Goal: Task Accomplishment & Management: Manage account settings

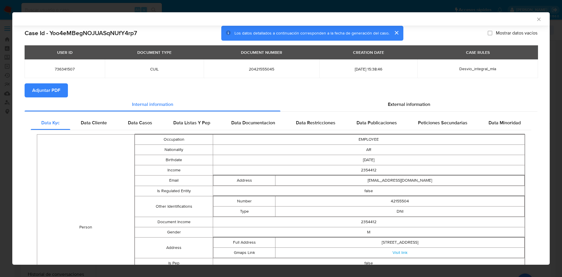
select select "10"
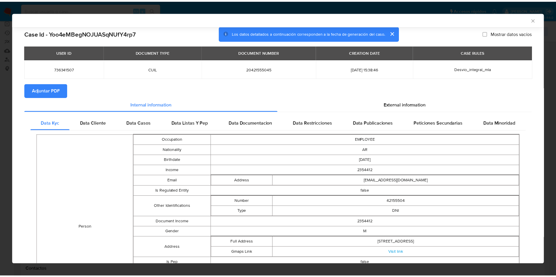
scroll to position [99, 0]
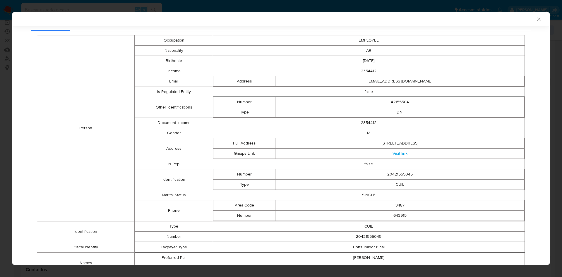
click at [530, 23] on div "AML Data Collector" at bounding box center [281, 18] width 538 height 13
click at [536, 19] on icon "Cerrar ventana" at bounding box center [539, 19] width 6 height 6
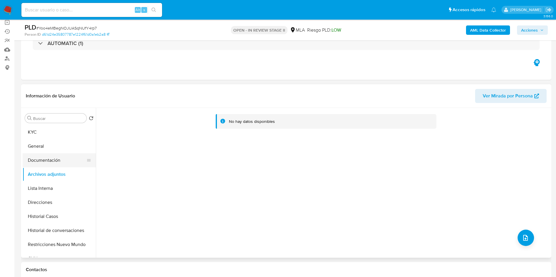
click at [50, 156] on button "Documentación" at bounding box center [57, 160] width 69 height 14
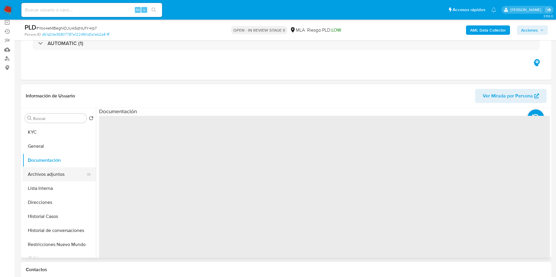
click at [44, 177] on button "Archivos adjuntos" at bounding box center [57, 175] width 69 height 14
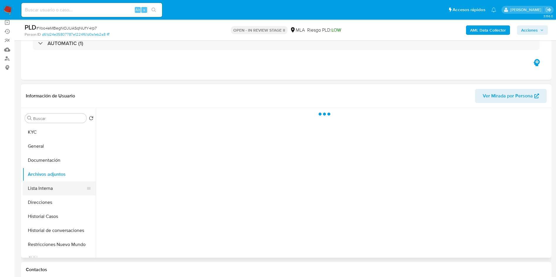
click at [39, 191] on button "Lista Interna" at bounding box center [57, 189] width 69 height 14
click at [42, 177] on button "Archivos adjuntos" at bounding box center [57, 175] width 69 height 14
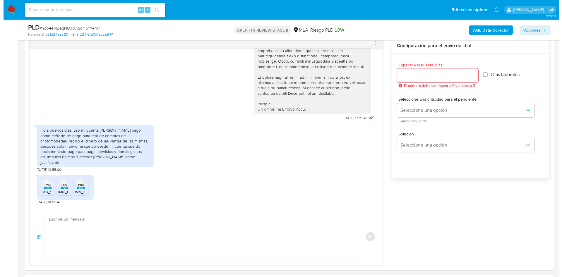
scroll to position [88, 0]
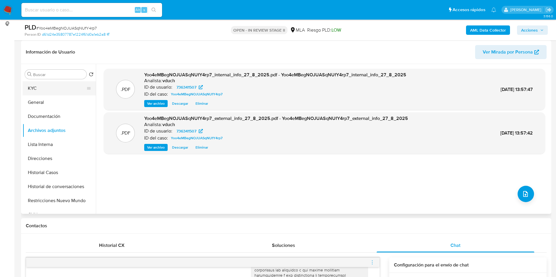
click at [32, 88] on button "KYC" at bounding box center [57, 88] width 69 height 14
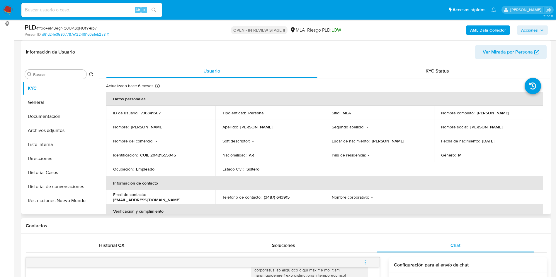
drag, startPoint x: 476, startPoint y: 115, endPoint x: 528, endPoint y: 112, distance: 51.9
click at [528, 112] on div "Nombre completo : Walter Ezequiel Ponce" at bounding box center [488, 112] width 95 height 5
copy p "Walter Ezequiel Ponce"
click at [74, 139] on button "Lista Interna" at bounding box center [57, 145] width 69 height 14
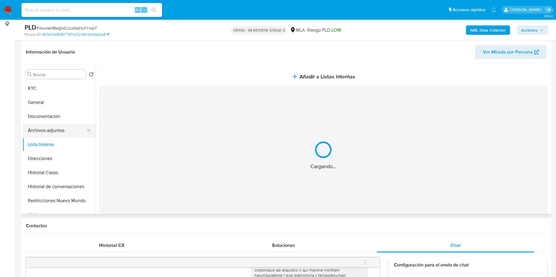
click at [72, 135] on button "Archivos adjuntos" at bounding box center [57, 131] width 69 height 14
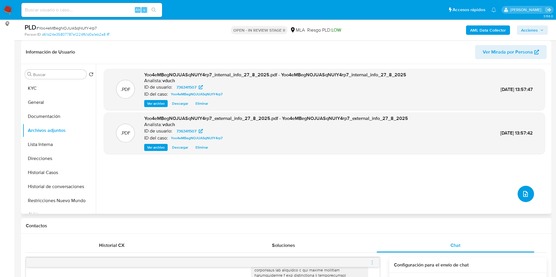
click at [527, 196] on button "upload-file" at bounding box center [525, 194] width 16 height 16
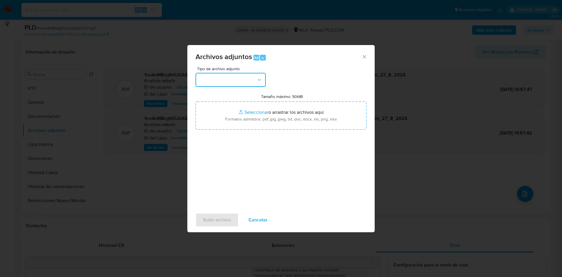
click at [228, 80] on button "button" at bounding box center [231, 80] width 70 height 14
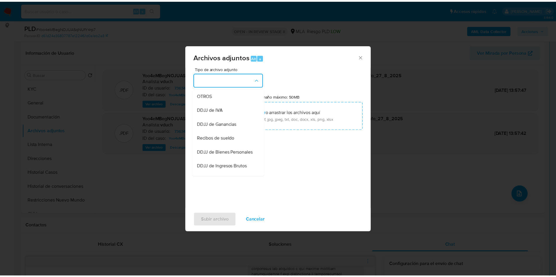
scroll to position [132, 0]
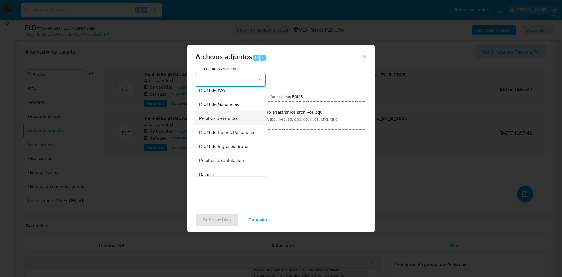
click at [221, 122] on span "Recibos de sueldo" at bounding box center [218, 119] width 38 height 6
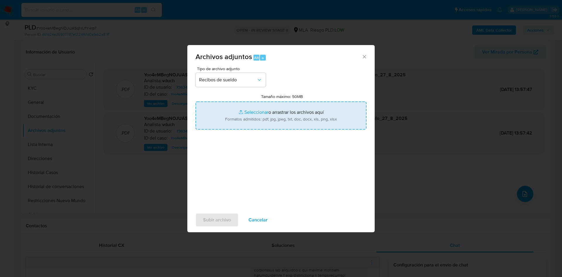
type input "C:\fakepath\Walter Ezequiel Ponce - abril a junio 2025.pdf"
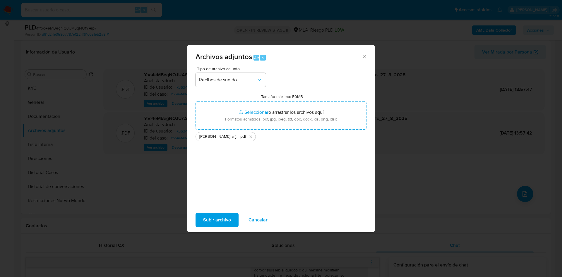
click at [221, 221] on span "Subir archivo" at bounding box center [217, 220] width 28 height 13
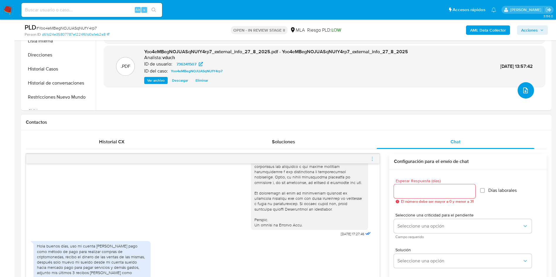
scroll to position [308, 0]
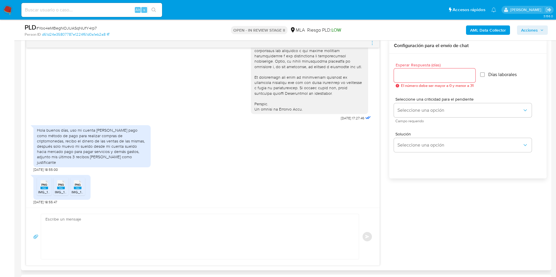
click at [65, 150] on div "Hola buenos días, uso mi cuenta de mercado pago como método de pago para realiz…" at bounding box center [92, 146] width 110 height 37
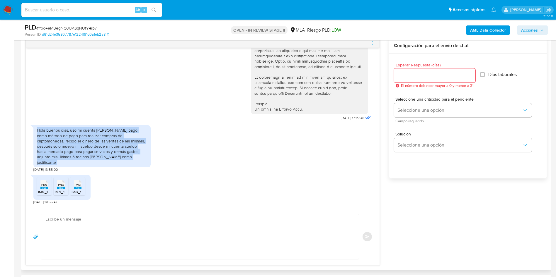
click at [65, 150] on div "Hola buenos días, uso mi cuenta de mercado pago como método de pago para realiz…" at bounding box center [92, 146] width 110 height 37
drag, startPoint x: 71, startPoint y: 134, endPoint x: 130, endPoint y: 165, distance: 66.7
click at [130, 165] on div "Hola buenos días, uso mi cuenta de mercado pago como método de pago para realiz…" at bounding box center [91, 146] width 117 height 42
copy div "uso mi cuenta de mercado pago como método de pago para realizar compras de crip…"
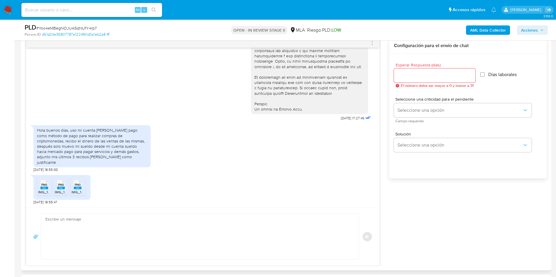
click at [196, 188] on div "PNG PNG IMG_1763.png PNG PNG IMG_1764.png PNG PNG IMG_1762.png 18/08/2025 18:55…" at bounding box center [202, 188] width 339 height 33
drag, startPoint x: 346, startPoint y: 123, endPoint x: 327, endPoint y: 120, distance: 19.2
click at [341, 120] on div "18/08/2025 17:27:46" at bounding box center [356, 118] width 31 height 8
copy span "18/08/2025"
click at [101, 12] on input at bounding box center [91, 10] width 141 height 8
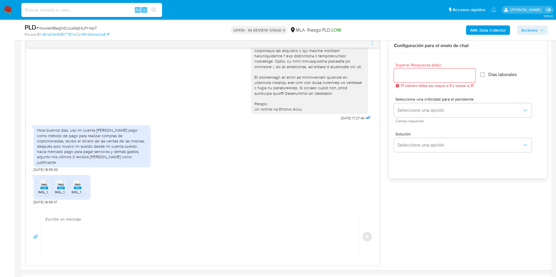
paste input "MB8noXLhDVuxy8L0RCDl1mrR"
type input "MB8noXLhDVuxy8L0RCDl1mrR"
click at [153, 11] on icon "search-icon" at bounding box center [153, 10] width 5 height 5
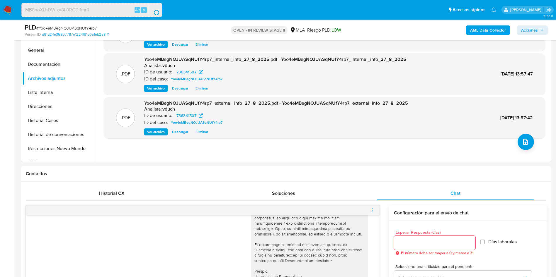
scroll to position [0, 0]
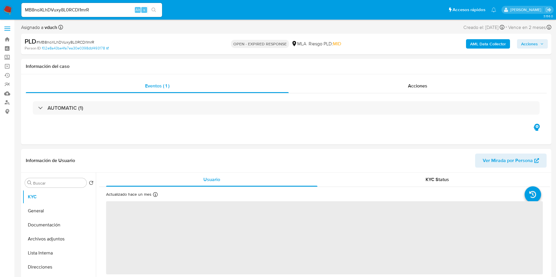
select select "10"
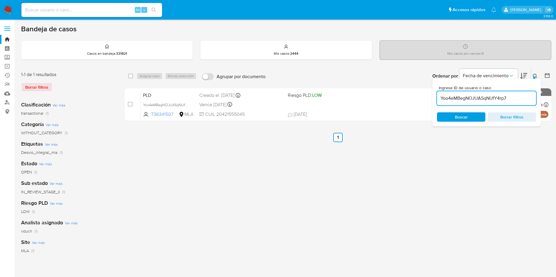
drag, startPoint x: 0, startPoint y: 0, endPoint x: 491, endPoint y: 91, distance: 499.8
click at [491, 91] on div "Yoo4eMBegNOJUASqNUfY4rp7" at bounding box center [486, 98] width 99 height 14
click at [489, 97] on input "Yoo4eMBegNOJUASqNUfY4rp7" at bounding box center [486, 99] width 99 height 8
paste input "MB8noXLhDVuxy8L0RCDl1mrR"
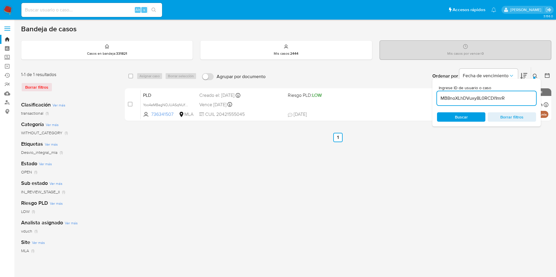
type input "MB8noXLhDVuxy8L0RCDl1mrR"
click at [130, 80] on div "select-all-cases-checkbox Asignar caso Borrar selección Agrupar por documento O…" at bounding box center [338, 76] width 426 height 18
click at [132, 78] on input "checkbox" at bounding box center [130, 76] width 5 height 5
checkbox input "true"
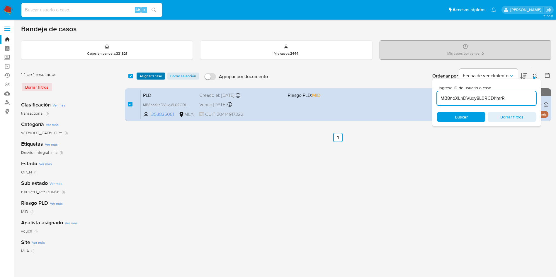
click at [144, 75] on span "Asignar 1 caso" at bounding box center [150, 76] width 23 height 6
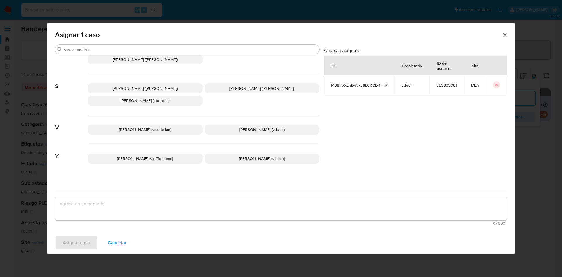
scroll to position [523, 0]
click at [252, 124] on p "Valeria Duch (vduch)" at bounding box center [262, 129] width 115 height 10
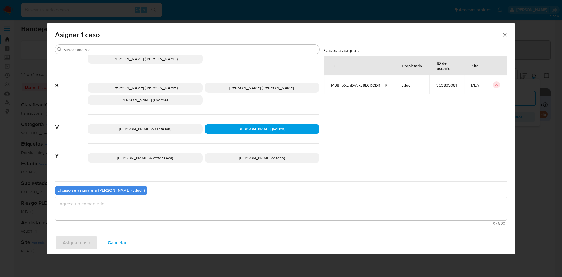
click at [245, 206] on textarea "assign-modal" at bounding box center [281, 208] width 452 height 23
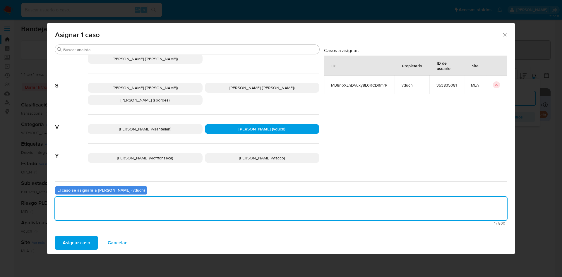
click at [66, 242] on span "Asignar caso" at bounding box center [77, 243] width 28 height 13
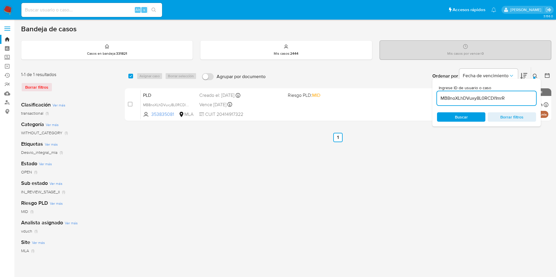
click at [506, 104] on div "MB8noXLhDVuxy8L0RCDl1mrR" at bounding box center [486, 98] width 99 height 14
click at [501, 96] on input "MB8noXLhDVuxy8L0RCDl1mrR" at bounding box center [486, 99] width 99 height 8
paste input "yOlgl29UxUxb0py0UHFI6jXN"
type input "yOlgl29UxUxb0py0UHFI6jXN"
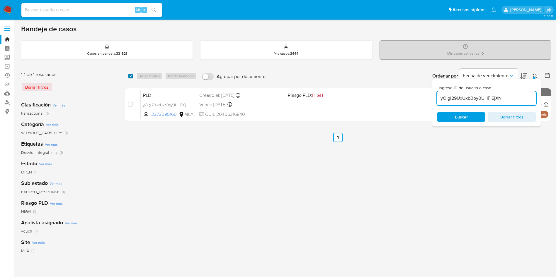
click at [131, 80] on div "select-all-cases-checkbox Asignar caso Borrar selección Agrupar por documento O…" at bounding box center [338, 76] width 426 height 18
click at [130, 77] on input "checkbox" at bounding box center [130, 76] width 5 height 5
checkbox input "true"
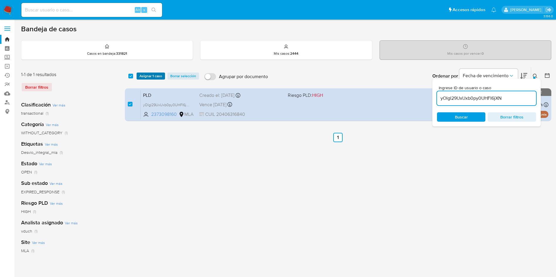
click at [143, 77] on span "Asignar 1 caso" at bounding box center [150, 76] width 23 height 6
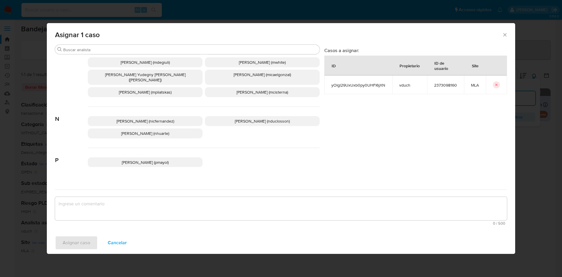
scroll to position [523, 0]
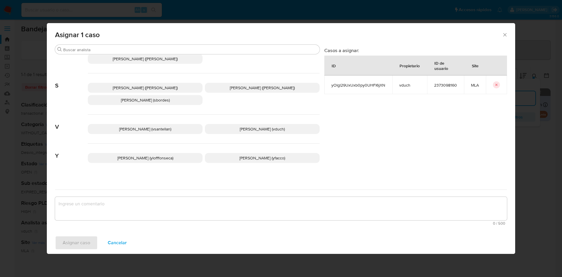
click at [236, 131] on div "Valentina Santellan Barbosa (vsantellan) Valeria Duch (vduch)" at bounding box center [204, 129] width 232 height 29
drag, startPoint x: 259, startPoint y: 133, endPoint x: 272, endPoint y: 124, distance: 15.5
click at [259, 132] on div "Valentina Santellan Barbosa (vsantellan) Valeria Duch (vduch)" at bounding box center [204, 129] width 232 height 29
click at [272, 126] on span "Valeria Duch (vduch)" at bounding box center [262, 129] width 45 height 6
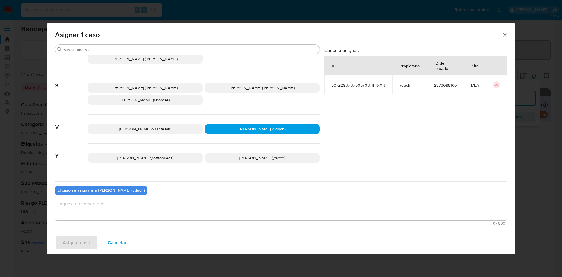
click at [255, 201] on textarea "assign-modal" at bounding box center [281, 208] width 452 height 23
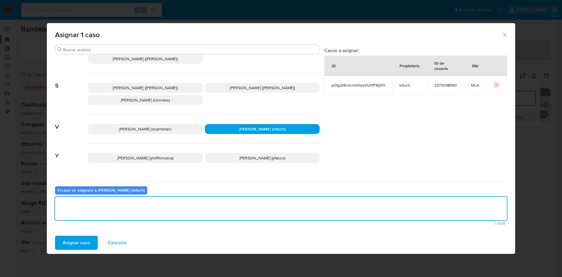
click at [76, 241] on span "Asignar caso" at bounding box center [77, 243] width 28 height 13
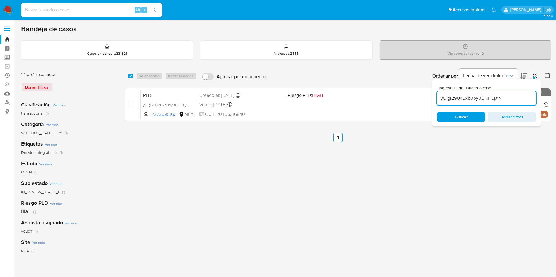
click at [497, 93] on div "yOlgl29UxUxb0py0UHFI6jXN" at bounding box center [486, 98] width 99 height 14
click at [494, 96] on input "yOlgl29UxUxb0py0UHFI6jXN" at bounding box center [486, 99] width 99 height 8
paste input "wDoZM6OrXrubECbiU2V2zPY"
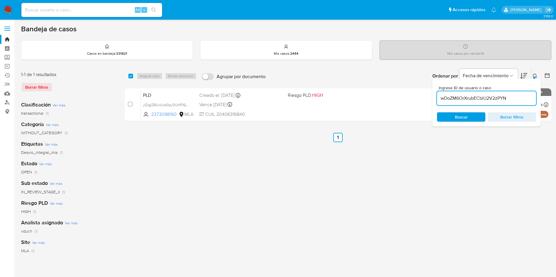
type input "wDoZM6OrXrubECbiU2V2zPYN"
click at [132, 77] on input "checkbox" at bounding box center [130, 76] width 5 height 5
checkbox input "true"
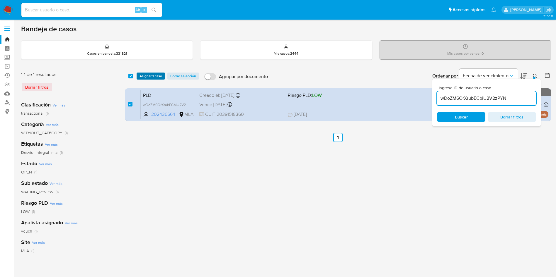
click at [146, 76] on span "Asignar 1 caso" at bounding box center [150, 76] width 23 height 6
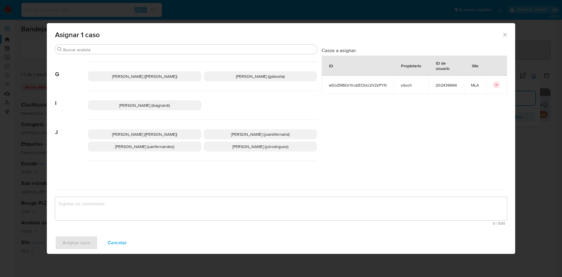
scroll to position [523, 0]
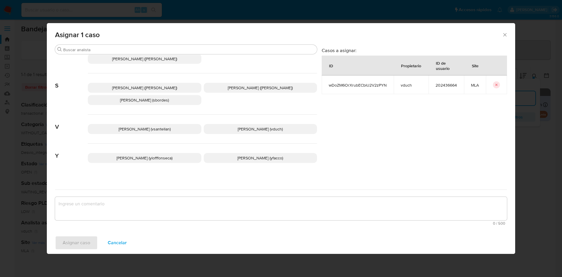
click at [252, 124] on p "Valeria Duch (vduch)" at bounding box center [261, 129] width 114 height 10
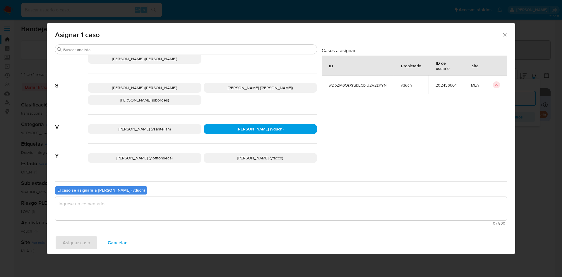
click at [250, 199] on textarea "assign-modal" at bounding box center [281, 208] width 452 height 23
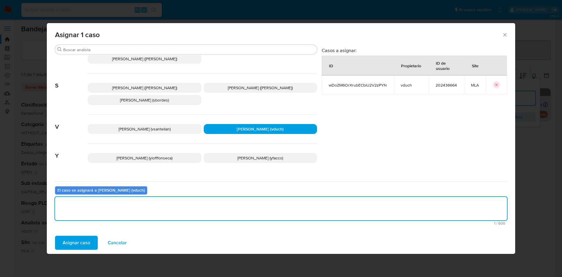
click at [71, 243] on span "Asignar caso" at bounding box center [77, 243] width 28 height 13
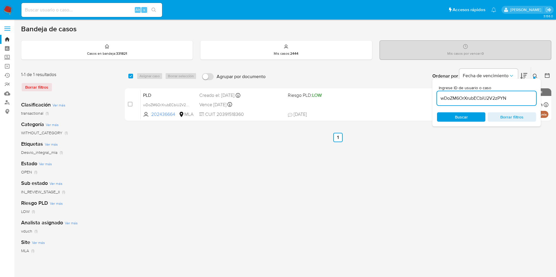
click at [492, 90] on div "Ingrese ID de usuario o caso wDoZM6OrXrubECbiU2V2zPYN" at bounding box center [486, 96] width 99 height 20
click at [490, 95] on input "wDoZM6OrXrubECbiU2V2zPYN" at bounding box center [486, 99] width 99 height 8
click at [132, 77] on input "checkbox" at bounding box center [130, 76] width 5 height 5
checkbox input "true"
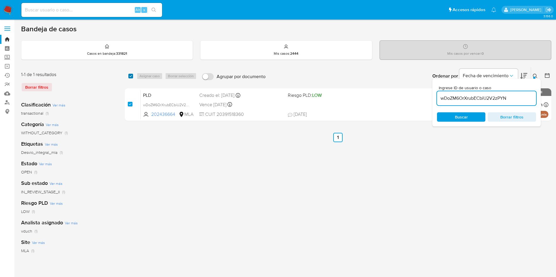
checkbox input "true"
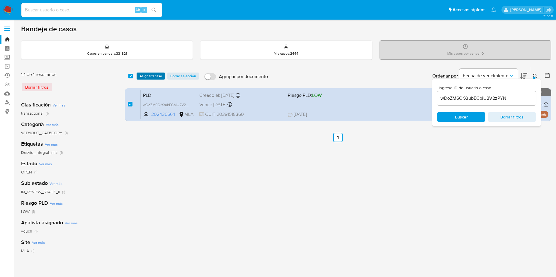
click at [157, 73] on span "Asignar 1 caso" at bounding box center [150, 76] width 23 height 6
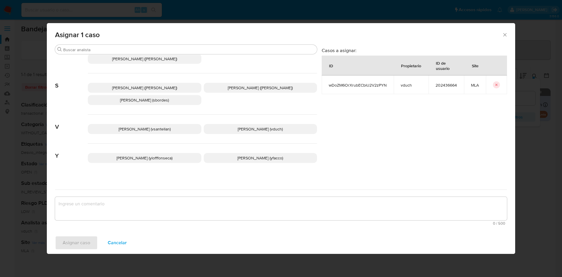
click at [248, 126] on span "Valeria Duch (vduch)" at bounding box center [260, 129] width 45 height 6
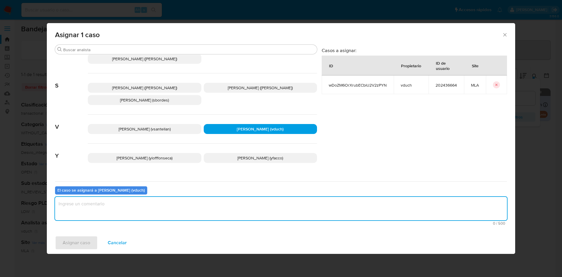
click at [250, 213] on textarea "assign-modal" at bounding box center [281, 208] width 452 height 23
click at [79, 248] on span "Asignar caso" at bounding box center [77, 243] width 28 height 13
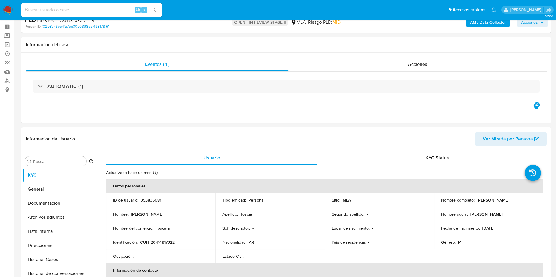
select select "10"
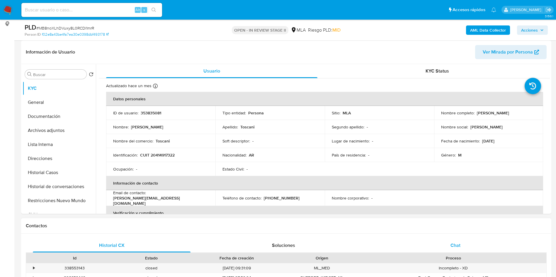
drag, startPoint x: 488, startPoint y: 240, endPoint x: 221, endPoint y: 240, distance: 267.4
click at [488, 240] on div "Chat" at bounding box center [455, 246] width 158 height 14
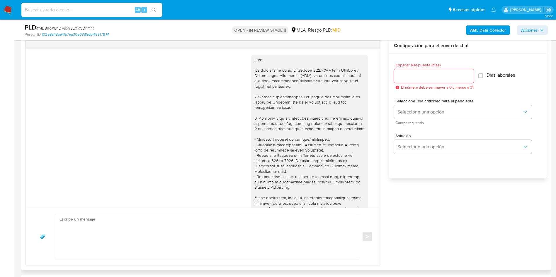
scroll to position [301, 0]
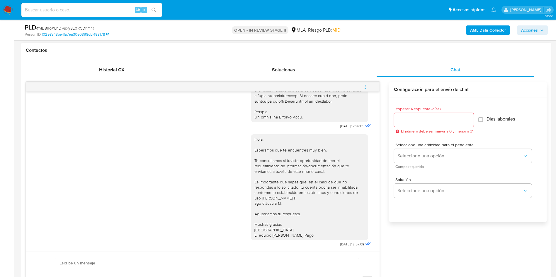
click at [363, 81] on span "menu-action" at bounding box center [364, 87] width 5 height 14
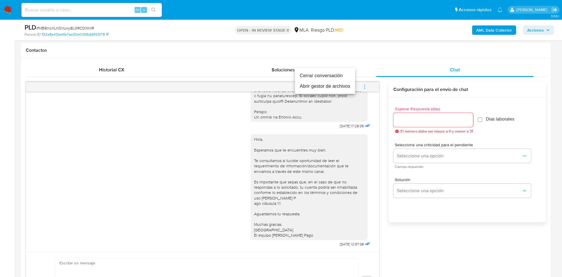
click at [343, 76] on li "Cerrar conversación" at bounding box center [325, 76] width 60 height 11
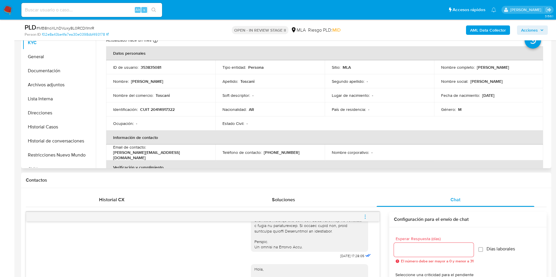
scroll to position [44, 0]
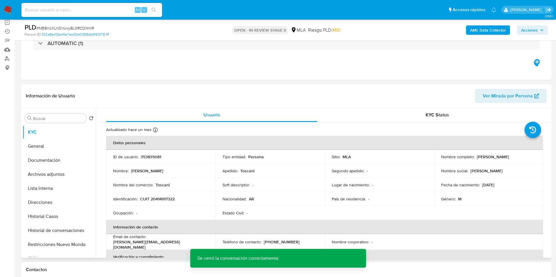
click at [147, 159] on p "353835081" at bounding box center [151, 156] width 21 height 5
copy p "353835081"
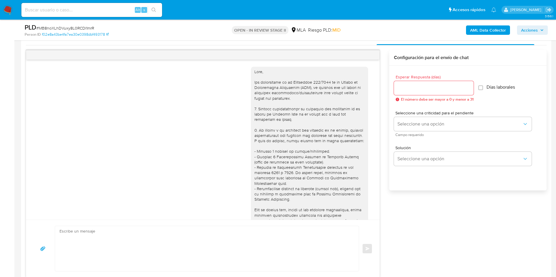
scroll to position [88, 0]
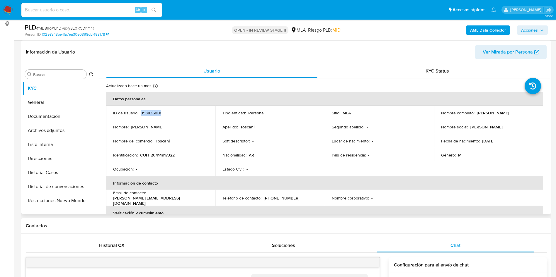
drag, startPoint x: 65, startPoint y: 132, endPoint x: 120, endPoint y: 109, distance: 59.8
click at [66, 132] on button "Archivos adjuntos" at bounding box center [59, 131] width 73 height 14
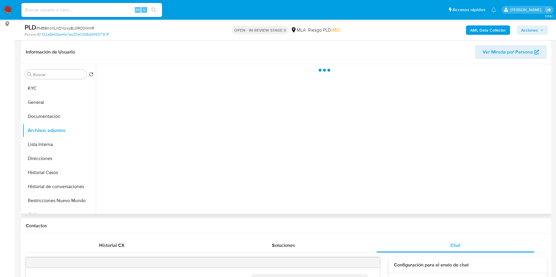
click at [347, 169] on div at bounding box center [323, 139] width 454 height 150
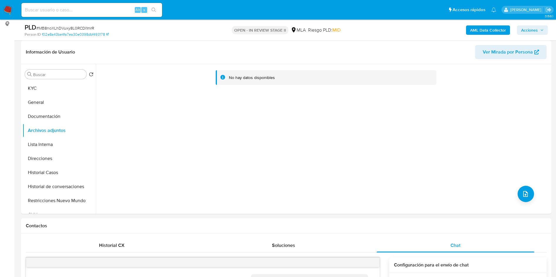
click at [491, 32] on b "AML Data Collector" at bounding box center [488, 29] width 36 height 9
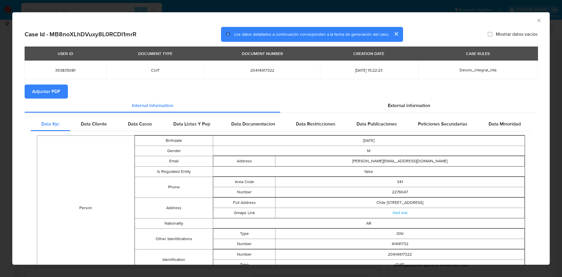
click at [59, 95] on span "Adjuntar PDF" at bounding box center [46, 91] width 28 height 13
click at [528, 19] on div "AML Data Collector" at bounding box center [276, 19] width 520 height 6
click at [536, 19] on icon "Cerrar ventana" at bounding box center [539, 21] width 6 height 6
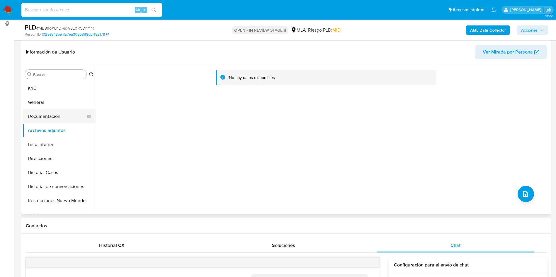
click at [51, 119] on button "Documentación" at bounding box center [57, 117] width 69 height 14
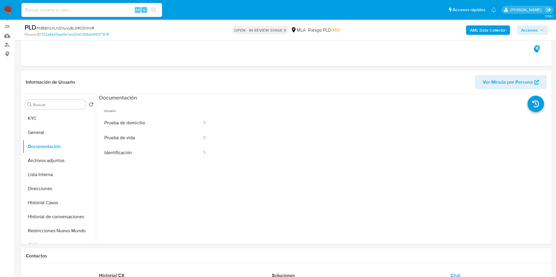
scroll to position [44, 0]
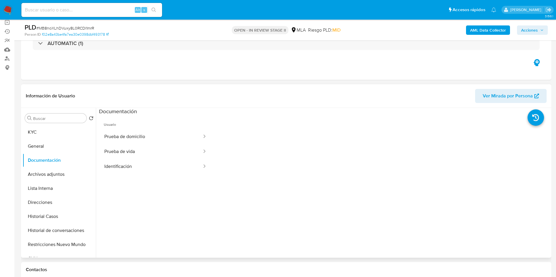
click at [87, 133] on icon at bounding box center [89, 132] width 4 height 2
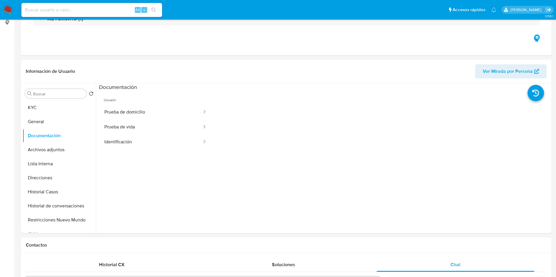
scroll to position [0, 0]
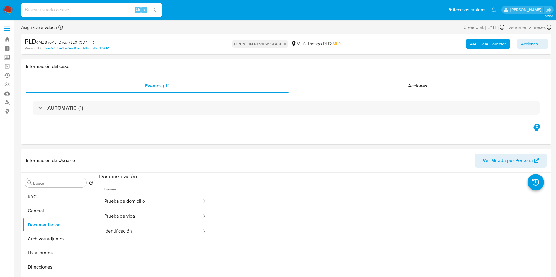
drag, startPoint x: 0, startPoint y: 155, endPoint x: 0, endPoint y: 177, distance: 22.3
click at [46, 243] on button "Archivos adjuntos" at bounding box center [57, 239] width 69 height 14
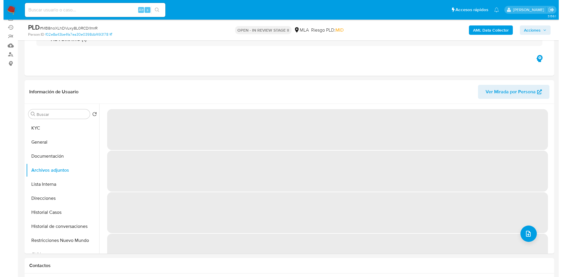
scroll to position [44, 0]
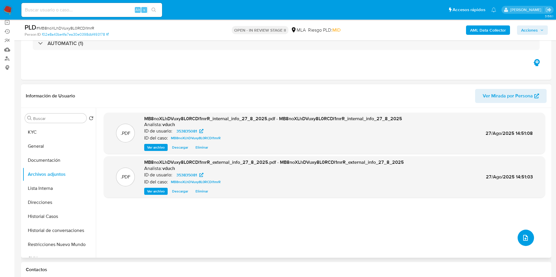
click at [520, 233] on button "upload-file" at bounding box center [525, 238] width 16 height 16
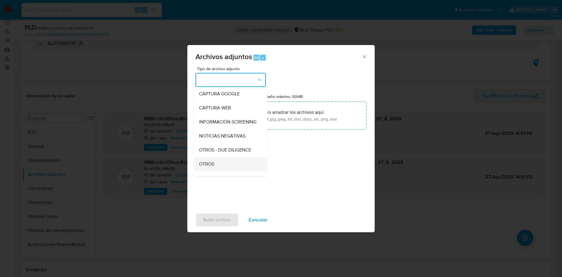
click at [228, 166] on div "OTROS" at bounding box center [229, 164] width 60 height 14
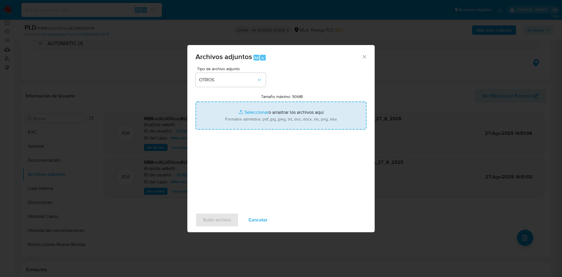
type input "C:\fakepath\Caselog MB8noXLhDVuxy8L0RCDl1mrR_2025_08_18_22_17_46.docx"
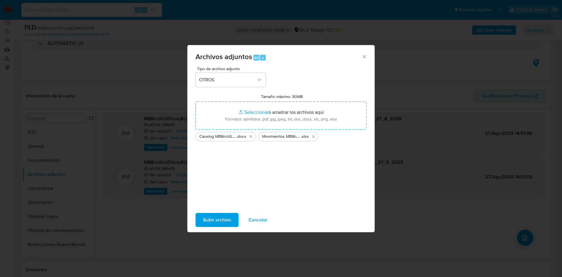
drag, startPoint x: 223, startPoint y: 217, endPoint x: 258, endPoint y: 233, distance: 38.8
click at [223, 216] on span "Subir archivo" at bounding box center [217, 220] width 28 height 13
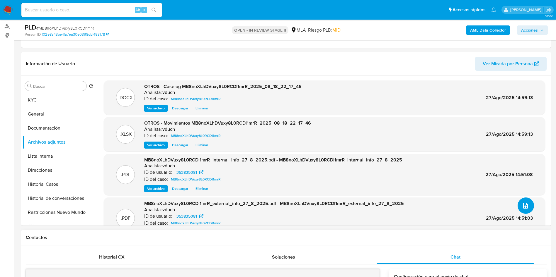
scroll to position [88, 0]
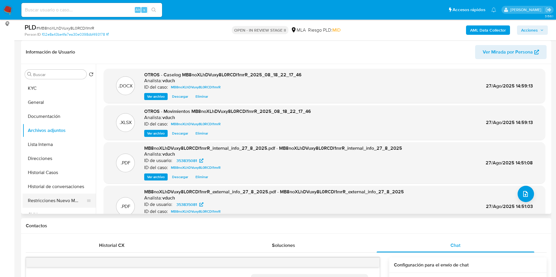
click at [87, 208] on div at bounding box center [88, 201] width 5 height 14
click at [52, 194] on button "Restricciones Nuevo Mundo" at bounding box center [57, 201] width 69 height 14
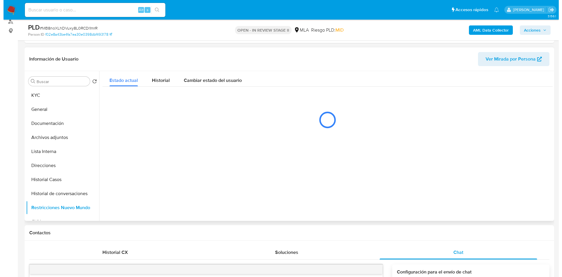
scroll to position [44, 0]
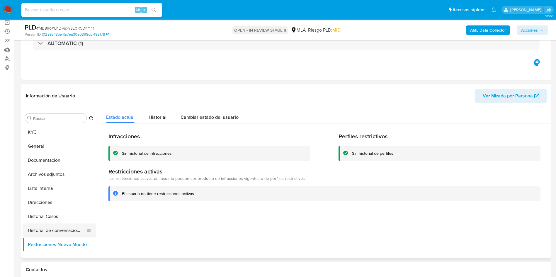
click at [78, 233] on button "Historial de conversaciones" at bounding box center [57, 231] width 69 height 14
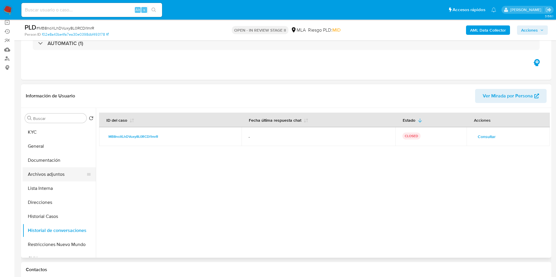
click at [46, 171] on button "Archivos adjuntos" at bounding box center [57, 175] width 69 height 14
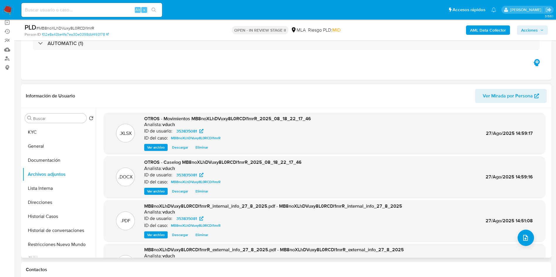
click at [157, 192] on span "Ver archivo" at bounding box center [156, 192] width 18 height 6
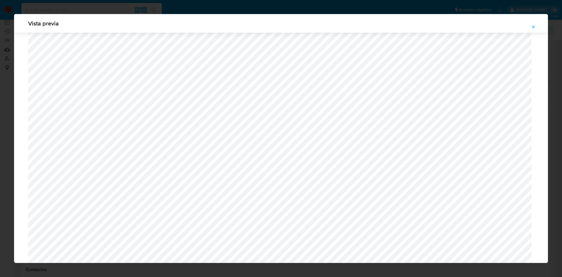
scroll to position [384, 0]
click at [532, 26] on icon "Attachment preview" at bounding box center [533, 27] width 5 height 5
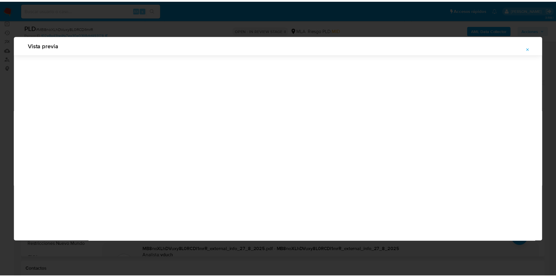
scroll to position [0, 0]
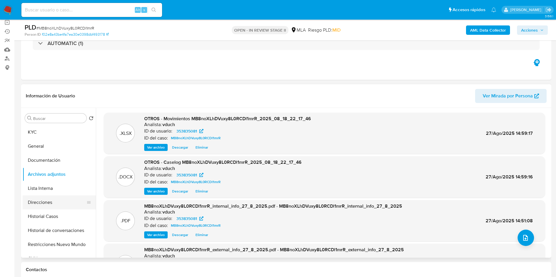
click at [44, 206] on button "Direcciones" at bounding box center [57, 203] width 69 height 14
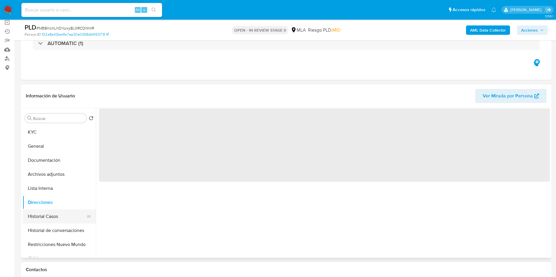
click at [44, 211] on button "Historial Casos" at bounding box center [57, 217] width 69 height 14
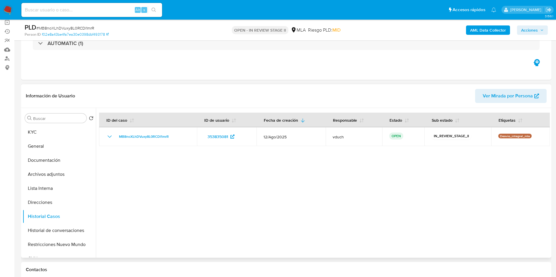
click at [295, 165] on div at bounding box center [323, 183] width 454 height 150
click at [525, 34] on span "Acciones" at bounding box center [529, 29] width 17 height 9
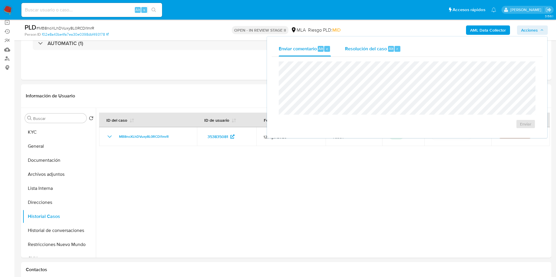
click at [407, 52] on button "Resolución del caso Alt r" at bounding box center [373, 48] width 70 height 15
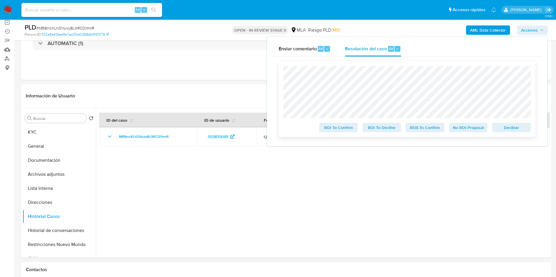
click at [471, 125] on span "No ROI Proposal" at bounding box center [468, 128] width 30 height 8
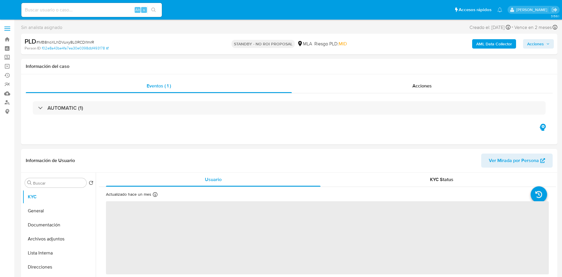
select select "10"
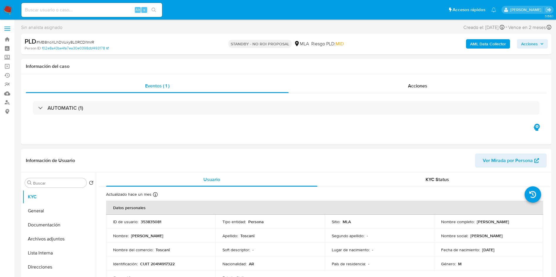
click at [93, 12] on input at bounding box center [91, 10] width 141 height 8
paste input "yOlgl29UxUxb0py0UHFI6jXN"
type input "yOlgl29UxUxb0py0UHFI6jXN"
click at [153, 14] on button "search-icon" at bounding box center [154, 10] width 12 height 8
select select "10"
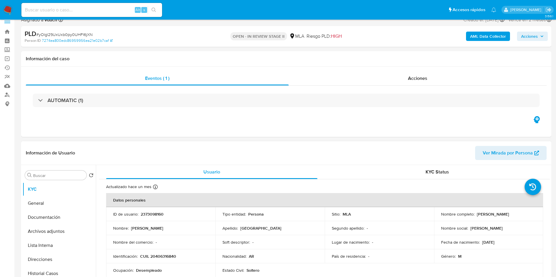
select select "10"
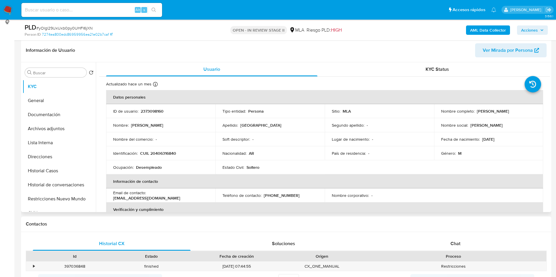
scroll to position [88, 0]
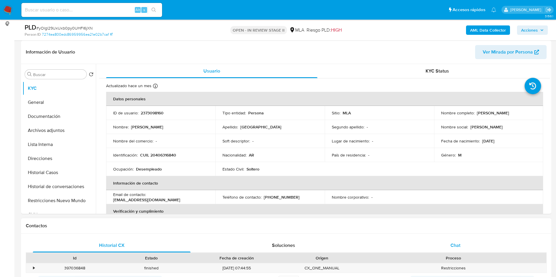
click at [460, 251] on div "Chat" at bounding box center [455, 246] width 158 height 14
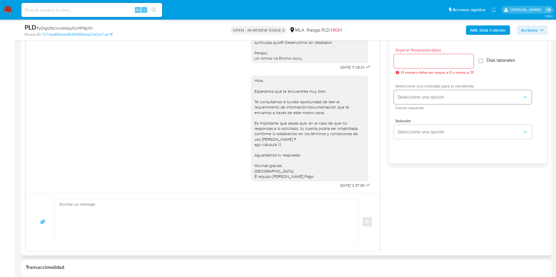
scroll to position [264, 0]
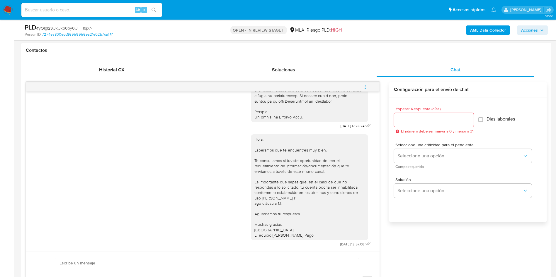
drag, startPoint x: 366, startPoint y: 86, endPoint x: 358, endPoint y: 86, distance: 8.5
click at [366, 86] on icon "menu-action" at bounding box center [364, 86] width 5 height 5
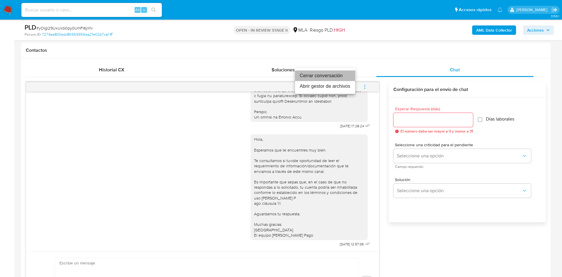
click at [336, 78] on li "Cerrar conversación" at bounding box center [325, 76] width 60 height 11
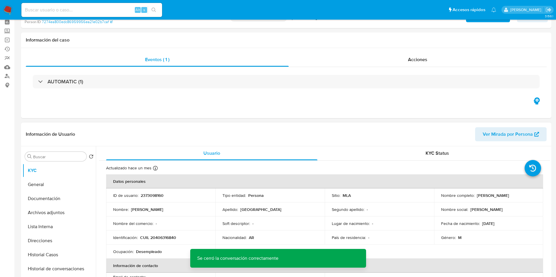
scroll to position [44, 0]
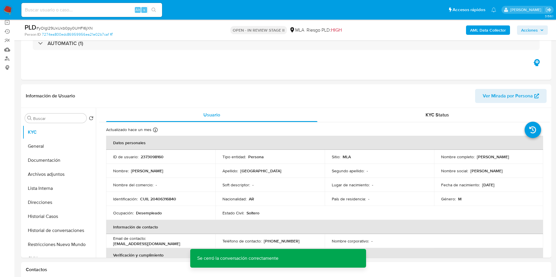
click at [490, 24] on div "AML Data Collector Acciones" at bounding box center [461, 30] width 173 height 14
click at [497, 36] on div "AML Data Collector Acciones" at bounding box center [461, 30] width 173 height 14
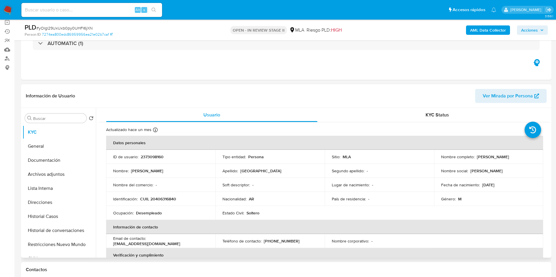
drag, startPoint x: 320, startPoint y: 163, endPoint x: 315, endPoint y: 162, distance: 5.3
click at [320, 163] on td "Tipo entidad : Persona" at bounding box center [269, 157] width 109 height 14
click at [153, 155] on p "2373098160" at bounding box center [152, 156] width 23 height 5
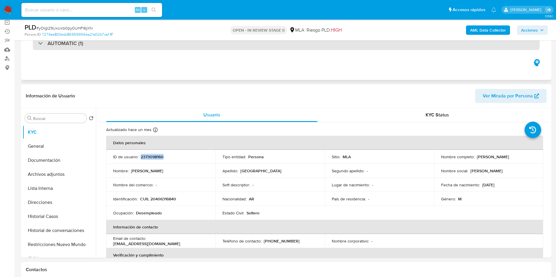
copy p "2373098160"
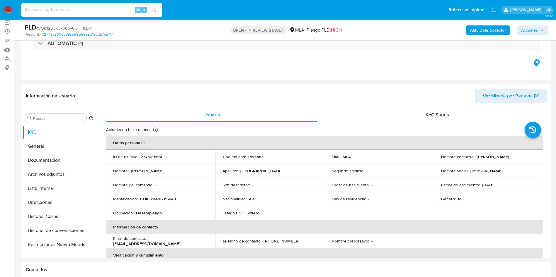
click at [55, 213] on button "Historial Casos" at bounding box center [57, 217] width 69 height 14
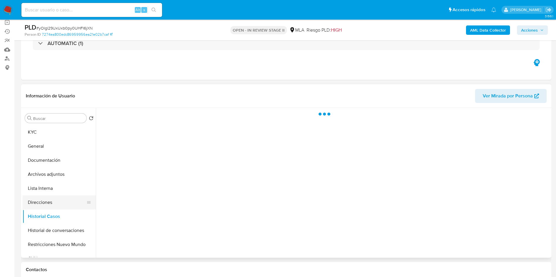
click at [57, 203] on button "Direcciones" at bounding box center [57, 203] width 69 height 14
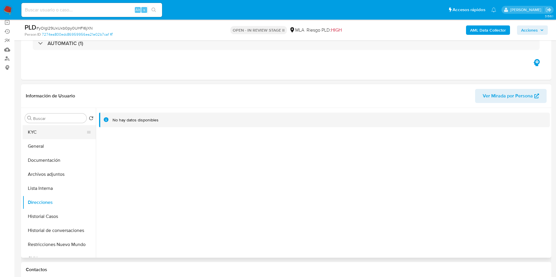
click at [60, 130] on button "KYC" at bounding box center [57, 132] width 69 height 14
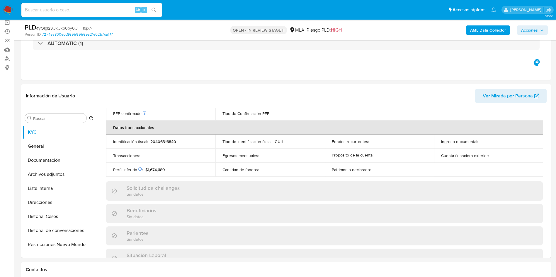
scroll to position [303, 0]
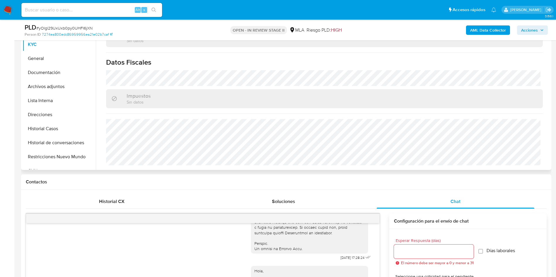
click at [86, 89] on div at bounding box center [88, 86] width 5 height 13
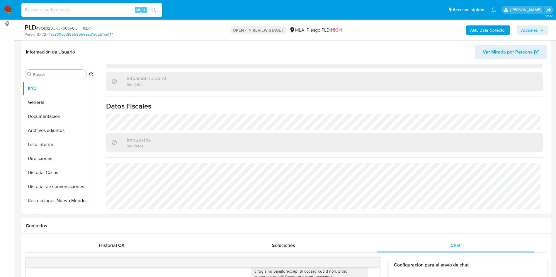
click at [50, 134] on button "Archivos adjuntos" at bounding box center [59, 131] width 73 height 14
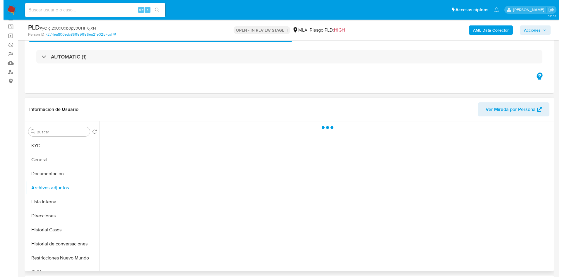
scroll to position [44, 0]
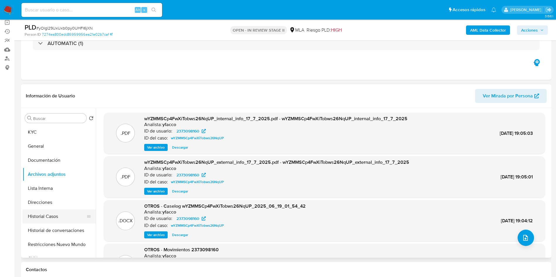
click at [73, 214] on button "Historial Casos" at bounding box center [57, 217] width 69 height 14
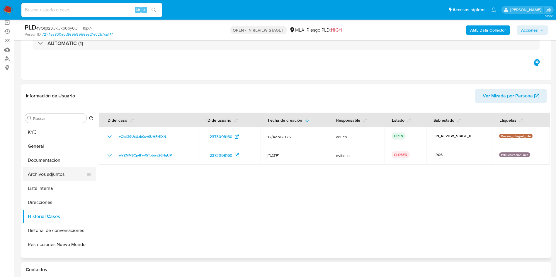
click at [76, 177] on button "Archivos adjuntos" at bounding box center [57, 175] width 69 height 14
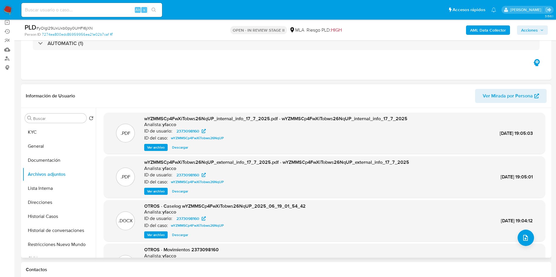
click at [162, 235] on span "Ver archivo" at bounding box center [156, 235] width 18 height 6
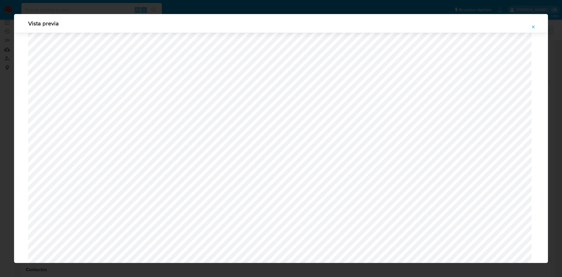
scroll to position [208, 0]
click at [532, 27] on icon "Attachment preview" at bounding box center [533, 27] width 5 height 5
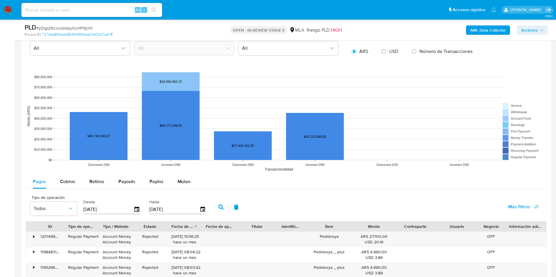
scroll to position [659, 0]
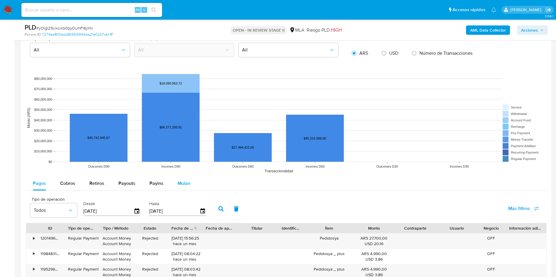
click at [179, 180] on span "Mulan" at bounding box center [183, 183] width 13 height 7
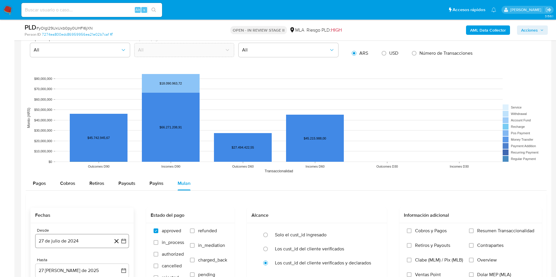
click at [124, 240] on icon "button" at bounding box center [124, 241] width 6 height 6
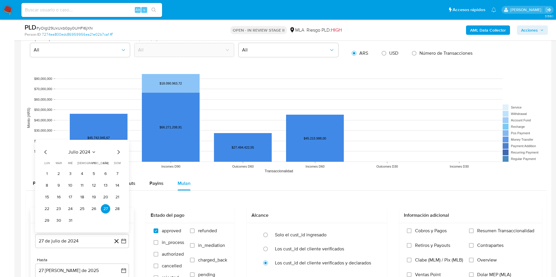
click at [80, 151] on span "julio 2024" at bounding box center [79, 152] width 22 height 6
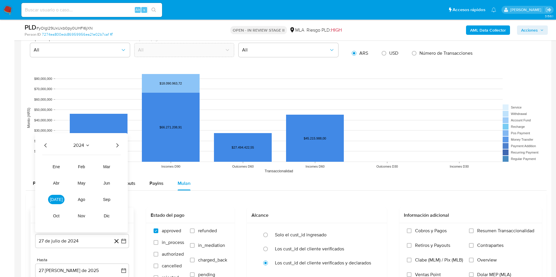
click at [117, 146] on icon "Año siguiente" at bounding box center [117, 145] width 7 height 7
click at [107, 181] on span "jun" at bounding box center [106, 183] width 7 height 5
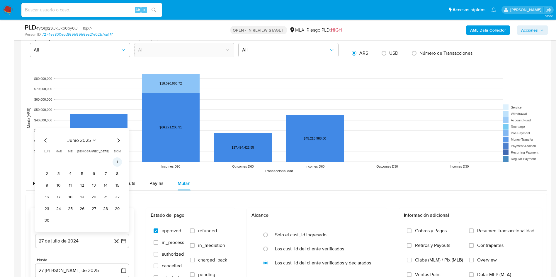
click at [116, 162] on button "1" at bounding box center [116, 162] width 9 height 9
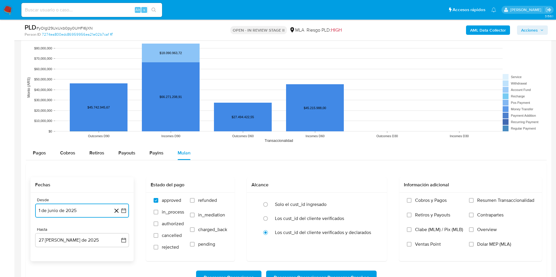
scroll to position [703, 0]
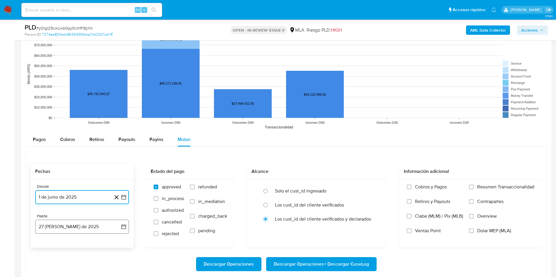
click at [121, 230] on icon "button" at bounding box center [124, 227] width 6 height 6
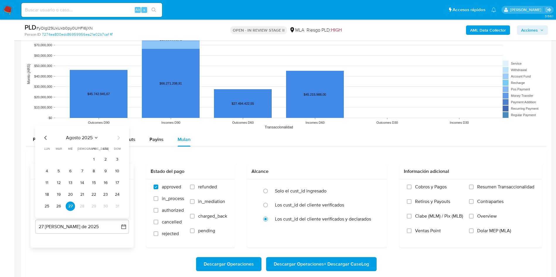
click at [45, 138] on icon "Mes anterior" at bounding box center [45, 138] width 2 height 4
click at [82, 206] on button "31" at bounding box center [81, 206] width 9 height 9
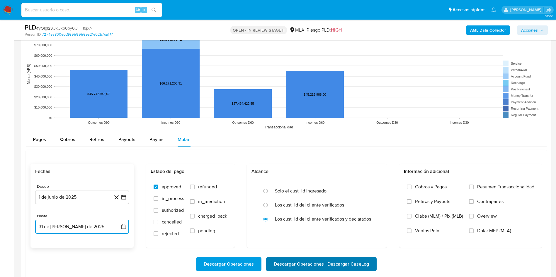
click at [289, 264] on span "Descargar Operaciones + Descargar CaseLog" at bounding box center [321, 264] width 95 height 13
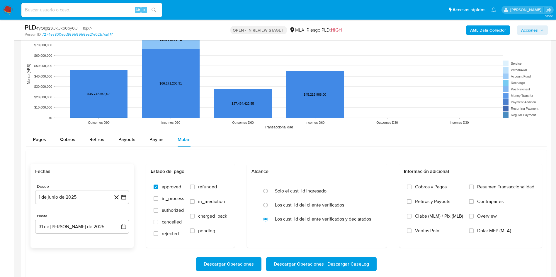
click at [82, 7] on input at bounding box center [91, 10] width 141 height 8
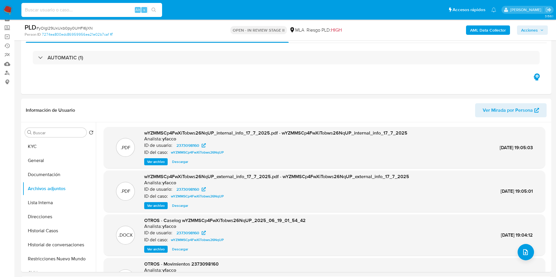
scroll to position [0, 0]
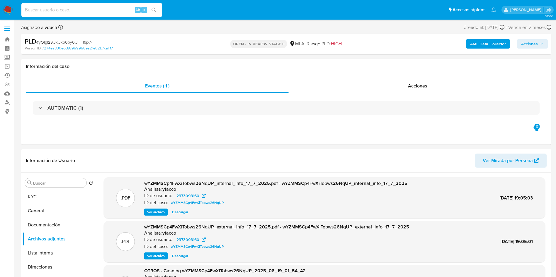
paste input "wDoZM6OrXrubECbiU2V2zPYN"
type input "wDoZM6OrXrubECbiU2V2zPYN"
click at [158, 8] on button "search-icon" at bounding box center [154, 10] width 12 height 8
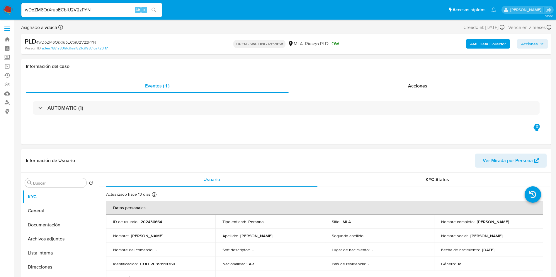
select select "10"
click at [153, 224] on p "202436664" at bounding box center [151, 221] width 21 height 5
copy p "202436664"
drag, startPoint x: 192, startPoint y: 126, endPoint x: 189, endPoint y: 124, distance: 3.1
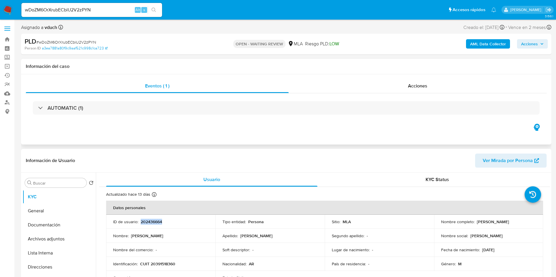
click at [191, 126] on div "Eventos ( 1 ) Acciones AUTOMATIC (1)" at bounding box center [286, 109] width 530 height 70
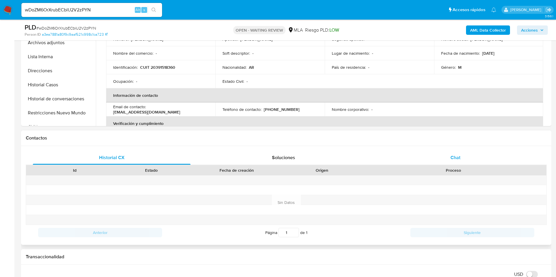
click at [458, 156] on span "Chat" at bounding box center [455, 157] width 10 height 7
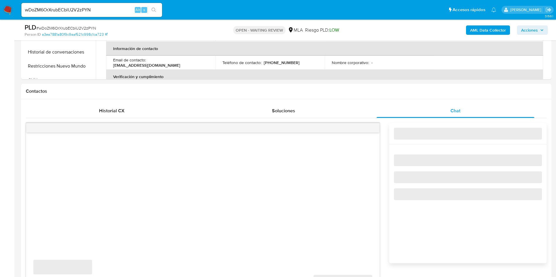
scroll to position [264, 0]
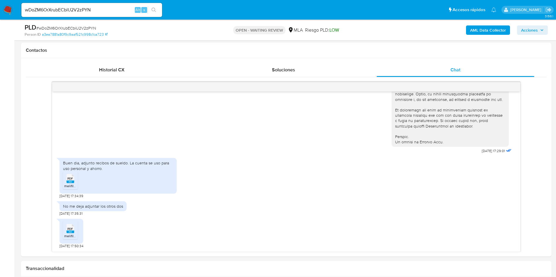
click at [80, 26] on span "# wDoZM6OrXrubECbiU2V2zPYN" at bounding box center [66, 28] width 60 height 6
copy span "wDoZM6OrXrubECbiU2V2zPYN"
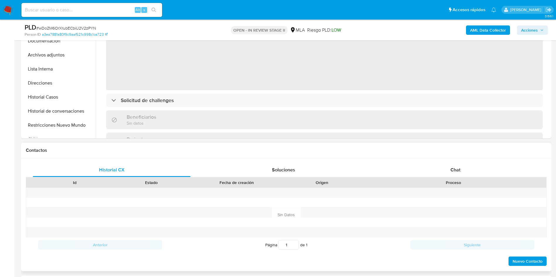
scroll to position [220, 0]
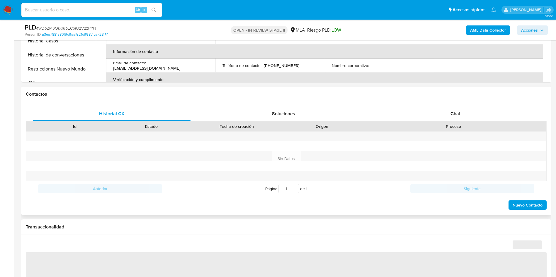
click at [476, 122] on div "Proceso" at bounding box center [453, 127] width 186 height 10
select select "10"
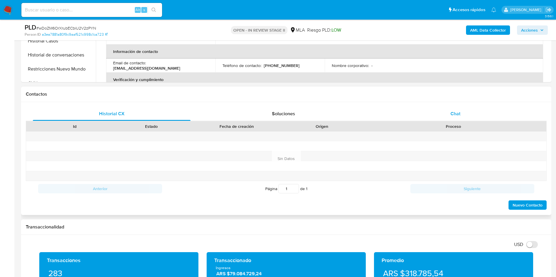
click at [470, 109] on div "Chat" at bounding box center [455, 114] width 158 height 14
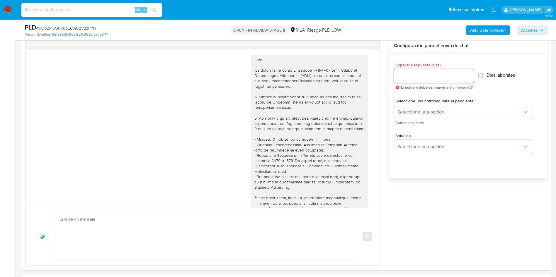
scroll to position [270, 0]
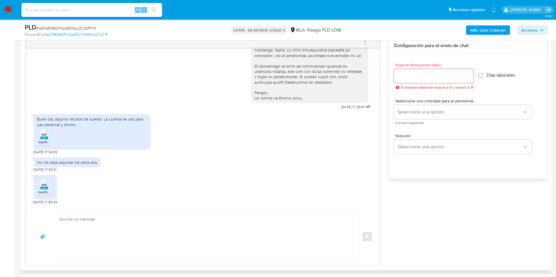
click at [47, 135] on icon at bounding box center [44, 134] width 8 height 9
click at [48, 182] on div "PDF PDF" at bounding box center [44, 184] width 12 height 11
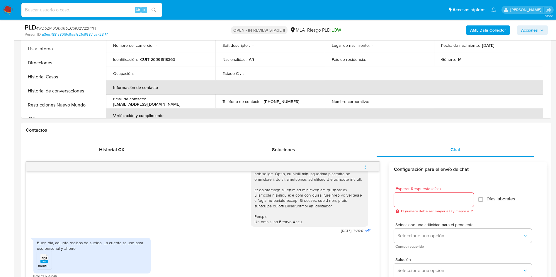
scroll to position [88, 0]
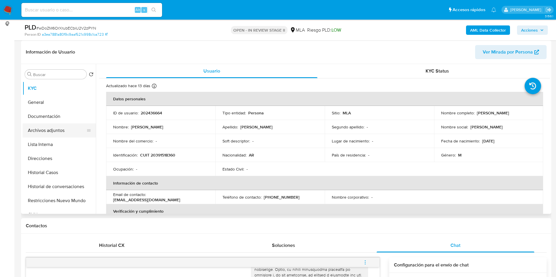
click at [36, 132] on button "Archivos adjuntos" at bounding box center [57, 131] width 69 height 14
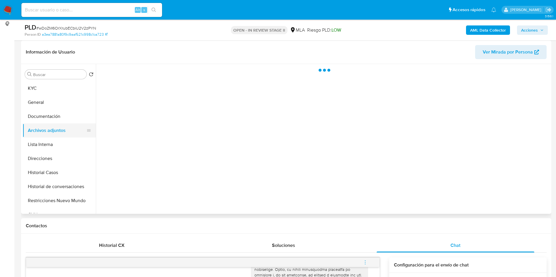
click at [41, 124] on button "Archivos adjuntos" at bounding box center [57, 131] width 69 height 14
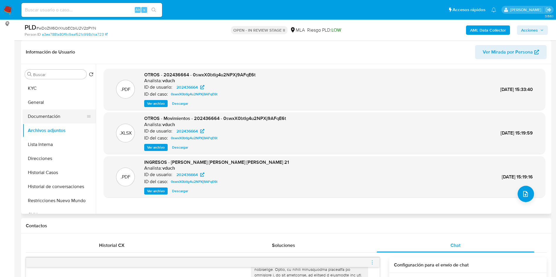
click at [65, 116] on button "Documentación" at bounding box center [57, 117] width 69 height 14
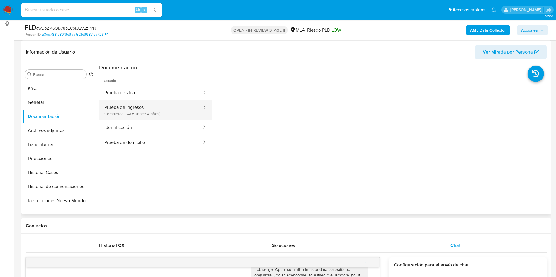
click at [146, 115] on button "Prueba de ingresos Completo: [DATE] (hace 4 años)" at bounding box center [150, 110] width 103 height 20
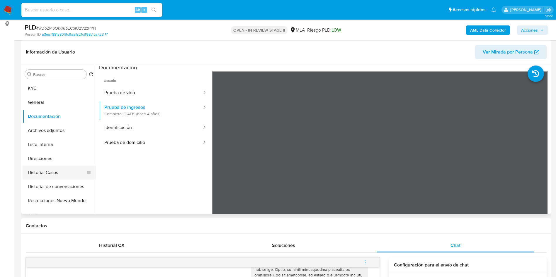
click at [66, 170] on button "Historial Casos" at bounding box center [57, 173] width 69 height 14
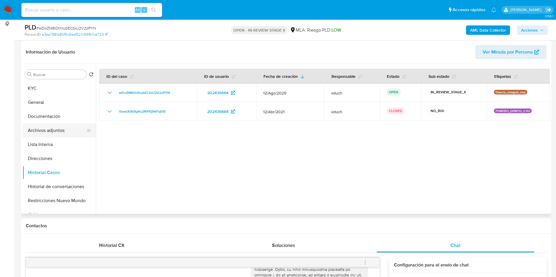
drag, startPoint x: 73, startPoint y: 127, endPoint x: 74, endPoint y: 131, distance: 4.4
click at [74, 131] on button "Archivos adjuntos" at bounding box center [57, 131] width 69 height 14
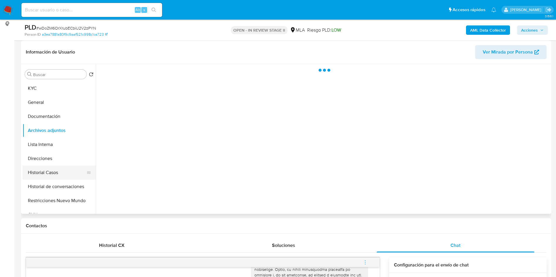
click at [63, 169] on button "Historial Casos" at bounding box center [57, 173] width 69 height 14
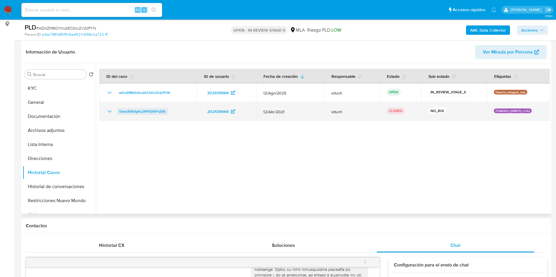
click at [131, 109] on span "0swxX0btIg4u2NPXj9AFqE6t" at bounding box center [142, 111] width 47 height 7
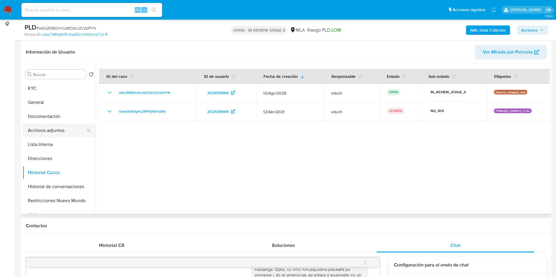
click at [52, 135] on button "Archivos adjuntos" at bounding box center [57, 131] width 69 height 14
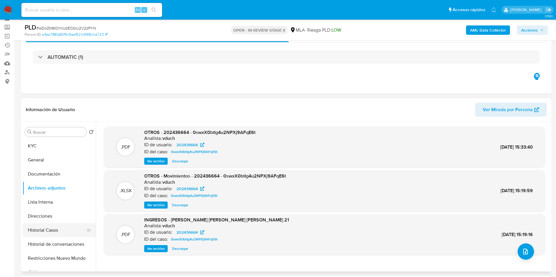
scroll to position [44, 0]
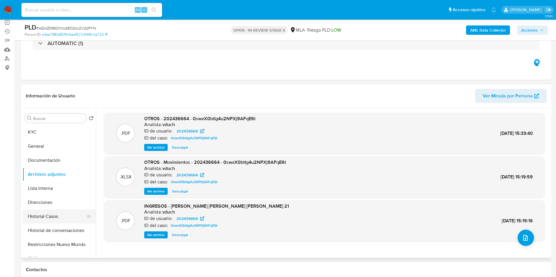
click at [74, 217] on button "Historial Casos" at bounding box center [57, 217] width 69 height 14
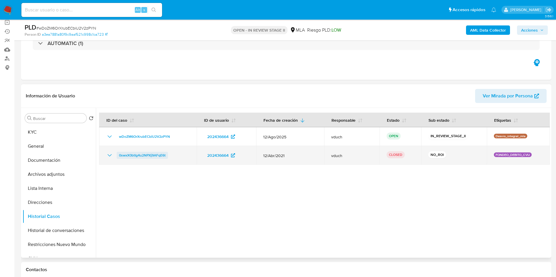
click at [146, 159] on span "0swxX0btIg4u2NPXj9AFqE6t" at bounding box center [142, 155] width 47 height 7
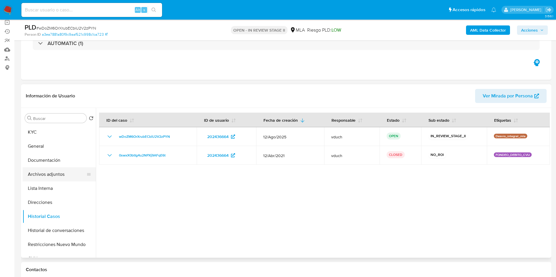
click at [66, 173] on button "Archivos adjuntos" at bounding box center [57, 175] width 69 height 14
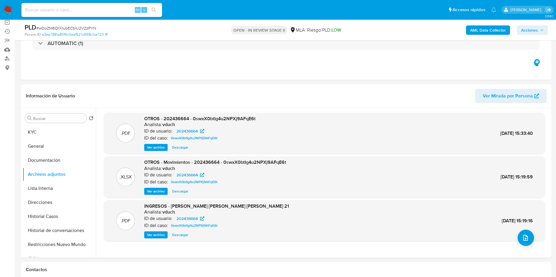
click at [501, 30] on b "AML Data Collector" at bounding box center [488, 29] width 36 height 9
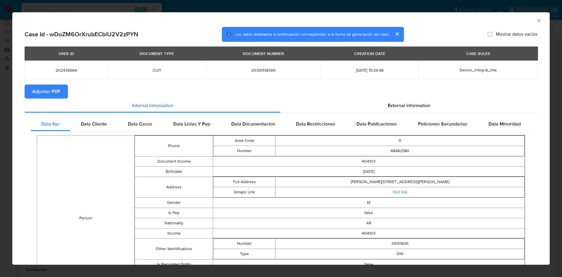
click at [45, 91] on span "Adjuntar PDF" at bounding box center [46, 91] width 28 height 13
click at [536, 18] on icon "Cerrar ventana" at bounding box center [539, 21] width 6 height 6
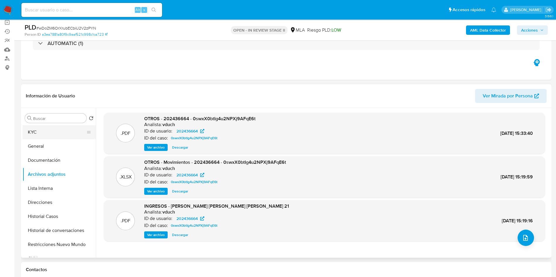
click at [79, 131] on button "KYC" at bounding box center [57, 132] width 69 height 14
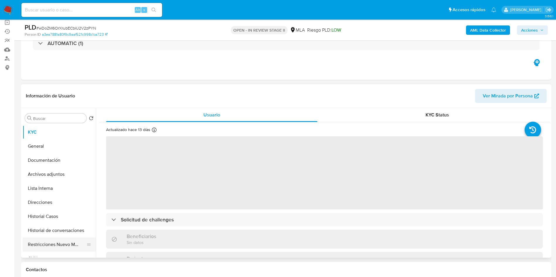
click at [56, 238] on button "Restricciones Nuevo Mundo" at bounding box center [57, 245] width 69 height 14
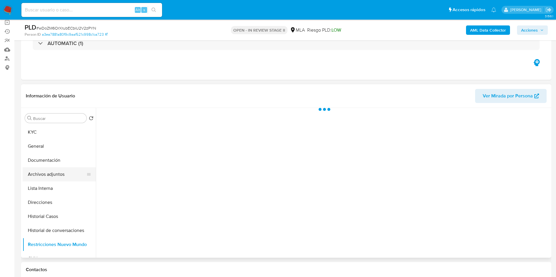
click at [61, 176] on button "Archivos adjuntos" at bounding box center [57, 175] width 69 height 14
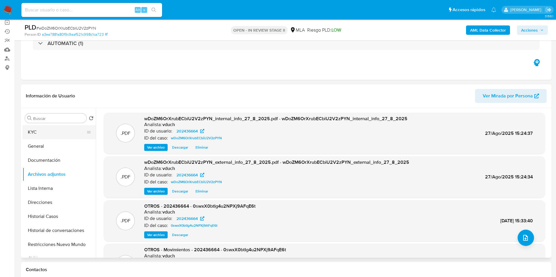
click at [47, 132] on button "KYC" at bounding box center [57, 132] width 69 height 14
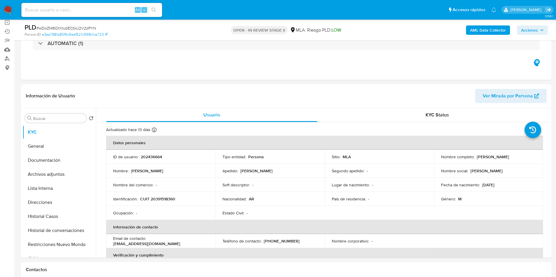
drag, startPoint x: 476, startPoint y: 156, endPoint x: 429, endPoint y: 182, distance: 53.1
click at [522, 156] on div "Nombre completo : [PERSON_NAME]" at bounding box center [488, 156] width 95 height 5
copy p "[PERSON_NAME]"
click at [59, 174] on button "Archivos adjuntos" at bounding box center [57, 175] width 69 height 14
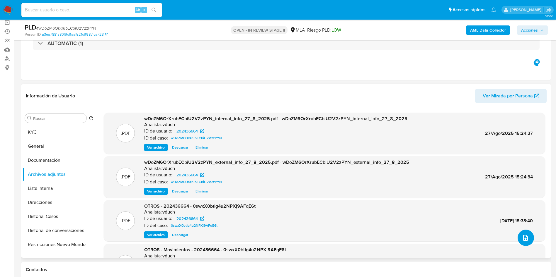
click at [517, 238] on button "upload-file" at bounding box center [525, 238] width 16 height 16
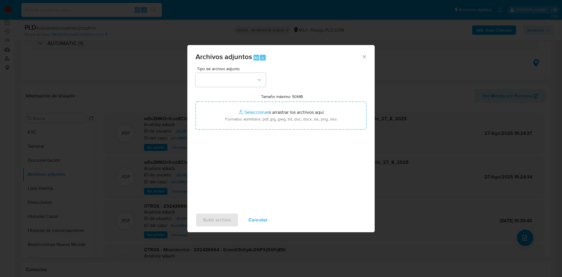
click at [257, 71] on div "Tipo de archivo adjunto" at bounding box center [231, 77] width 70 height 20
click at [246, 80] on button "button" at bounding box center [231, 80] width 70 height 14
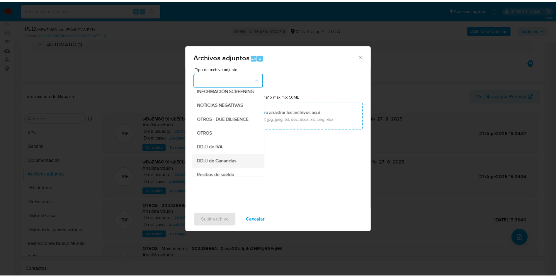
scroll to position [88, 0]
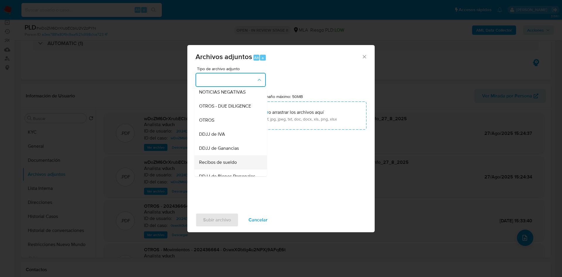
click at [233, 170] on div "Recibos de sueldo" at bounding box center [229, 163] width 60 height 14
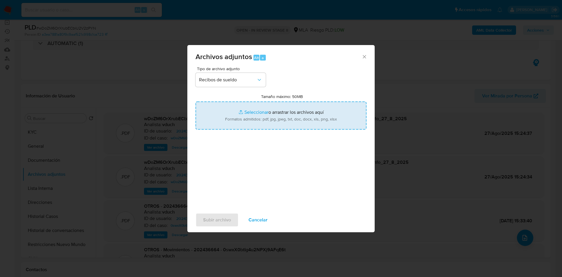
type input "C:\fakepath\[PERSON_NAME] y [PERSON_NAME] 2025.pdf"
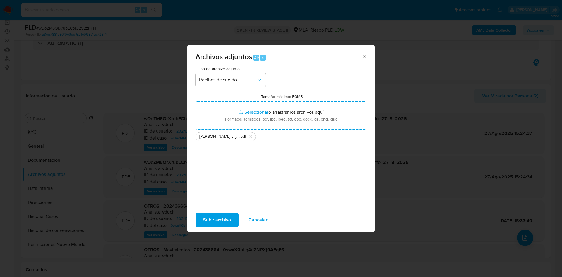
click at [213, 216] on span "Subir archivo" at bounding box center [217, 220] width 28 height 13
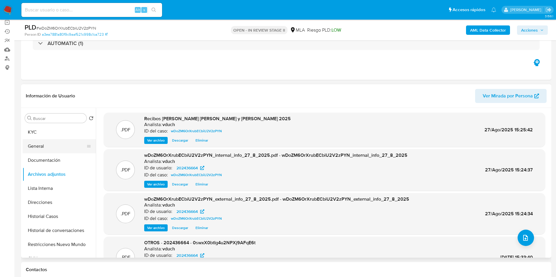
click at [49, 141] on button "General" at bounding box center [57, 146] width 69 height 14
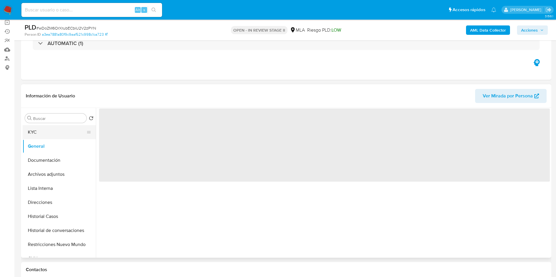
click at [54, 132] on button "KYC" at bounding box center [57, 132] width 69 height 14
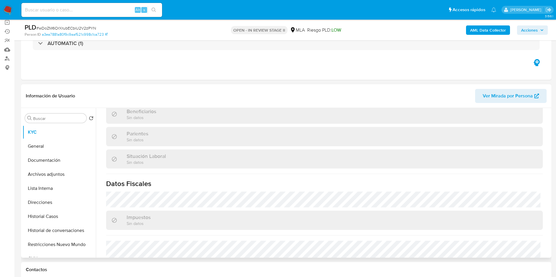
scroll to position [297, 0]
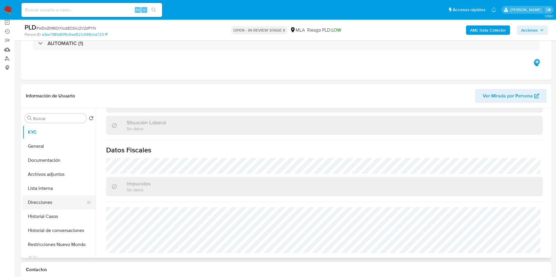
click at [49, 203] on button "Direcciones" at bounding box center [57, 203] width 69 height 14
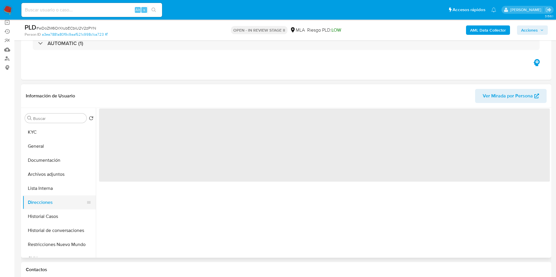
scroll to position [0, 0]
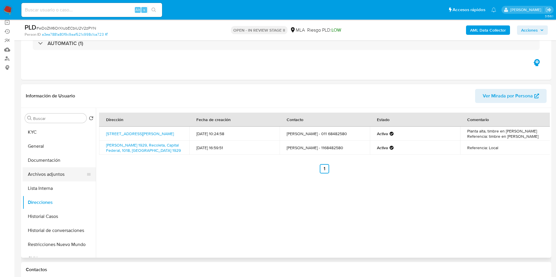
click at [38, 173] on button "Archivos adjuntos" at bounding box center [57, 175] width 69 height 14
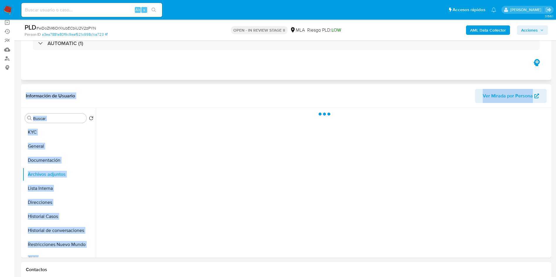
drag, startPoint x: 278, startPoint y: 156, endPoint x: 303, endPoint y: 56, distance: 103.5
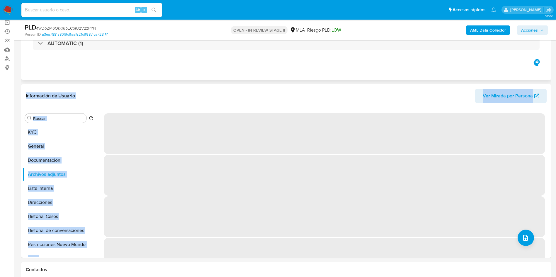
click at [303, 56] on div "AUTOMATIC (1)" at bounding box center [286, 43] width 520 height 29
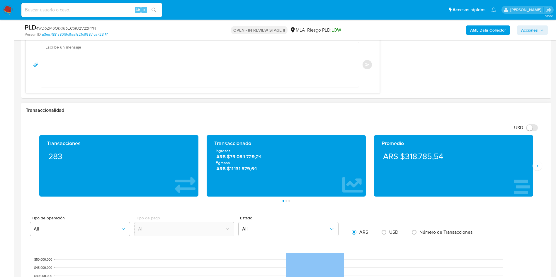
scroll to position [527, 0]
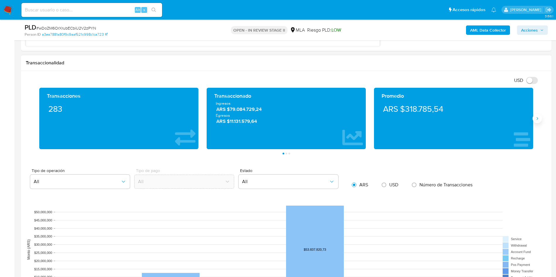
click at [534, 118] on button "Siguiente" at bounding box center [536, 118] width 9 height 9
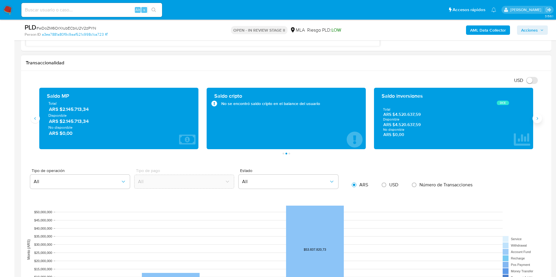
click at [534, 118] on button "Siguiente" at bounding box center [536, 118] width 9 height 9
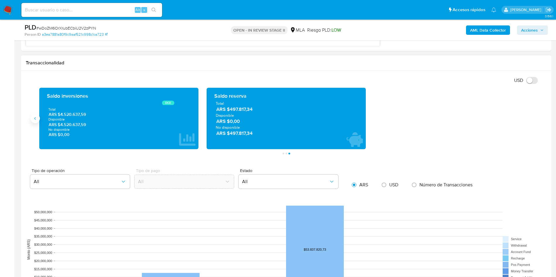
click at [37, 120] on icon "Anterior" at bounding box center [35, 118] width 5 height 5
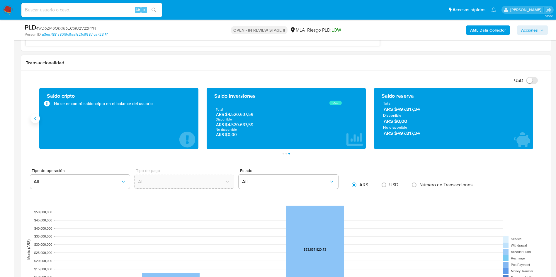
click at [37, 120] on icon "Anterior" at bounding box center [35, 118] width 5 height 5
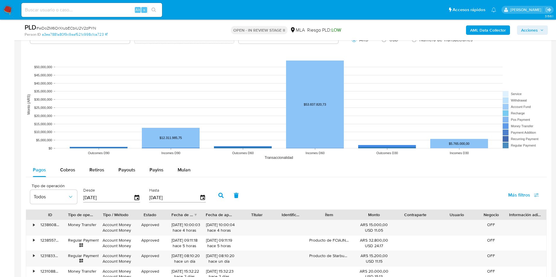
scroll to position [703, 0]
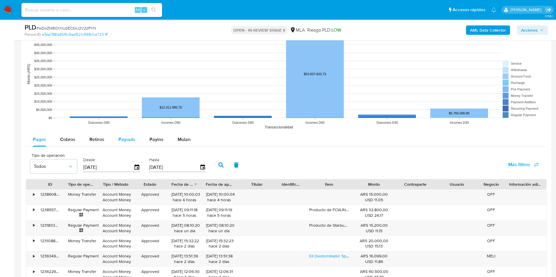
click at [135, 141] on button "Payouts" at bounding box center [126, 140] width 31 height 14
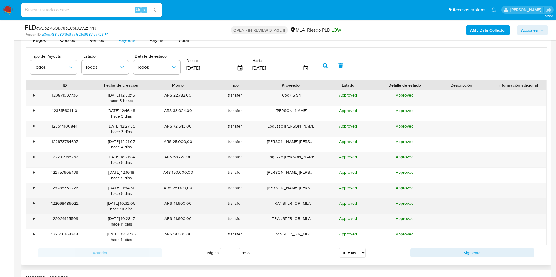
scroll to position [835, 0]
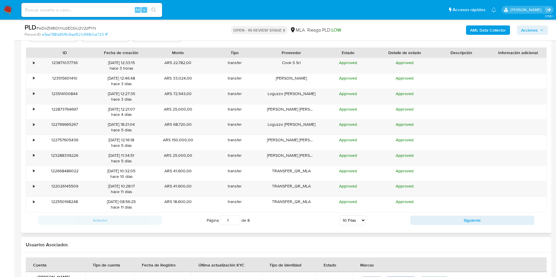
click at [355, 225] on select "5 Filas 10 Filas 20 Filas 25 Filas 50 Filas 100 Filas" at bounding box center [352, 221] width 27 height 10
select select "100"
click at [339, 216] on select "5 Filas 10 Filas 20 Filas 25 Filas 50 Filas 100 Filas" at bounding box center [352, 221] width 27 height 10
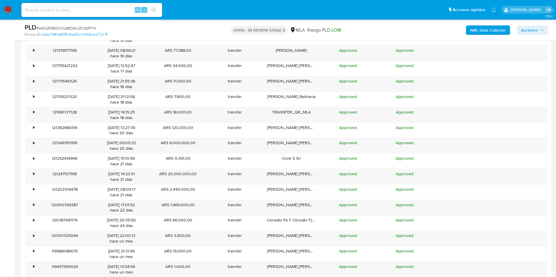
scroll to position [1098, 0]
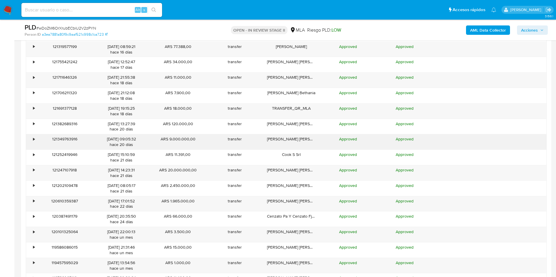
drag, startPoint x: 288, startPoint y: 174, endPoint x: 74, endPoint y: 139, distance: 216.3
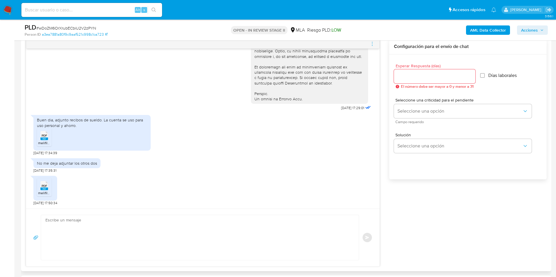
scroll to position [308, 0]
click at [91, 235] on textarea at bounding box center [198, 236] width 306 height 45
paste textarea "Hola, ¡Muchas gracias por tu respuesta! Confirmamos la recepción de la document…"
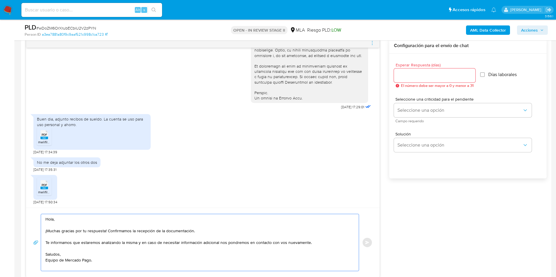
type textarea "Hola, ¡Muchas gracias por tu respuesta! Confirmamos la recepción de la document…"
click at [405, 84] on span "El número debe ser mayor a 0 y menor a 31" at bounding box center [437, 86] width 73 height 4
click at [409, 79] on input "Esperar Respuesta (días)" at bounding box center [434, 76] width 81 height 8
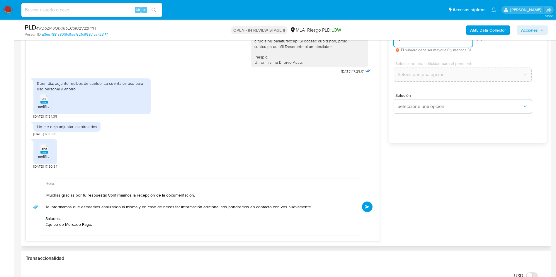
scroll to position [351, 0]
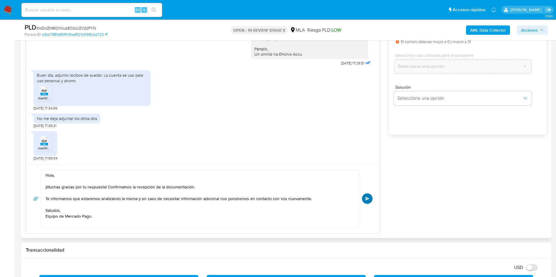
type input "0"
click at [365, 200] on span "Enviar" at bounding box center [367, 199] width 4 height 4
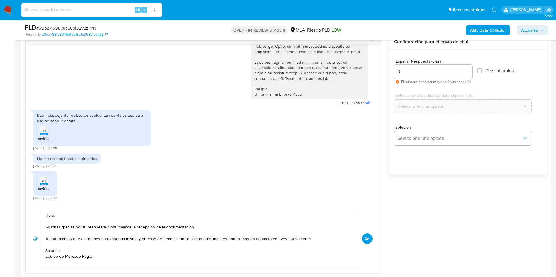
scroll to position [308, 0]
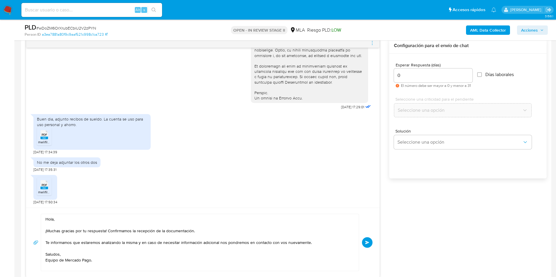
click at [368, 240] on button "Enviar" at bounding box center [367, 243] width 11 height 11
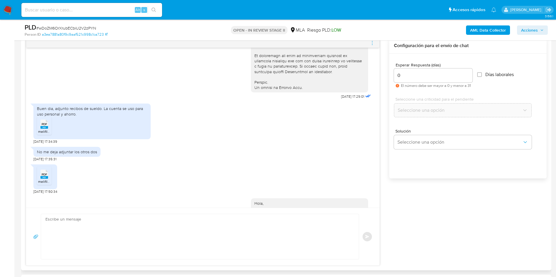
scroll to position [346, 0]
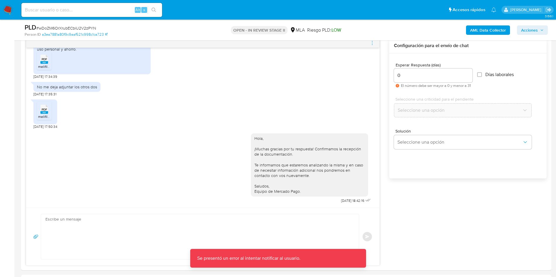
click at [55, 30] on span "# wDoZM6OrXrubECbiU2V2zPYN" at bounding box center [66, 28] width 60 height 6
copy span "wDoZM6OrXrubECbiU2V2zPYN"
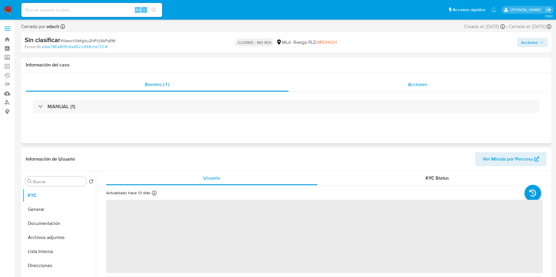
click at [432, 88] on div "Acciones" at bounding box center [417, 85] width 258 height 14
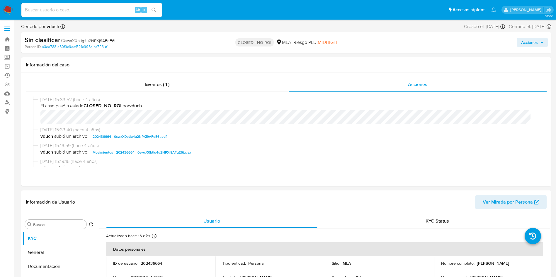
scroll to position [88, 0]
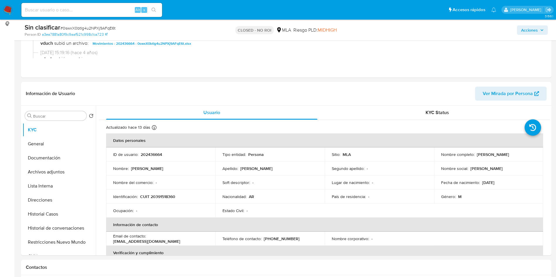
select select "10"
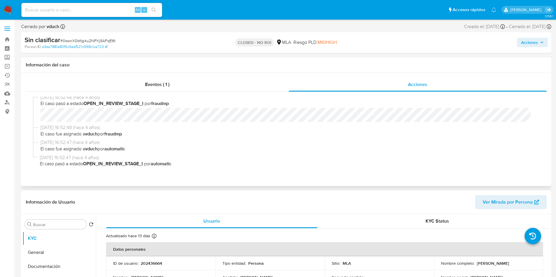
scroll to position [238, 0]
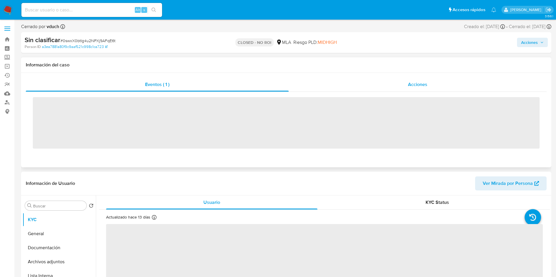
click at [422, 88] on span "Acciones" at bounding box center [417, 84] width 19 height 7
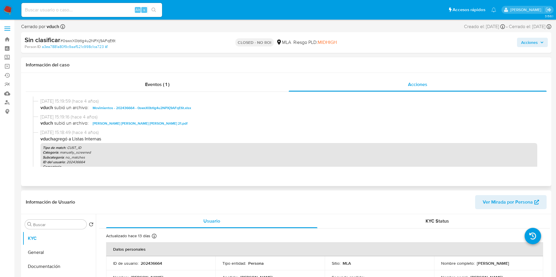
select select "10"
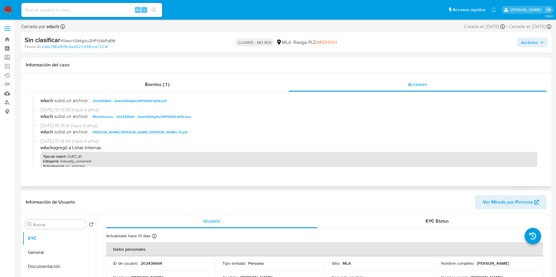
scroll to position [18, 0]
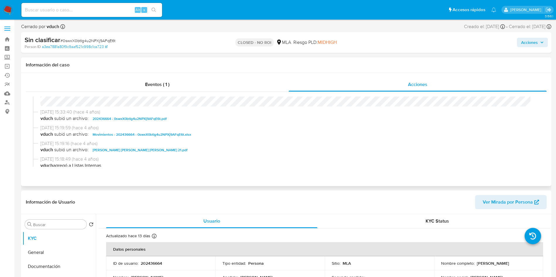
click at [144, 119] on span "202436664 - 0swxX0btIg4u2NPXj9AFqE6t.pdf" at bounding box center [130, 118] width 74 height 7
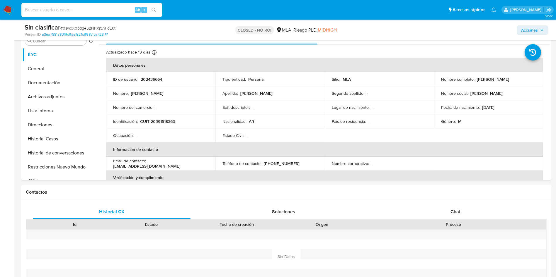
scroll to position [176, 0]
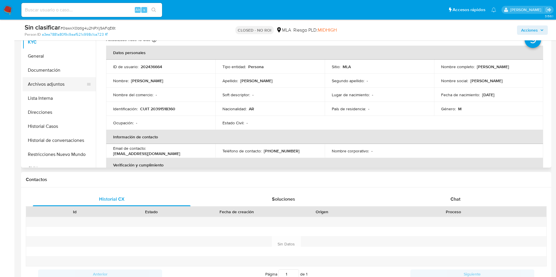
click at [90, 83] on button "Archivos adjuntos" at bounding box center [57, 84] width 69 height 14
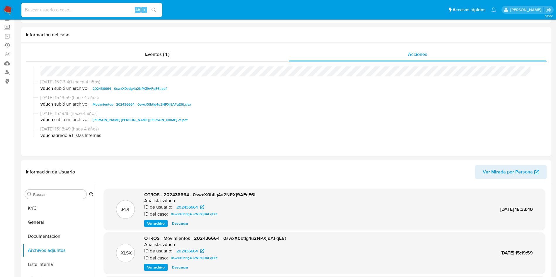
scroll to position [0, 0]
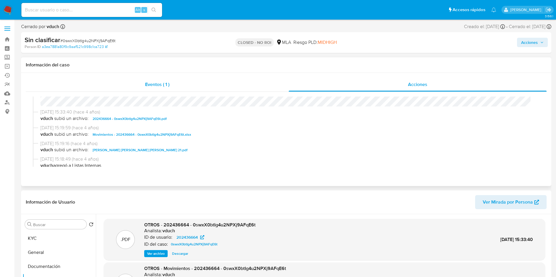
click at [157, 91] on div "Eventos ( 1 )" at bounding box center [157, 85] width 263 height 14
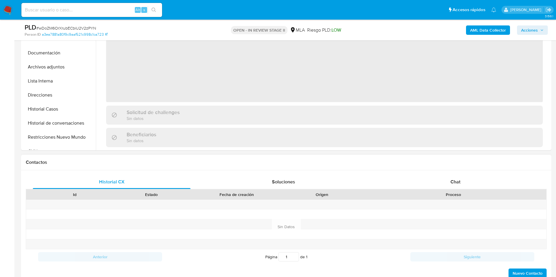
scroll to position [220, 0]
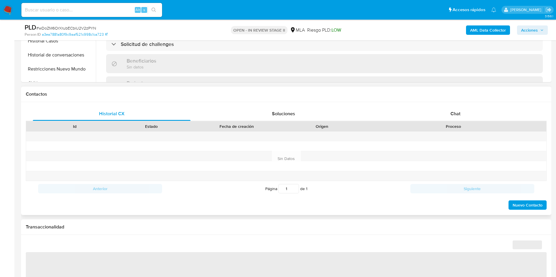
click at [459, 106] on div "Historial CX Soluciones Chat Id Estado Fecha de creación Origen Proceso Anterio…" at bounding box center [286, 158] width 530 height 113
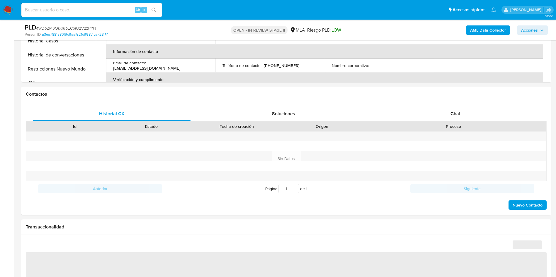
drag, startPoint x: 467, startPoint y: 110, endPoint x: 432, endPoint y: 84, distance: 43.5
click at [467, 110] on div "Chat" at bounding box center [455, 114] width 158 height 14
select select "10"
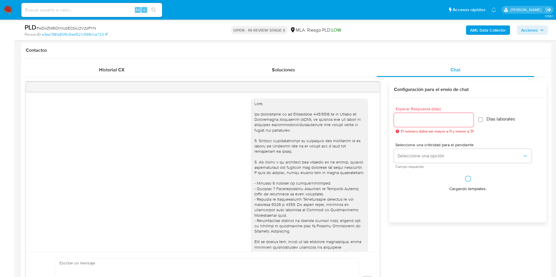
scroll to position [346, 0]
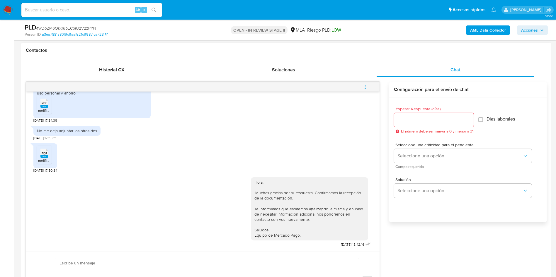
click at [368, 88] on button "menu-action" at bounding box center [364, 87] width 19 height 14
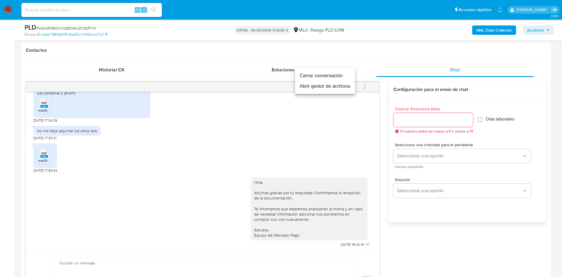
click at [340, 80] on li "Cerrar conversación" at bounding box center [325, 76] width 60 height 11
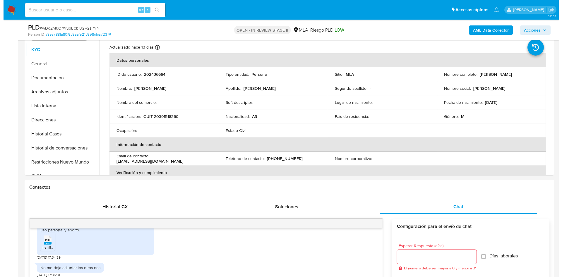
scroll to position [88, 0]
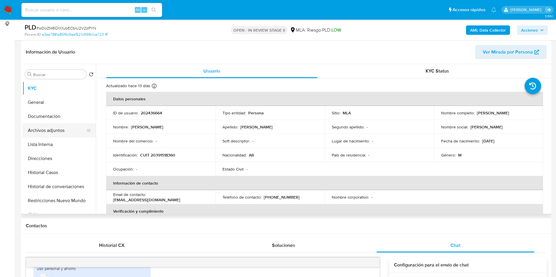
click at [40, 130] on button "Archivos adjuntos" at bounding box center [57, 131] width 69 height 14
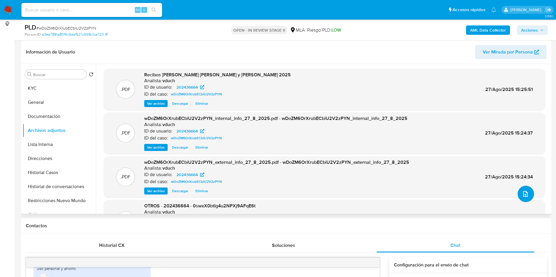
click at [527, 194] on button "upload-file" at bounding box center [525, 194] width 16 height 16
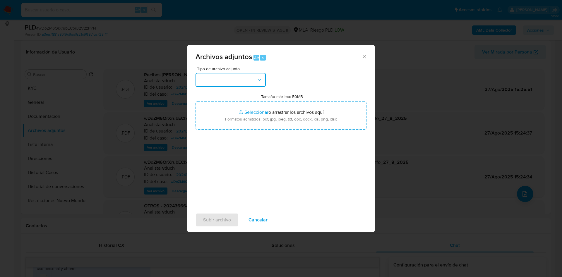
click at [257, 77] on icon "button" at bounding box center [260, 80] width 6 height 6
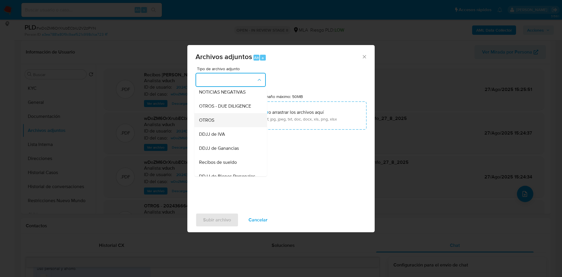
click at [213, 123] on span "OTROS" at bounding box center [206, 120] width 15 height 6
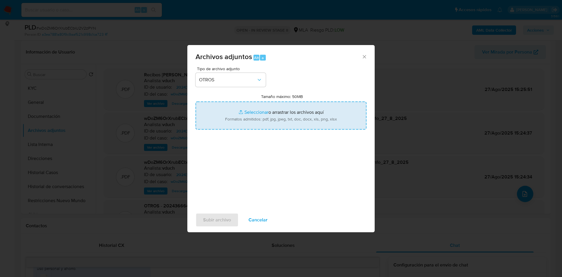
type input "C:\fakepath\Caselog wDoZM6OrXrubECbiU2V2zPYN_2025_08_18_23_55_27.docx"
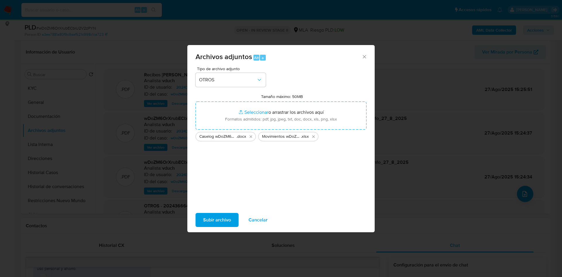
click at [225, 224] on span "Subir archivo" at bounding box center [217, 220] width 28 height 13
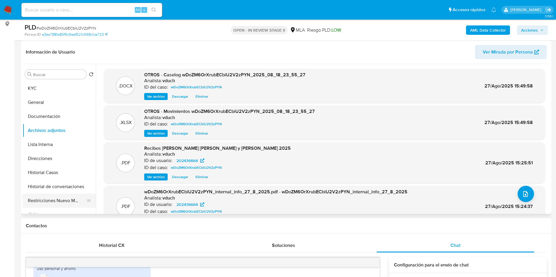
click at [57, 200] on button "Restricciones Nuevo Mundo" at bounding box center [57, 201] width 69 height 14
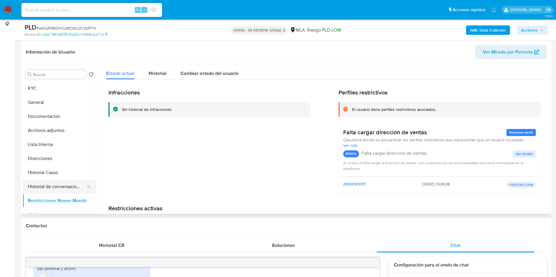
click at [53, 187] on button "Historial de conversaciones" at bounding box center [57, 187] width 69 height 14
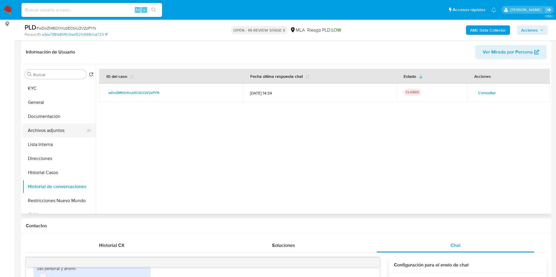
click at [48, 129] on button "Archivos adjuntos" at bounding box center [57, 131] width 69 height 14
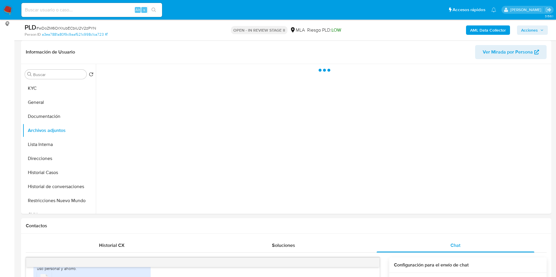
click at [532, 28] on span "Acciones" at bounding box center [529, 29] width 17 height 9
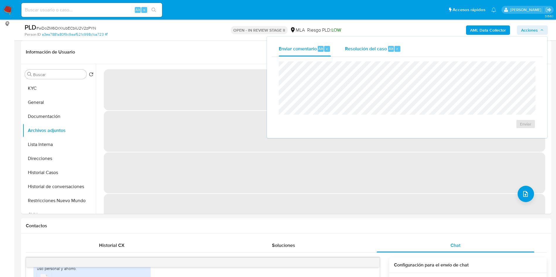
click at [408, 39] on div "Enviar comentario Alt c Resolución del caso Alt r Enviar" at bounding box center [407, 88] width 280 height 102
drag, startPoint x: 389, startPoint y: 51, endPoint x: 387, endPoint y: 55, distance: 4.5
click at [389, 51] on span "Alt" at bounding box center [390, 49] width 5 height 6
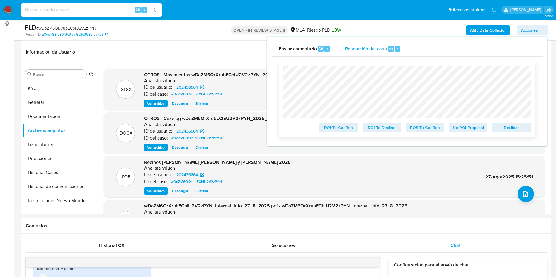
click at [467, 127] on span "No ROI Proposal" at bounding box center [468, 128] width 30 height 8
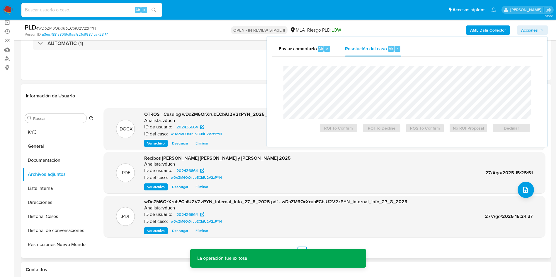
scroll to position [49, 0]
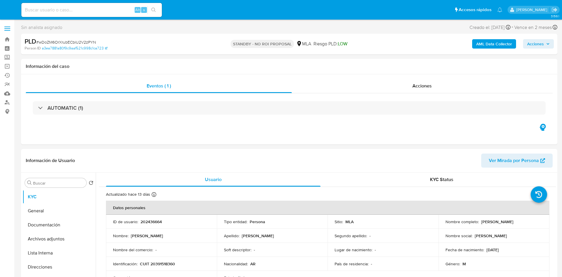
select select "10"
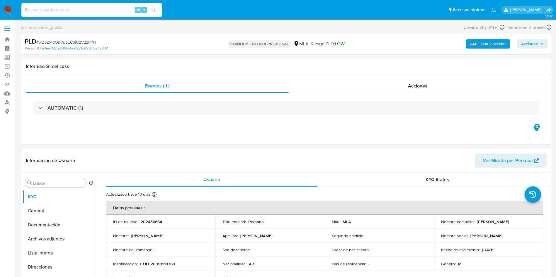
click at [104, 13] on input at bounding box center [91, 10] width 141 height 8
paste input "yOlgl29UxUxb0py0UHFI6jXN"
type input "yOlgl29UxUxb0py0UHFI6jXN"
click at [149, 8] on button "search-icon" at bounding box center [154, 10] width 12 height 8
select select "10"
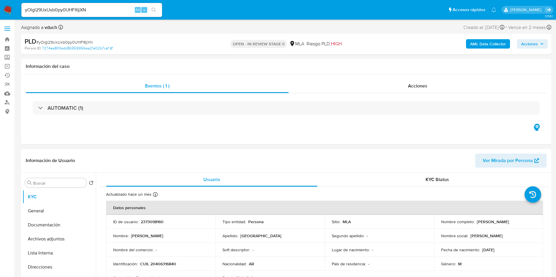
click at [151, 218] on td "ID de usuario : 2373098160" at bounding box center [160, 222] width 109 height 14
click at [74, 250] on button "Lista Interna" at bounding box center [57, 253] width 69 height 14
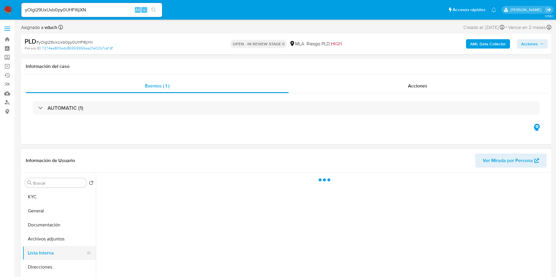
click at [73, 246] on button "Lista Interna" at bounding box center [57, 253] width 69 height 14
click at [71, 241] on button "Archivos adjuntos" at bounding box center [57, 239] width 69 height 14
click at [71, 221] on button "Documentación" at bounding box center [57, 225] width 69 height 14
click at [71, 236] on button "Archivos adjuntos" at bounding box center [57, 239] width 69 height 14
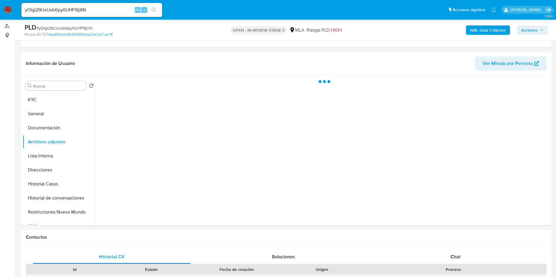
scroll to position [44, 0]
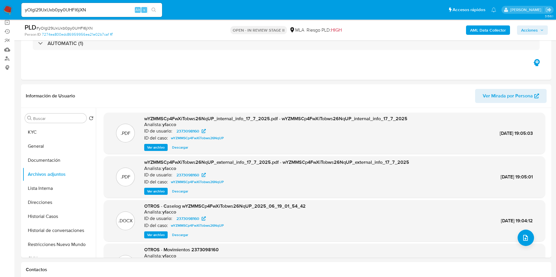
click at [485, 33] on b "AML Data Collector" at bounding box center [488, 29] width 36 height 9
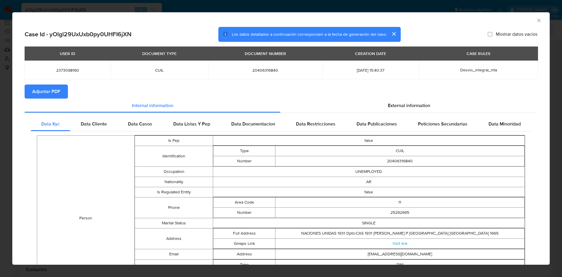
click at [56, 90] on span "Adjuntar PDF" at bounding box center [46, 91] width 28 height 13
click at [536, 19] on icon "Cerrar ventana" at bounding box center [539, 21] width 6 height 6
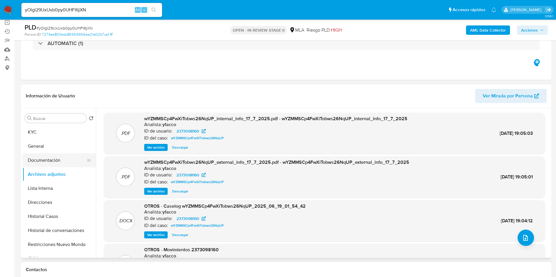
click at [61, 163] on button "Documentación" at bounding box center [57, 160] width 69 height 14
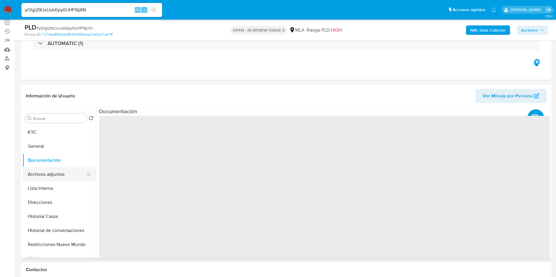
click at [59, 175] on button "Archivos adjuntos" at bounding box center [57, 175] width 69 height 14
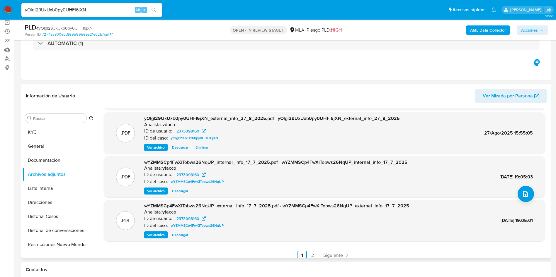
click at [339, 257] on span "Siguiente" at bounding box center [333, 255] width 20 height 5
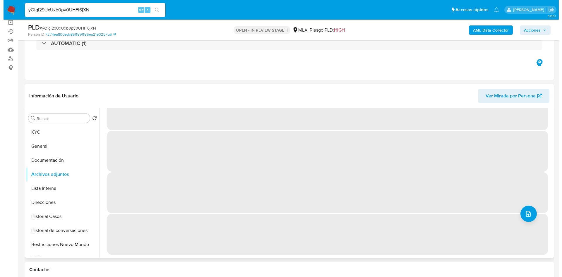
scroll to position [0, 0]
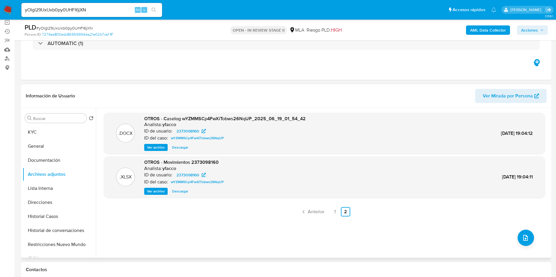
click at [157, 147] on span "Ver archivo" at bounding box center [156, 148] width 18 height 6
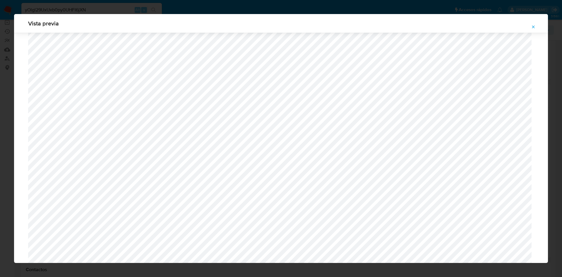
scroll to position [428, 0]
click at [532, 25] on icon "Attachment preview" at bounding box center [533, 27] width 5 height 5
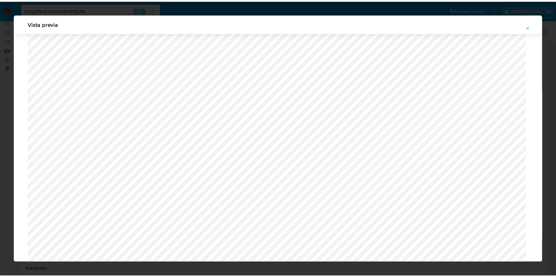
scroll to position [0, 0]
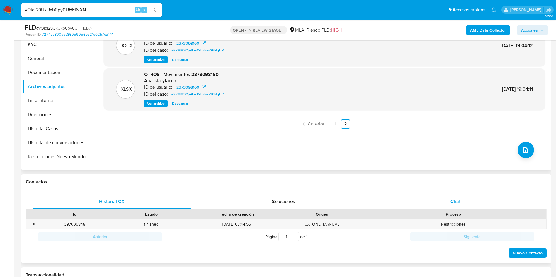
click at [465, 206] on div "Chat" at bounding box center [455, 202] width 158 height 14
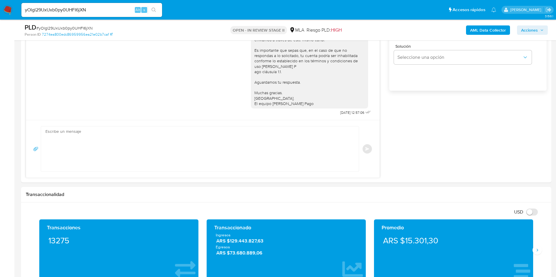
scroll to position [44, 0]
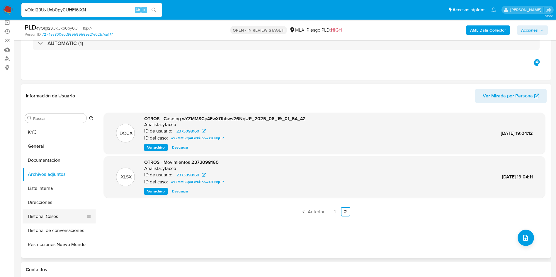
click at [57, 222] on button "Historial Casos" at bounding box center [57, 217] width 69 height 14
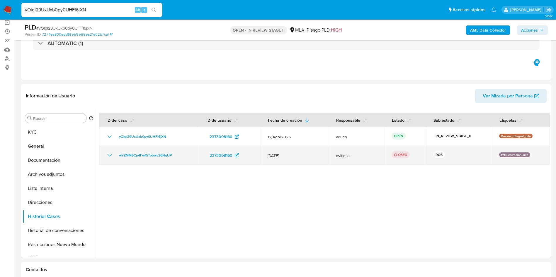
click at [105, 155] on td "wYZMMSCp4FwXiTobws26NqUP" at bounding box center [149, 155] width 100 height 19
click at [113, 156] on div "wYZMMSCp4FwXiTobws26NqUP" at bounding box center [149, 155] width 86 height 7
click at [110, 156] on icon "Mostrar/Ocultar" at bounding box center [109, 155] width 7 height 7
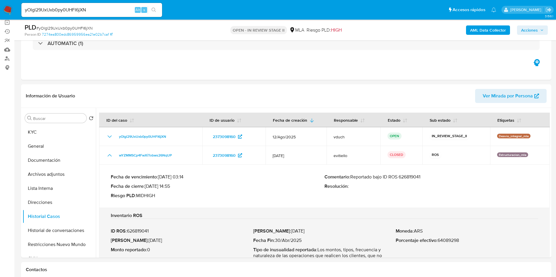
click at [399, 181] on div "Comentario : Reportado bajo ID ROS 626819041 Resolución :" at bounding box center [431, 186] width 214 height 25
drag, startPoint x: 399, startPoint y: 181, endPoint x: 407, endPoint y: 174, distance: 10.2
click at [399, 181] on div "Comentario : Reportado bajo ID ROS 626819041 Resolución :" at bounding box center [431, 186] width 214 height 25
click at [407, 174] on p "Comentario : Reportado bajo ID ROS 626819041" at bounding box center [431, 177] width 214 height 6
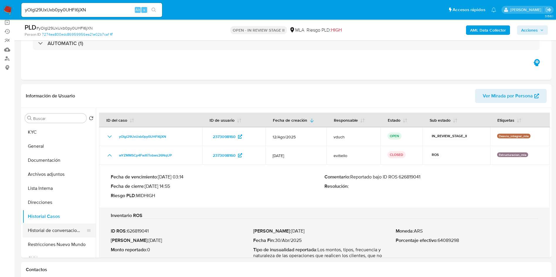
click at [67, 231] on button "Historial de conversaciones" at bounding box center [57, 231] width 69 height 14
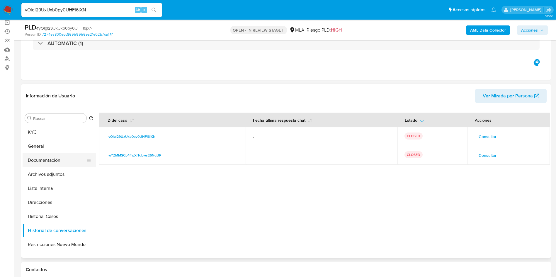
click at [50, 159] on button "Documentación" at bounding box center [57, 160] width 69 height 14
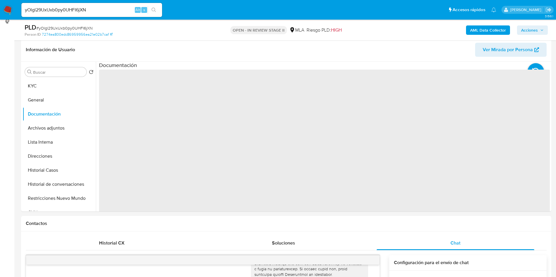
scroll to position [176, 0]
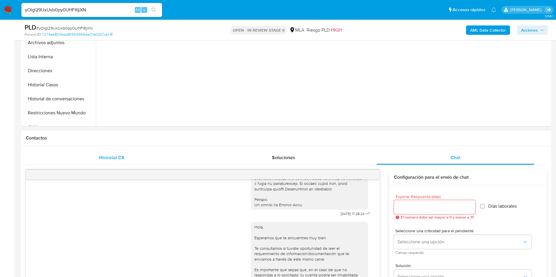
click at [137, 159] on div "Historial CX" at bounding box center [112, 158] width 158 height 14
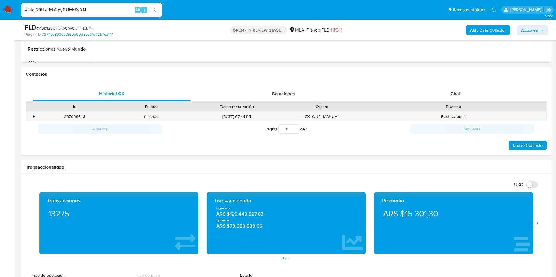
scroll to position [220, 0]
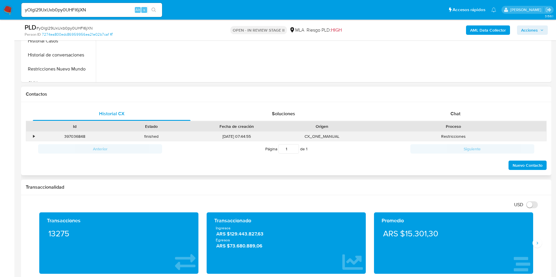
click at [35, 138] on div "•" at bounding box center [31, 137] width 10 height 10
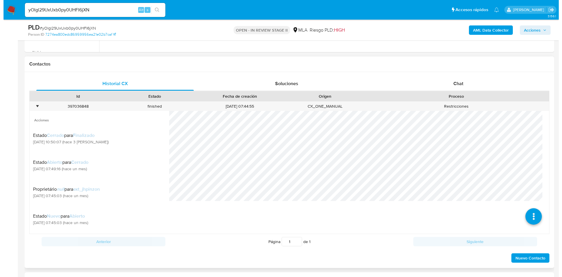
scroll to position [264, 0]
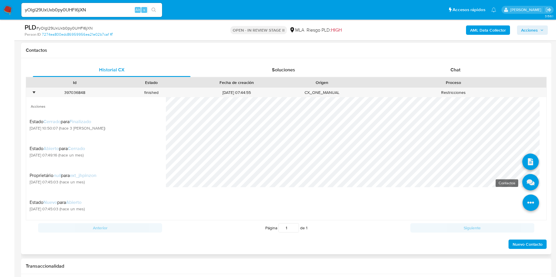
click at [527, 179] on icon at bounding box center [530, 182] width 16 height 16
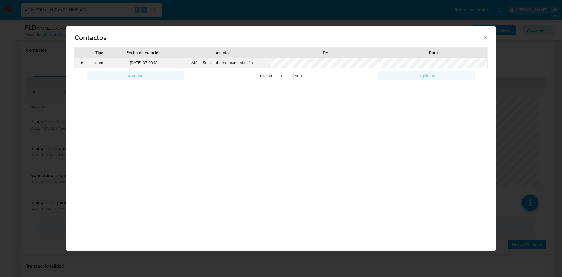
click at [84, 60] on div "•" at bounding box center [80, 63] width 10 height 10
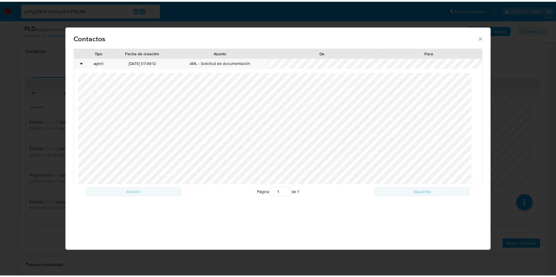
scroll to position [0, 0]
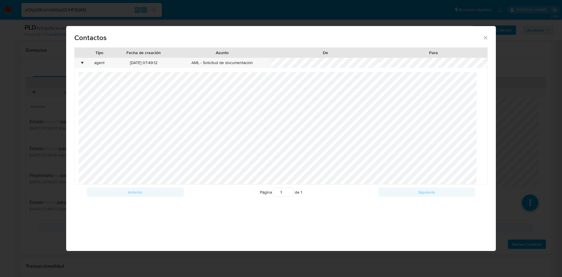
click at [33, 125] on div "Contactos Tipo Fecha de creación Asunto De Para • agent 25/07/2025 07:49:12 AML…" at bounding box center [281, 138] width 562 height 277
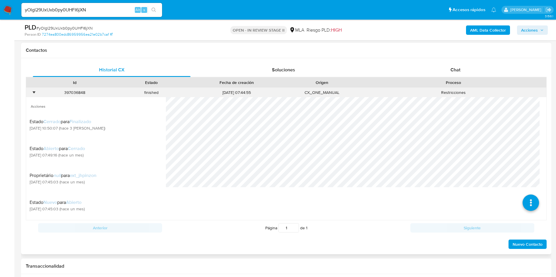
click at [35, 92] on div "•" at bounding box center [33, 93] width 1 height 6
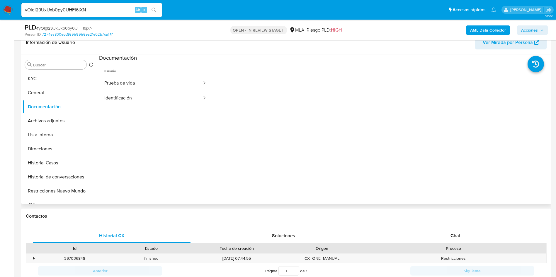
scroll to position [88, 0]
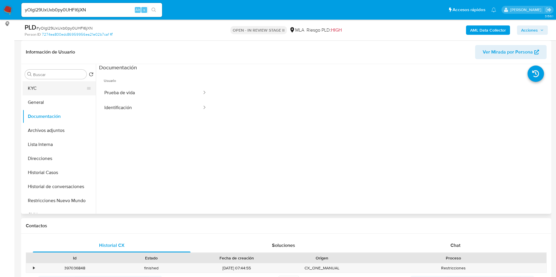
click at [67, 90] on button "KYC" at bounding box center [57, 88] width 69 height 14
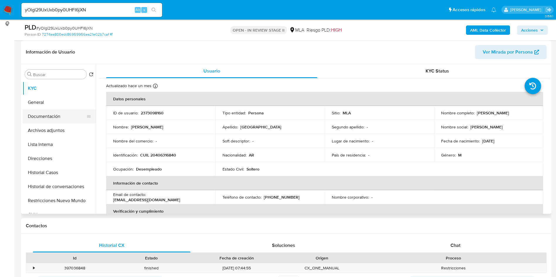
click at [69, 122] on button "Documentación" at bounding box center [57, 117] width 69 height 14
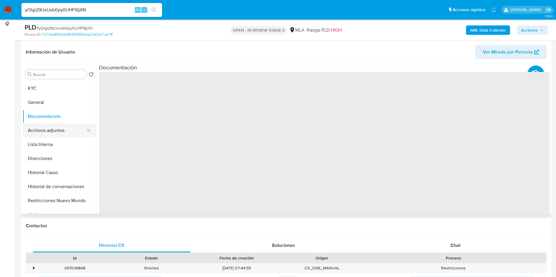
click at [71, 134] on button "Archivos adjuntos" at bounding box center [57, 131] width 69 height 14
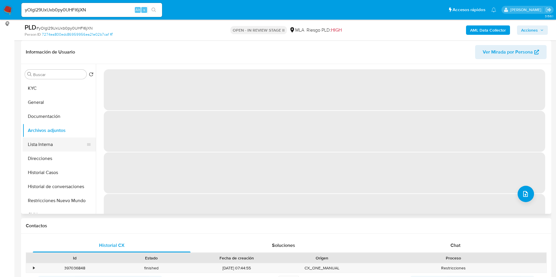
click at [52, 140] on button "Lista Interna" at bounding box center [57, 145] width 69 height 14
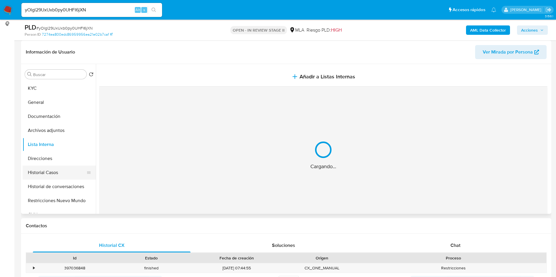
click at [60, 171] on button "Historial Casos" at bounding box center [57, 173] width 69 height 14
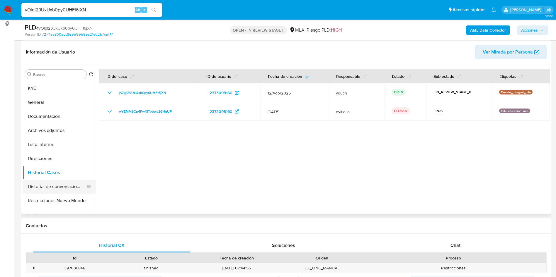
click at [64, 183] on button "Historial de conversaciones" at bounding box center [57, 187] width 69 height 14
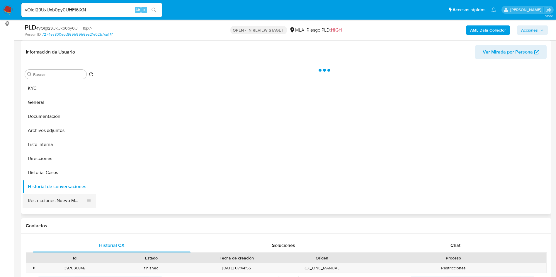
click at [66, 199] on button "Restricciones Nuevo Mundo" at bounding box center [57, 201] width 69 height 14
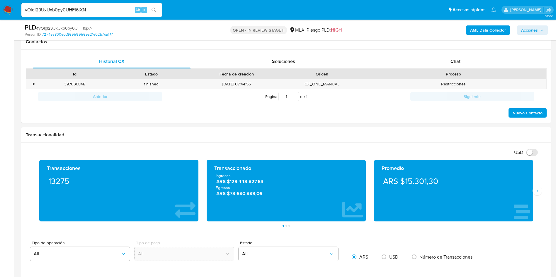
scroll to position [264, 0]
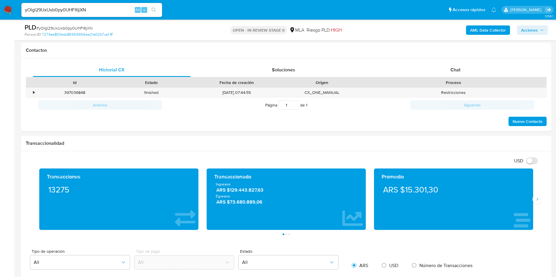
click at [539, 28] on span "Acciones" at bounding box center [532, 30] width 23 height 8
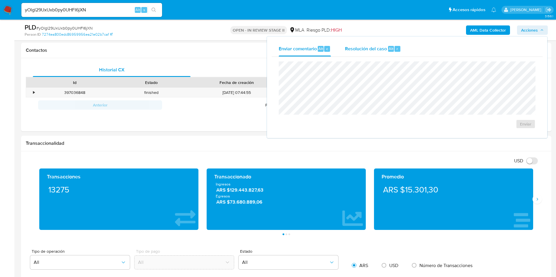
click at [389, 47] on span "Alt" at bounding box center [390, 49] width 5 height 6
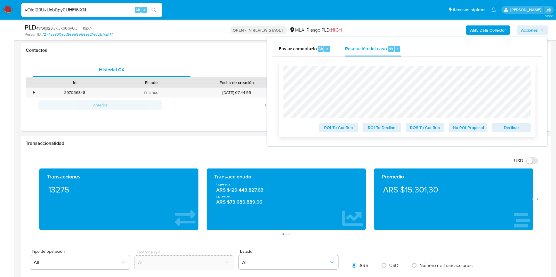
click at [517, 126] on span "Declinar" at bounding box center [511, 128] width 30 height 8
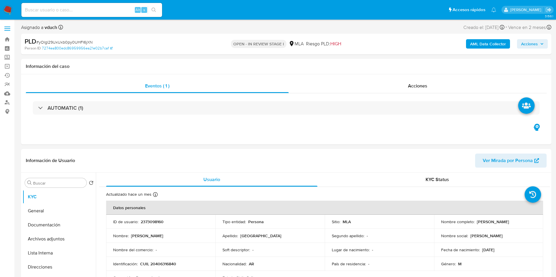
select select "10"
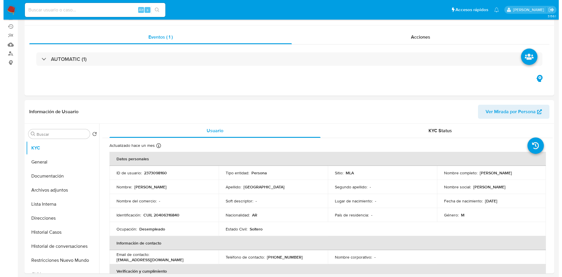
scroll to position [88, 0]
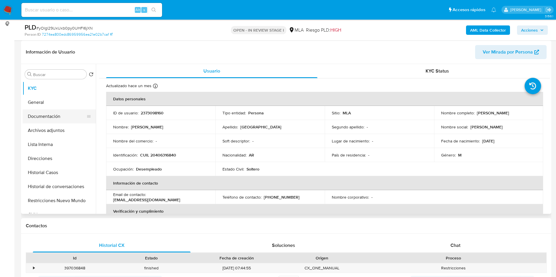
drag, startPoint x: 44, startPoint y: 122, endPoint x: 41, endPoint y: 119, distance: 4.6
click at [44, 122] on button "Documentación" at bounding box center [57, 117] width 69 height 14
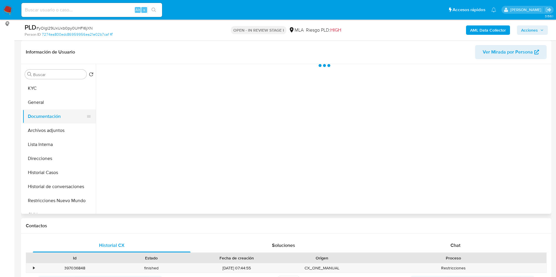
click at [41, 119] on button "Documentación" at bounding box center [57, 117] width 69 height 14
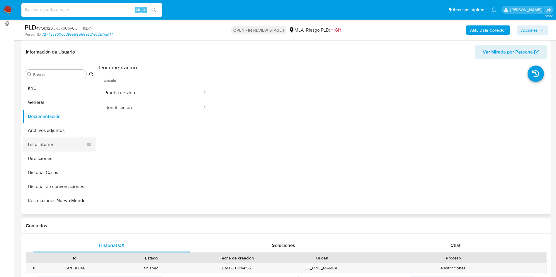
click at [41, 138] on button "Lista Interna" at bounding box center [57, 145] width 69 height 14
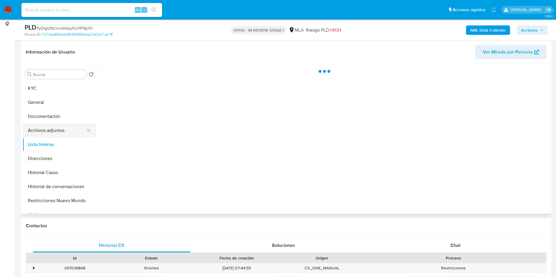
click at [46, 132] on button "Archivos adjuntos" at bounding box center [57, 131] width 69 height 14
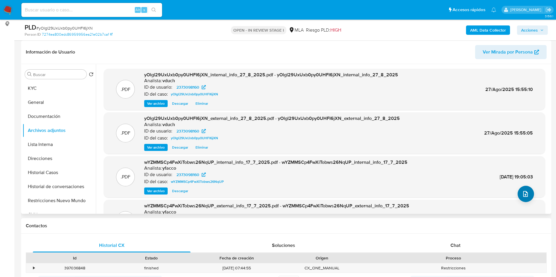
drag, startPoint x: 544, startPoint y: 193, endPoint x: 523, endPoint y: 191, distance: 21.2
click at [544, 193] on div ".PDF yOlgl29UxUxb0py0UHFI6jXN_internal_info_27_8_2025.pdf - yOlgl29UxUxb0py0UHF…" at bounding box center [324, 165] width 450 height 192
click at [523, 191] on icon "upload-file" at bounding box center [525, 194] width 7 height 7
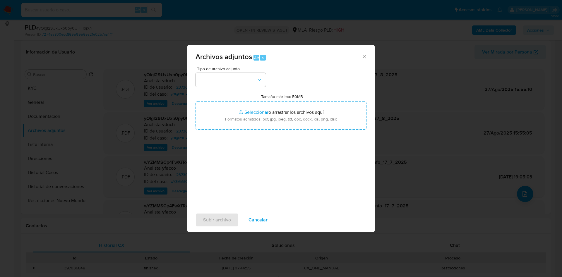
click at [243, 87] on div "Tipo de archivo adjunto Tamaño máximo: 50MB Seleccionar archivos Seleccionar o …" at bounding box center [281, 136] width 171 height 138
click at [245, 82] on button "button" at bounding box center [231, 80] width 70 height 14
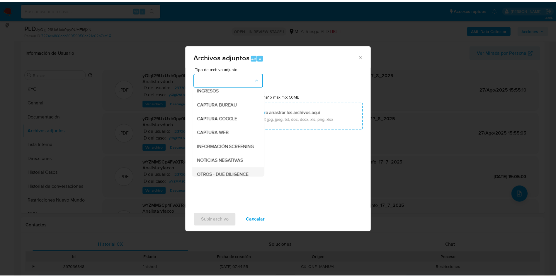
scroll to position [44, 0]
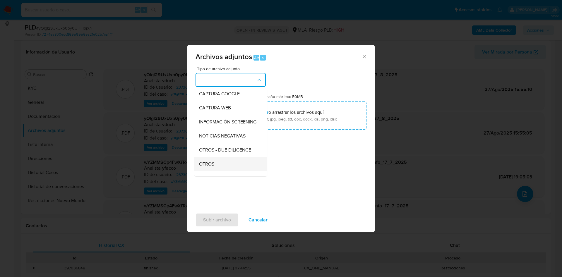
click at [229, 169] on div "OTROS" at bounding box center [229, 164] width 60 height 14
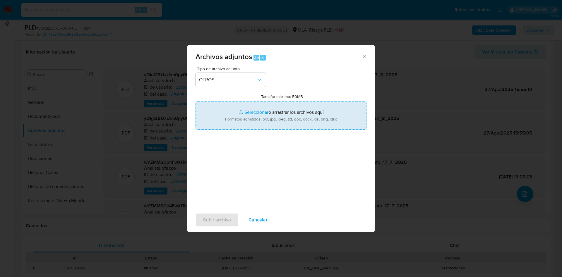
type input "C:\fakepath\Caselog yOlgl29UxUxb0py0UHFI6jXN_2025_08_27_14_25_52.docx"
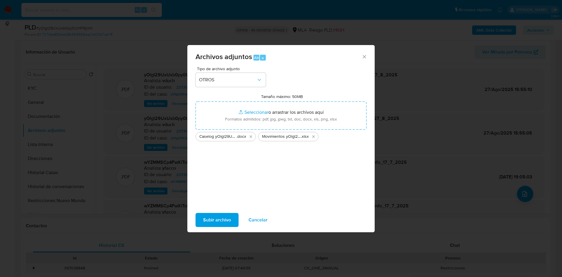
click at [219, 224] on span "Subir archivo" at bounding box center [217, 220] width 28 height 13
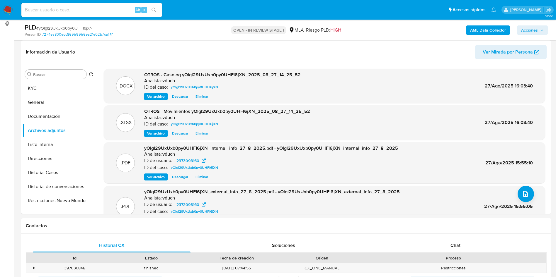
click at [535, 30] on span "Acciones" at bounding box center [529, 29] width 17 height 9
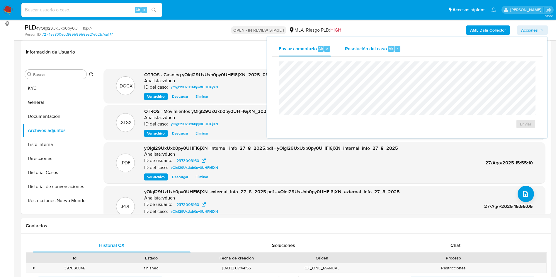
click at [360, 51] on span "Resolución del caso" at bounding box center [366, 48] width 42 height 7
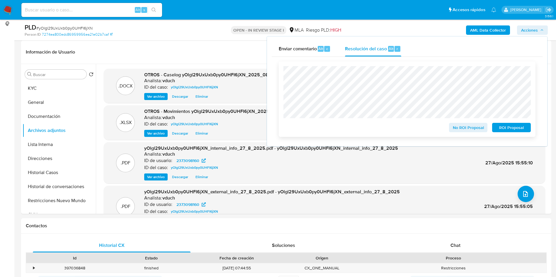
click at [517, 125] on span "ROI Proposal" at bounding box center [511, 128] width 30 height 8
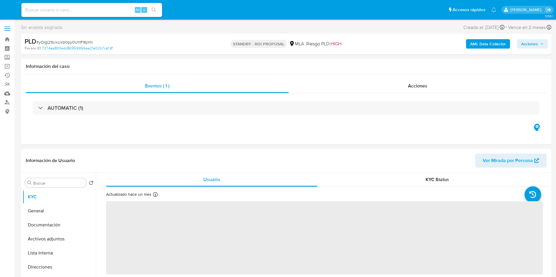
select select "10"
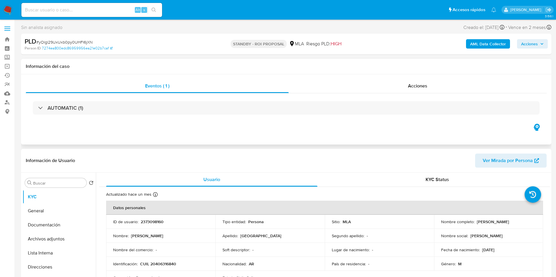
click at [267, 94] on div "AUTOMATIC (1)" at bounding box center [286, 107] width 520 height 29
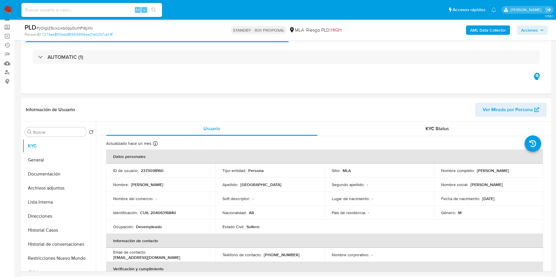
scroll to position [44, 0]
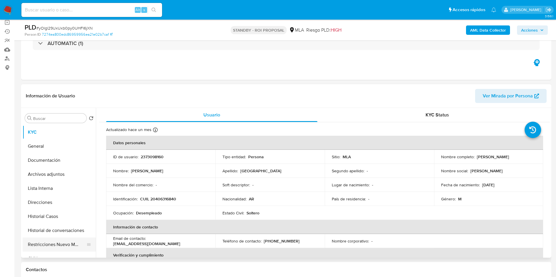
click at [45, 239] on button "Restricciones Nuevo Mundo" at bounding box center [57, 245] width 69 height 14
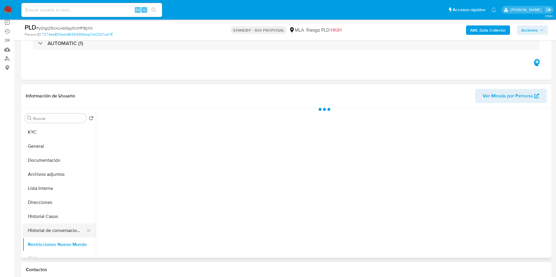
click at [47, 233] on button "Historial de conversaciones" at bounding box center [57, 231] width 69 height 14
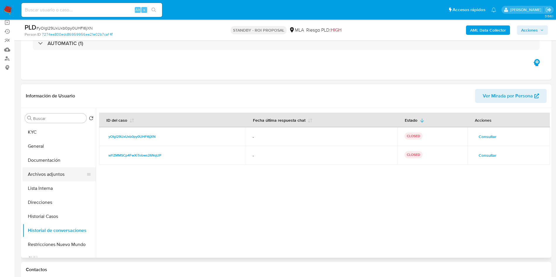
click at [66, 176] on button "Archivos adjuntos" at bounding box center [57, 175] width 69 height 14
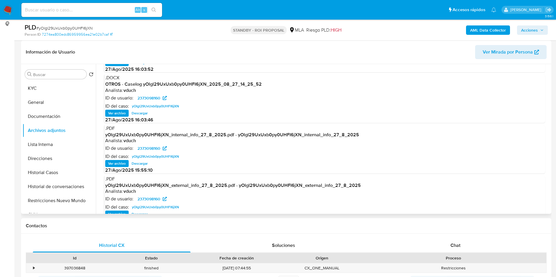
scroll to position [49, 0]
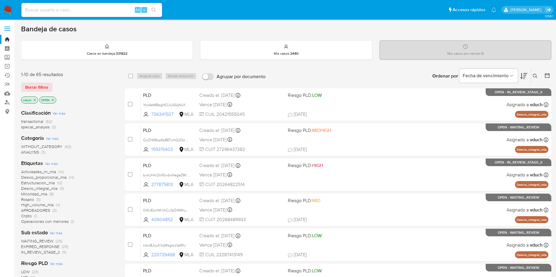
click at [345, 71] on div "Ordenar por Fecha de vencimiento No es posible ordenar los resultados mientras …" at bounding box center [409, 76] width 283 height 18
click at [532, 76] on button at bounding box center [536, 76] width 10 height 7
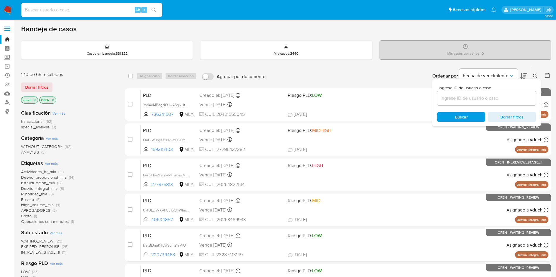
click at [502, 107] on div "Ingrese ID de usuario o caso Buscar Borrar filtros" at bounding box center [486, 103] width 108 height 48
click at [505, 98] on input at bounding box center [486, 99] width 99 height 8
paste input "0l4UEznNKVkCu1bO4WhuL6mI"
type input "0l4UEznNKVkCu1bO4WhuL6mI"
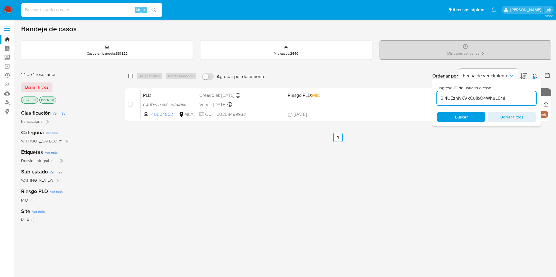
click at [129, 77] on input "checkbox" at bounding box center [130, 76] width 5 height 5
checkbox input "true"
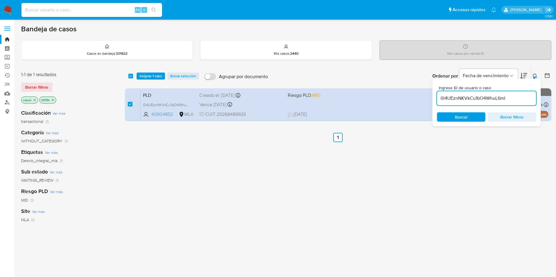
click at [142, 72] on div "select-all-cases-checkbox Asignar 1 caso Borrar selección Agrupar por documento…" at bounding box center [338, 76] width 426 height 18
click at [146, 76] on span "Asignar 1 caso" at bounding box center [150, 76] width 23 height 6
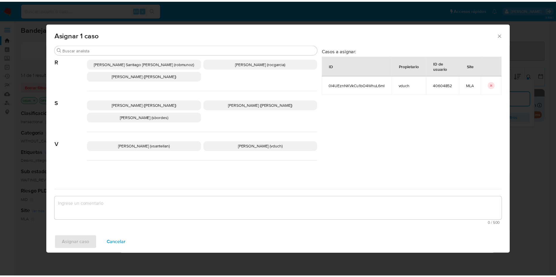
scroll to position [523, 0]
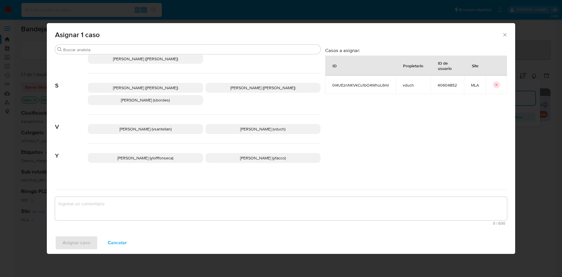
click at [269, 118] on div "[PERSON_NAME] (vsantellan) [PERSON_NAME] (vduch)" at bounding box center [204, 129] width 233 height 29
click at [277, 124] on p "[PERSON_NAME] (vduch)" at bounding box center [263, 129] width 115 height 10
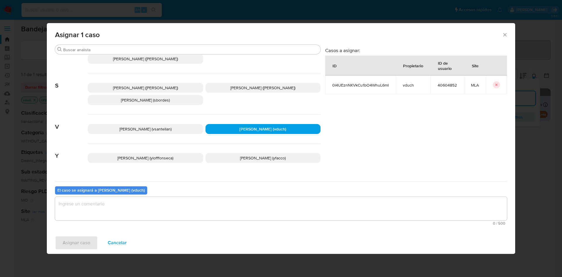
click at [231, 208] on textarea "assign-modal" at bounding box center [281, 208] width 452 height 23
click at [85, 235] on div "Asignar caso Cancelar" at bounding box center [281, 243] width 469 height 22
click at [84, 237] on span "Asignar caso" at bounding box center [77, 243] width 28 height 13
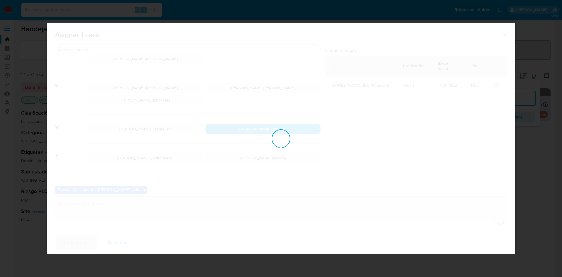
checkbox input "false"
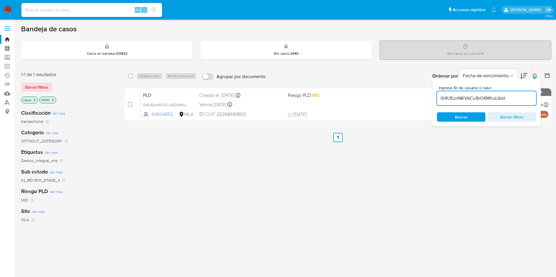
click at [503, 97] on input "0l4UEznNKVkCu1bO4WhuL6mI" at bounding box center [486, 99] width 99 height 8
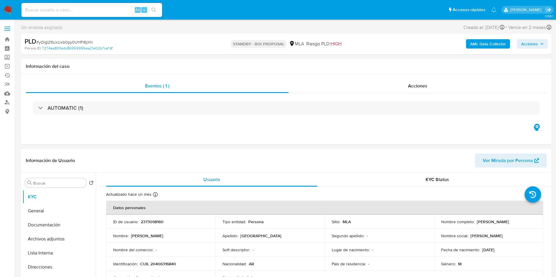
select select "10"
click at [114, 15] on div "Alt s" at bounding box center [91, 10] width 141 height 14
click at [117, 10] on input at bounding box center [91, 10] width 141 height 8
paste input "0l4UEznNKVkCu1bO4WhuL6mI"
type input "0l4UEznNKVkCu1bO4WhuL6mI"
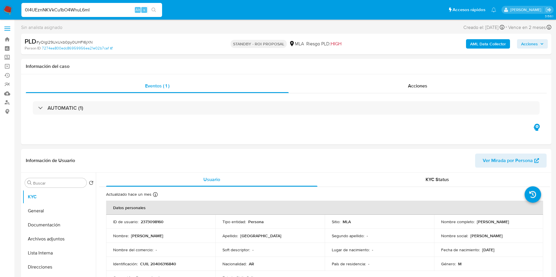
click at [151, 10] on button "search-icon" at bounding box center [154, 10] width 12 height 8
select select "10"
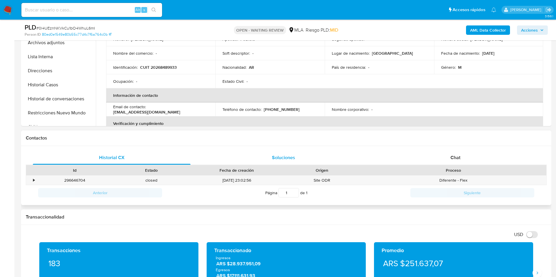
drag, startPoint x: 477, startPoint y: 161, endPoint x: 223, endPoint y: 154, distance: 254.0
click at [477, 161] on div "Chat" at bounding box center [455, 158] width 158 height 14
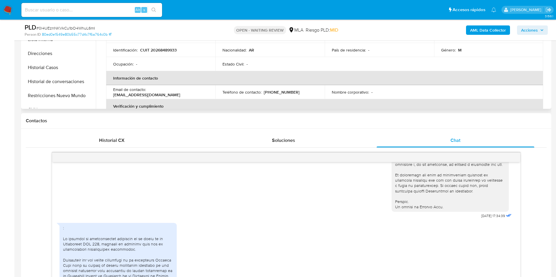
scroll to position [132, 0]
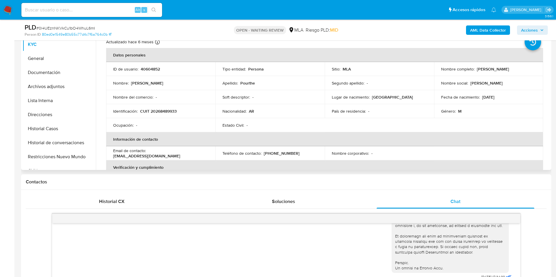
click at [157, 59] on th "Datos personales" at bounding box center [324, 55] width 437 height 14
click at [152, 67] on p "40604852" at bounding box center [150, 68] width 19 height 5
copy p "40604852"
click at [50, 133] on button "Historial Casos" at bounding box center [57, 129] width 69 height 14
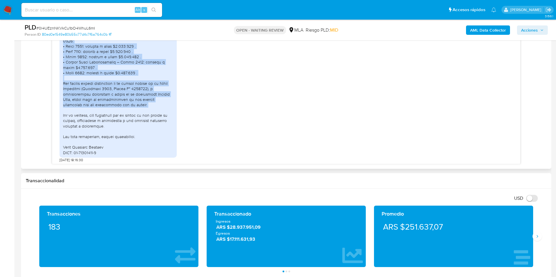
scroll to position [397, 0]
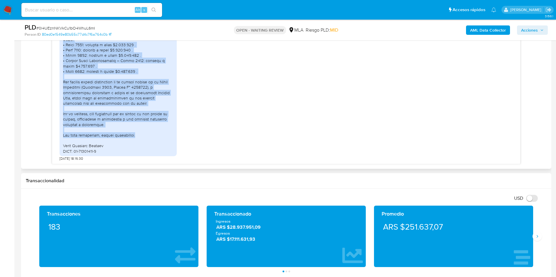
drag, startPoint x: 62, startPoint y: 92, endPoint x: 143, endPoint y: 138, distance: 92.9
click at [143, 138] on div at bounding box center [117, 50] width 117 height 212
copy div "En atención al requerimiento efectuado en el marco de la Resolución UIF 200, ac…"
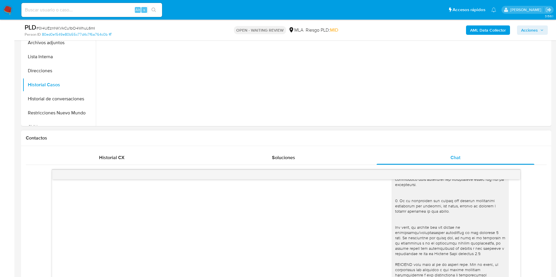
scroll to position [1, 0]
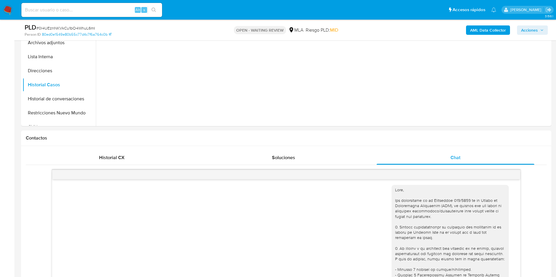
click at [75, 26] on span "# 0l4UEznNKVkCu1bO4WhuL6mI" at bounding box center [65, 28] width 59 height 6
copy span "0l4UEznNKVkCu1bO4WhuL6mI"
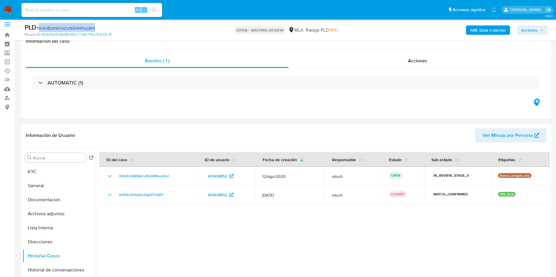
scroll to position [0, 0]
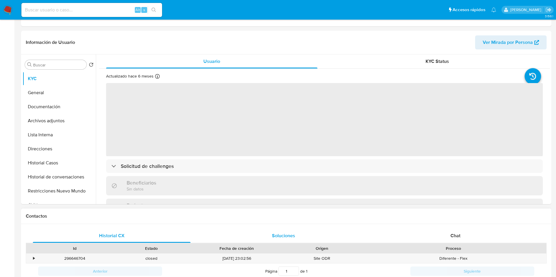
scroll to position [220, 0]
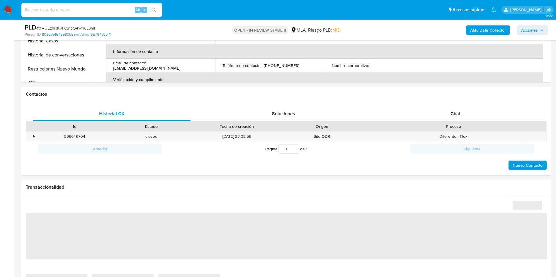
select select "10"
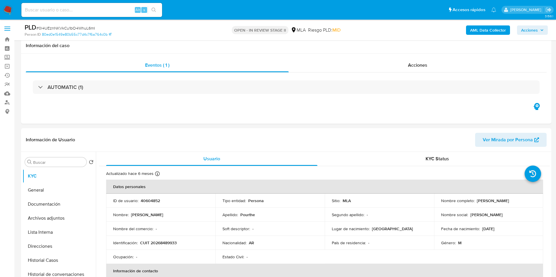
scroll to position [176, 0]
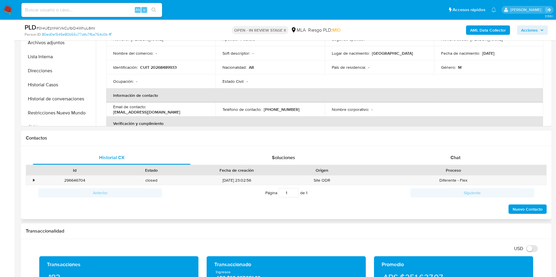
click at [435, 170] on div "Proceso" at bounding box center [452, 171] width 177 height 6
click at [428, 165] on div "Proceso" at bounding box center [453, 170] width 186 height 10
click at [431, 160] on div "Chat" at bounding box center [455, 158] width 158 height 14
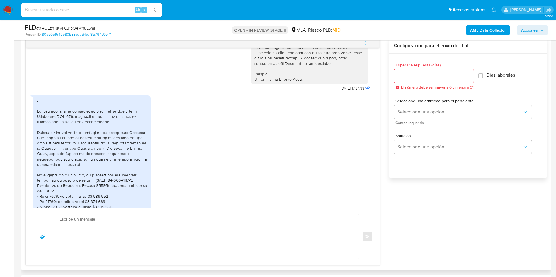
scroll to position [177, 0]
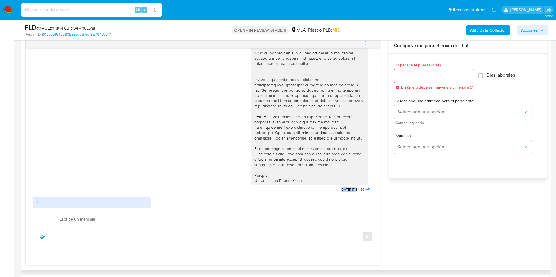
drag, startPoint x: 344, startPoint y: 201, endPoint x: 324, endPoint y: 200, distance: 20.8
click at [324, 194] on div "[DATE] 17:34:39" at bounding box center [311, 33] width 121 height 321
copy span "[DATE]"
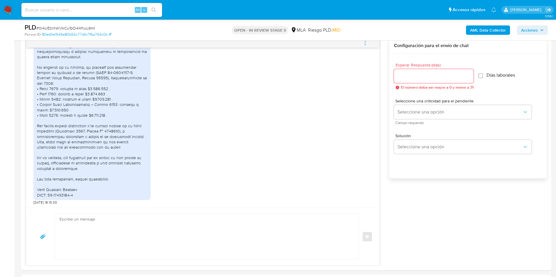
scroll to position [44, 0]
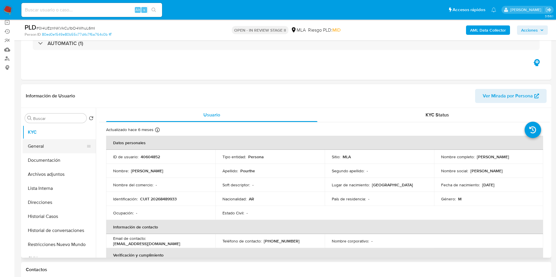
click at [55, 153] on button "General" at bounding box center [57, 146] width 69 height 14
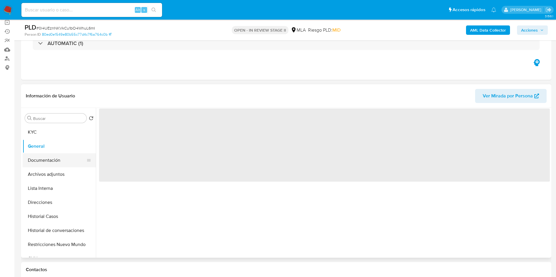
click at [56, 158] on button "Documentación" at bounding box center [57, 160] width 69 height 14
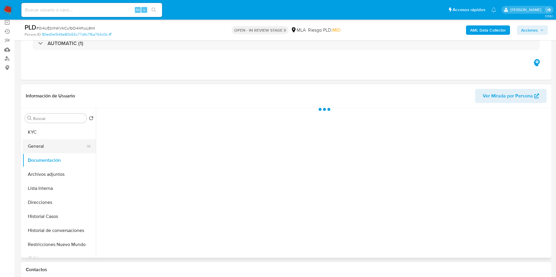
click at [65, 146] on button "General" at bounding box center [57, 146] width 69 height 14
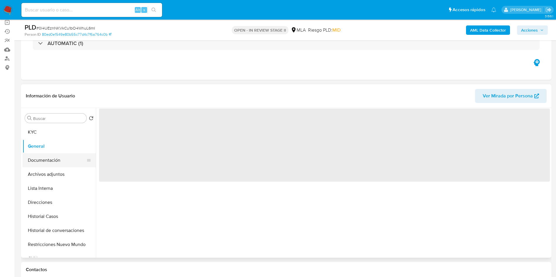
click at [54, 164] on button "Documentación" at bounding box center [57, 160] width 69 height 14
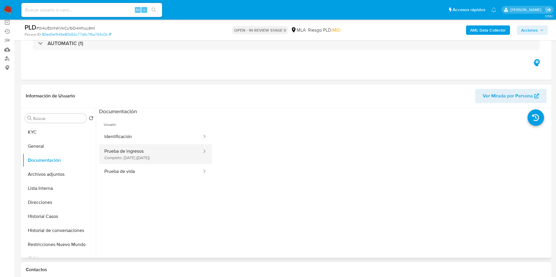
click at [177, 152] on button "Prueba de ingresos Completo: [DATE] ([DATE])" at bounding box center [150, 154] width 103 height 20
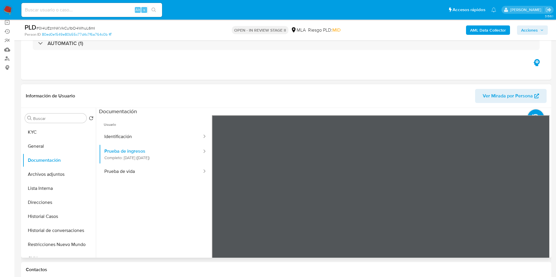
click at [418, 109] on section at bounding box center [324, 205] width 450 height 195
click at [416, 221] on section at bounding box center [324, 205] width 450 height 195
click at [371, 68] on div "Eventos ( 1 ) Acciones AUTOMATIC (1)" at bounding box center [286, 45] width 530 height 70
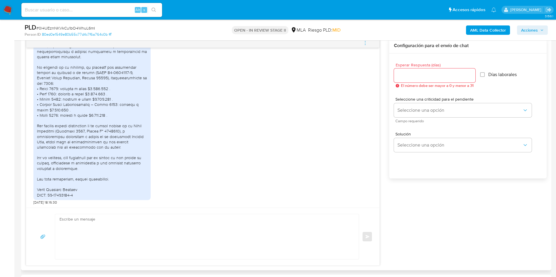
scroll to position [0, 0]
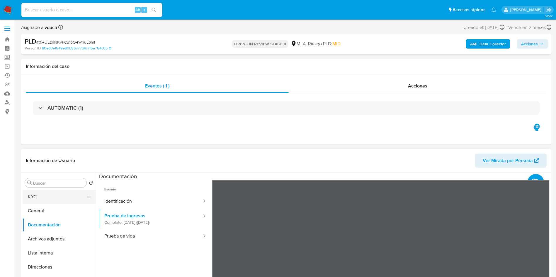
click at [71, 195] on button "KYC" at bounding box center [57, 197] width 69 height 14
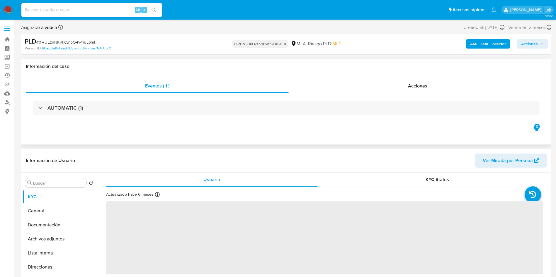
scroll to position [44, 0]
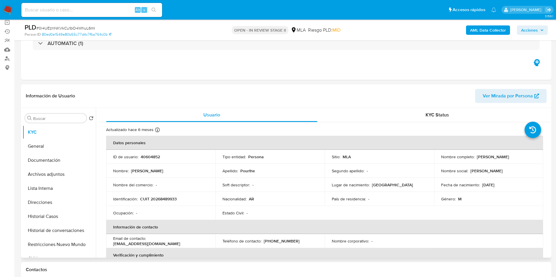
click at [481, 157] on p "[PERSON_NAME]" at bounding box center [493, 156] width 32 height 5
copy p "Pedro"
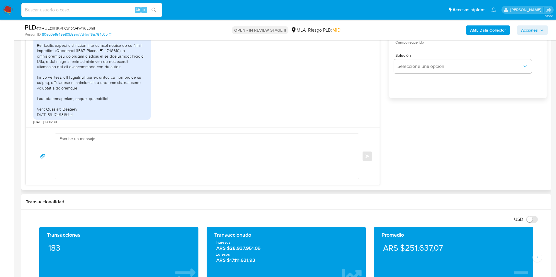
scroll to position [308, 0]
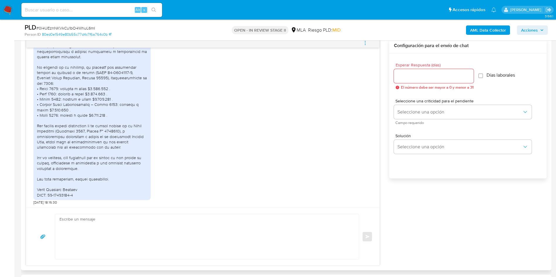
click at [426, 77] on input "Esperar Respuesta (días)" at bounding box center [434, 76] width 80 height 8
type input "3"
click at [480, 77] on input "Días laborales" at bounding box center [477, 76] width 5 height 5
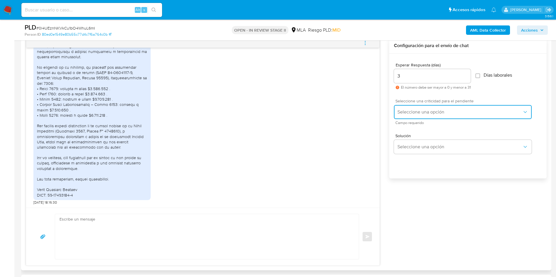
click at [433, 119] on button "Seleccione una opción" at bounding box center [463, 112] width 138 height 14
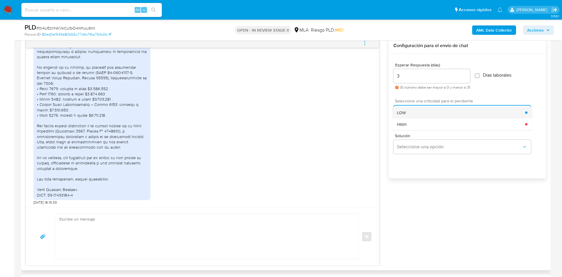
click at [418, 115] on div "LOW" at bounding box center [461, 113] width 128 height 12
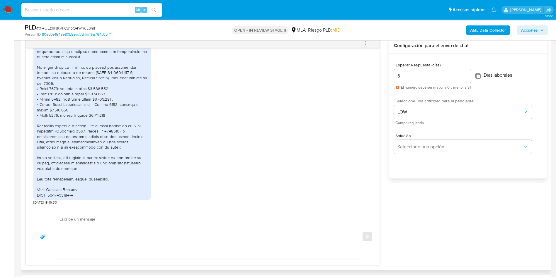
click at [478, 78] on input "Días laborales" at bounding box center [477, 76] width 5 height 5
checkbox input "true"
click at [224, 245] on textarea at bounding box center [205, 236] width 292 height 45
paste textarea "Pedro"
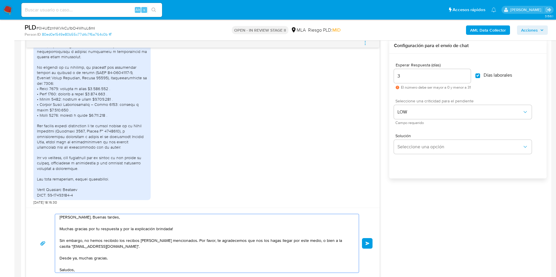
scroll to position [8, 0]
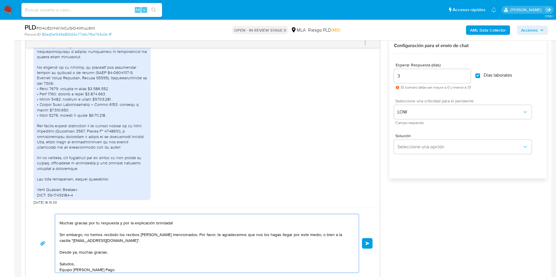
type textarea "Hola Pedro. Buenas tardes, Muchas gracias por tu respuesta y por la explicación…"
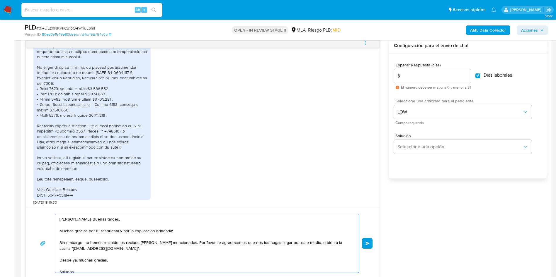
drag, startPoint x: 111, startPoint y: 268, endPoint x: 45, endPoint y: 203, distance: 92.4
click at [45, 203] on div "18/08/2025 17:34:39 20/08/2025 18:16:30 Hola Pedro. Buenas tardes, Muchas graci…" at bounding box center [203, 158] width 354 height 241
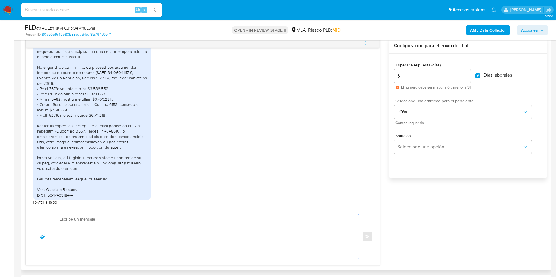
paste textarea "Hola Pedro, buenas tardes. Muchas gracias por tu respuesta y por la explicación…"
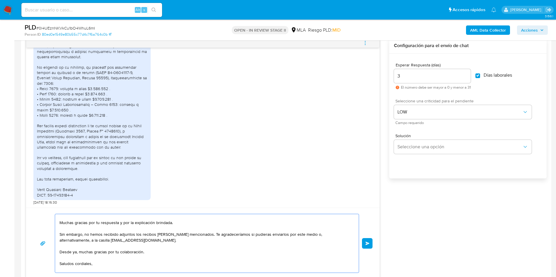
scroll to position [16, 0]
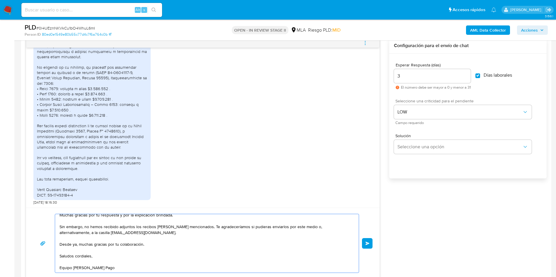
click at [88, 258] on textarea "Hola Pedro, buenas tardes. Muchas gracias por tu respuesta y por la explicación…" at bounding box center [205, 243] width 292 height 59
drag, startPoint x: 153, startPoint y: 249, endPoint x: 108, endPoint y: 243, distance: 45.5
click at [108, 243] on textarea "Hola Pedro, buenas tardes. Muchas gracias por tu respuesta y por la explicación…" at bounding box center [205, 243] width 292 height 59
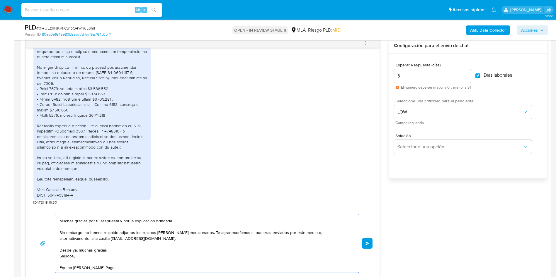
scroll to position [10, 0]
click at [93, 269] on textarea "Hola Pedro, buenas tardes. Muchas gracias por tu respuesta y por la explicación…" at bounding box center [205, 243] width 292 height 59
type textarea "Hola Pedro, buenas tardes. Muchas gracias por tu respuesta y por la explicación…"
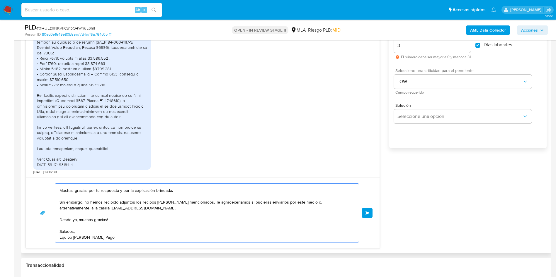
scroll to position [351, 0]
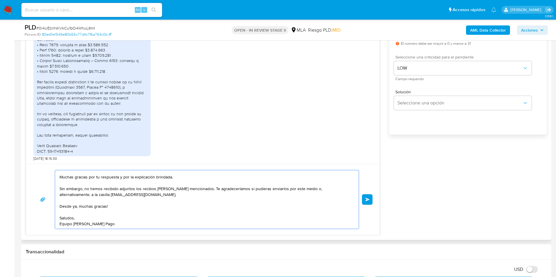
click at [366, 199] on span "Enviar" at bounding box center [367, 200] width 4 height 4
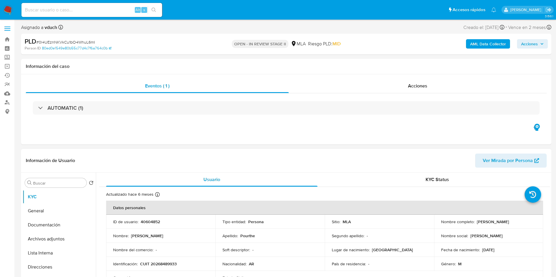
scroll to position [489, 0]
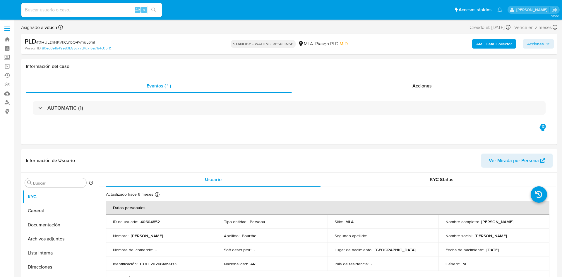
select select "10"
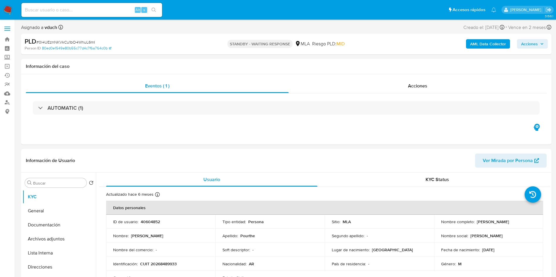
click at [88, 8] on input at bounding box center [91, 10] width 141 height 8
paste input "bvsUHm2InfGvdwHegeZMlNtR"
type input "bvsUHm2InfGvdwHegeZMlNtR"
click at [157, 10] on button "search-icon" at bounding box center [154, 10] width 12 height 8
select select "10"
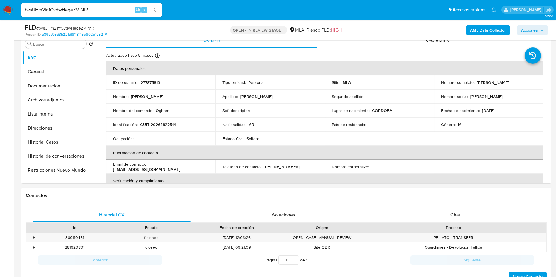
scroll to position [132, 0]
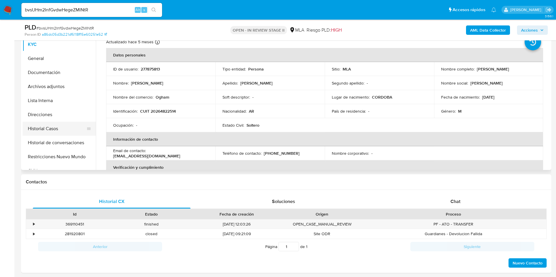
click at [57, 125] on button "Historial Casos" at bounding box center [57, 129] width 69 height 14
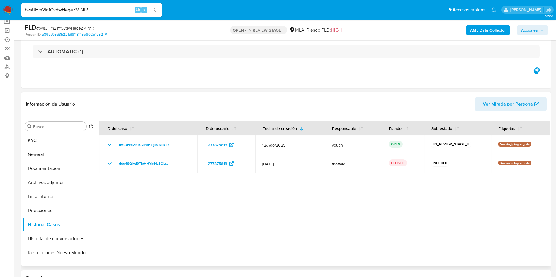
scroll to position [44, 0]
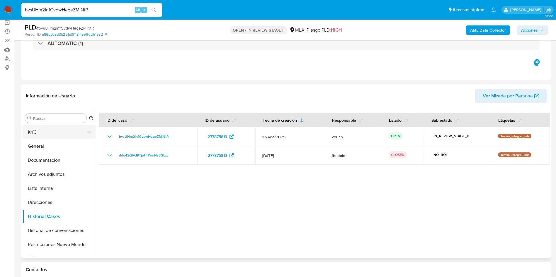
click at [37, 133] on button "KYC" at bounding box center [57, 132] width 69 height 14
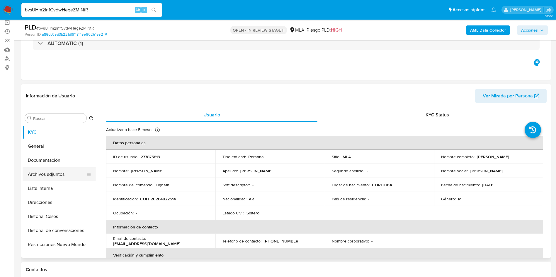
click at [36, 169] on button "Archivos adjuntos" at bounding box center [57, 175] width 69 height 14
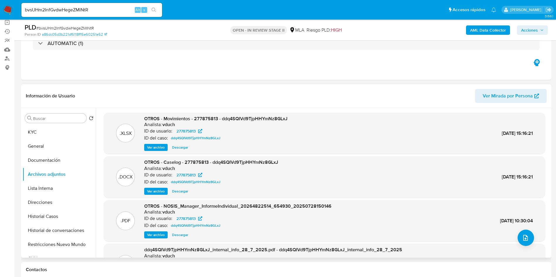
click at [162, 193] on span "Ver archivo" at bounding box center [156, 192] width 18 height 6
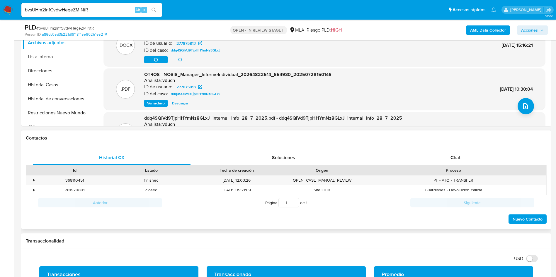
click at [477, 168] on div "Proceso" at bounding box center [452, 171] width 177 height 6
click at [473, 158] on div "Chat" at bounding box center [455, 158] width 158 height 14
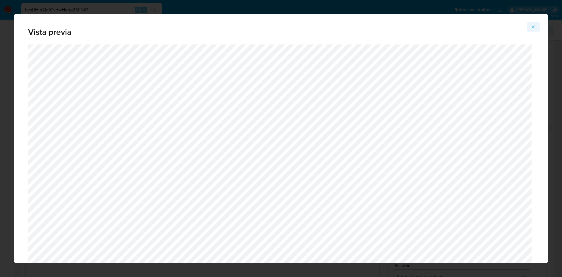
click at [533, 29] on span "Attachment preview" at bounding box center [533, 27] width 5 height 8
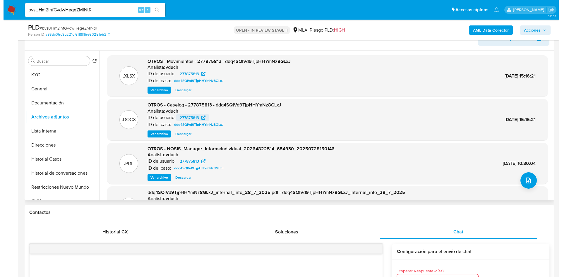
scroll to position [88, 0]
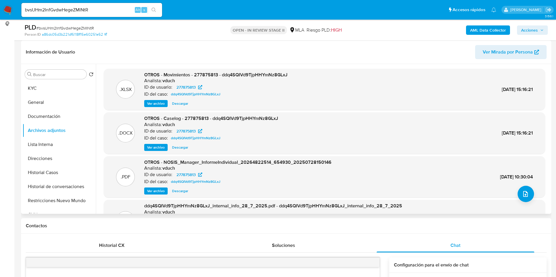
click at [164, 149] on span "Ver archivo" at bounding box center [156, 148] width 18 height 6
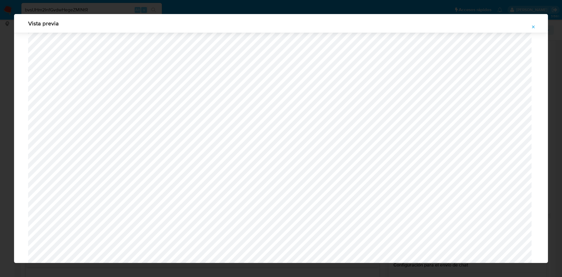
scroll to position [515, 0]
click at [532, 28] on icon "Attachment preview" at bounding box center [533, 27] width 5 height 5
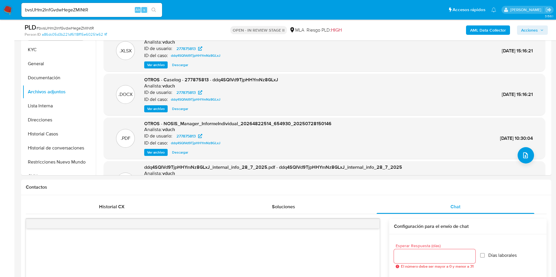
scroll to position [220, 0]
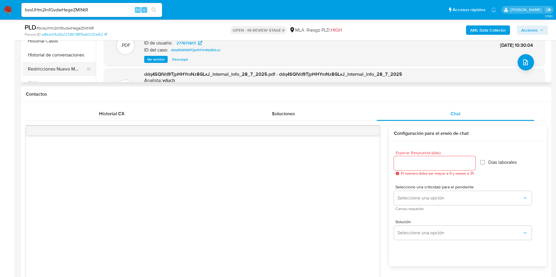
click at [52, 72] on button "Restricciones Nuevo Mundo" at bounding box center [57, 69] width 69 height 14
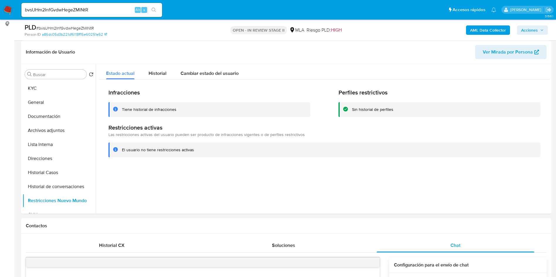
scroll to position [132, 0]
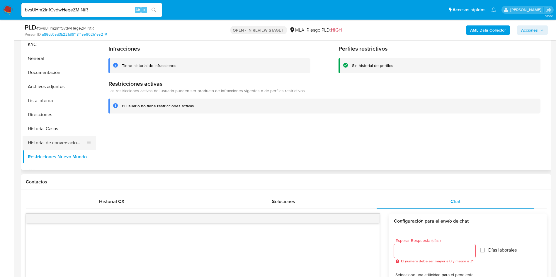
click at [77, 143] on button "Historial de conversaciones" at bounding box center [57, 143] width 69 height 14
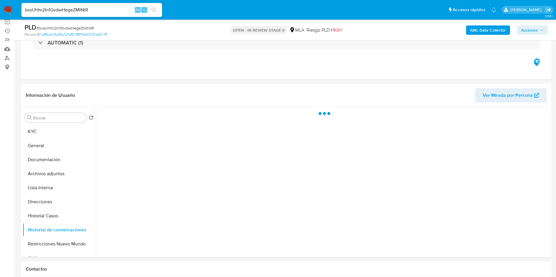
scroll to position [264, 0]
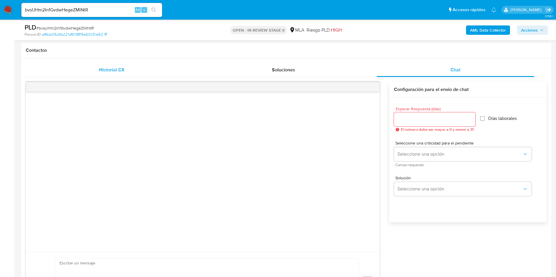
click at [141, 76] on div "Historial CX" at bounding box center [112, 70] width 158 height 14
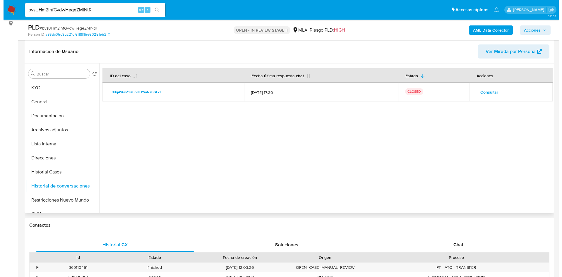
scroll to position [88, 0]
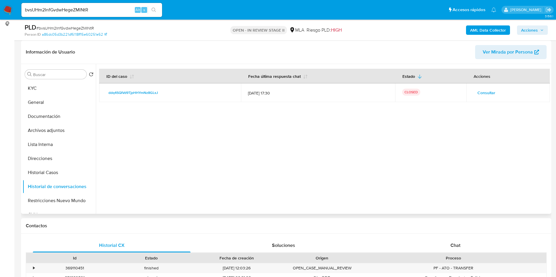
click at [484, 96] on span "Consultar" at bounding box center [486, 93] width 18 height 8
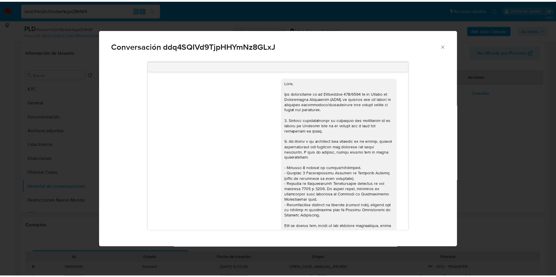
scroll to position [497, 0]
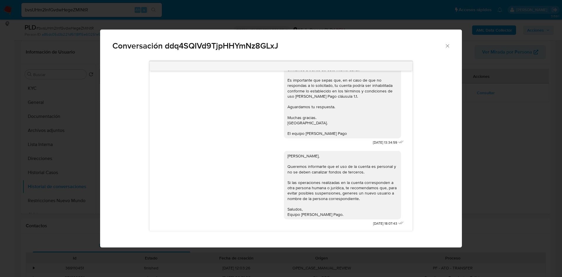
click at [448, 49] on div "Conversación ddq4SQIVd9TjpHHYmNz8GLxJ" at bounding box center [281, 44] width 362 height 28
click at [447, 45] on icon "Cerrar" at bounding box center [448, 46] width 6 height 6
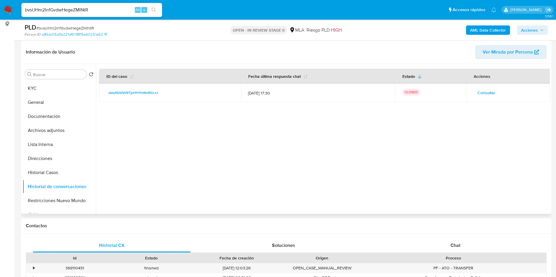
click at [465, 127] on div at bounding box center [323, 139] width 454 height 150
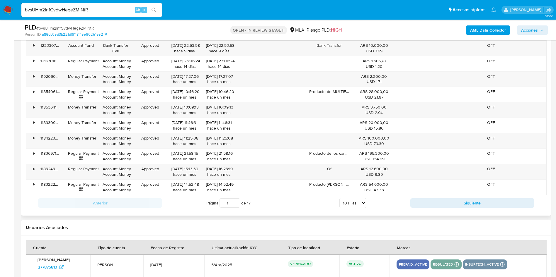
scroll to position [791, 0]
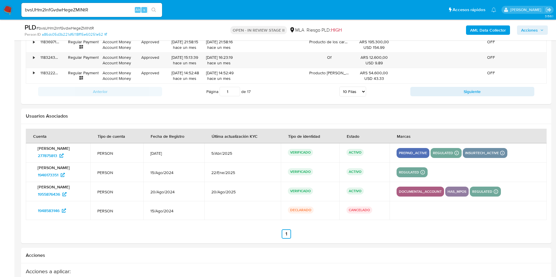
click at [290, 114] on h2 "Usuarios Asociados" at bounding box center [286, 116] width 520 height 6
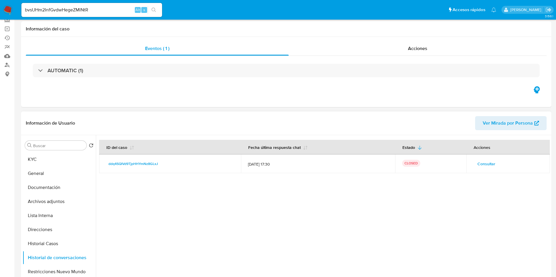
scroll to position [0, 0]
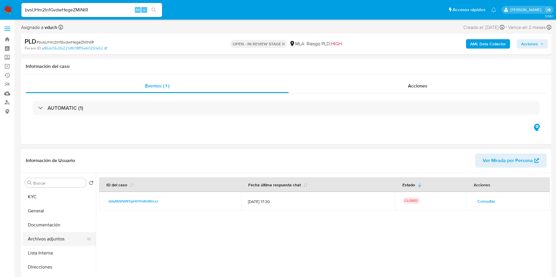
click at [64, 236] on button "Archivos adjuntos" at bounding box center [57, 239] width 69 height 14
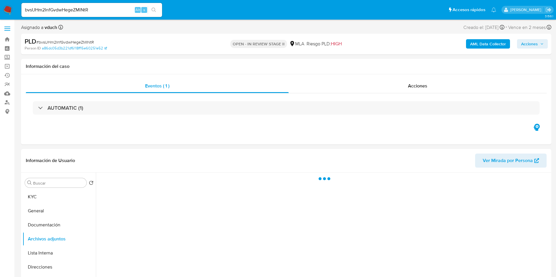
click at [483, 43] on b "AML Data Collector" at bounding box center [488, 43] width 36 height 9
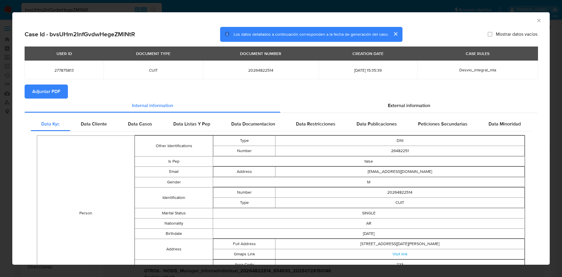
click at [53, 90] on span "Adjuntar PDF" at bounding box center [46, 91] width 28 height 13
click at [535, 14] on div "AML Data Collector" at bounding box center [281, 19] width 538 height 15
click at [536, 22] on icon "Cerrar ventana" at bounding box center [539, 21] width 6 height 6
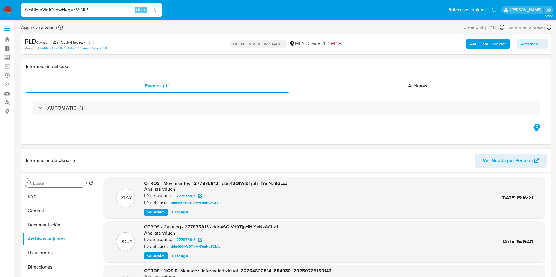
click at [63, 188] on div "Buscar Volver al orden por defecto KYC General Documentación Archivos adjuntos …" at bounding box center [59, 248] width 73 height 149
click at [62, 188] on div "Buscar Volver al orden por defecto KYC General Documentación Archivos adjuntos …" at bounding box center [59, 248] width 73 height 149
click at [68, 195] on button "KYC" at bounding box center [57, 197] width 69 height 14
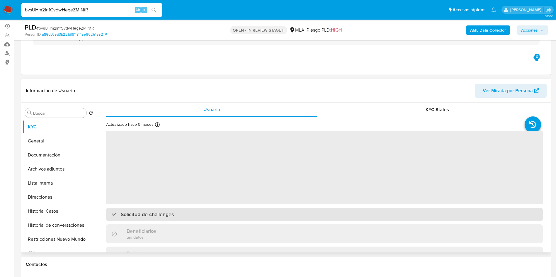
scroll to position [88, 0]
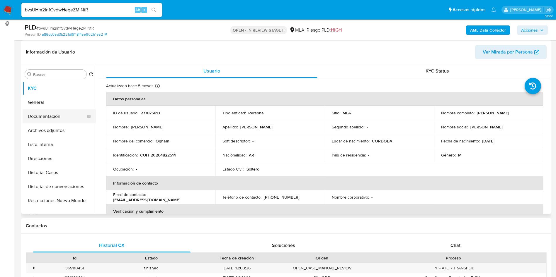
click at [73, 116] on button "Documentación" at bounding box center [57, 117] width 69 height 14
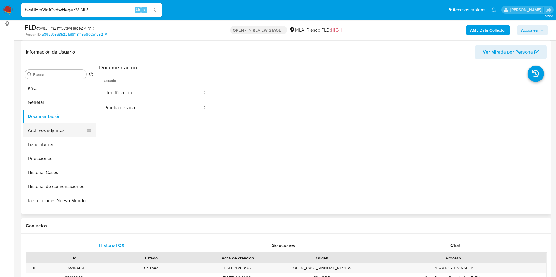
click at [70, 124] on button "Archivos adjuntos" at bounding box center [57, 131] width 69 height 14
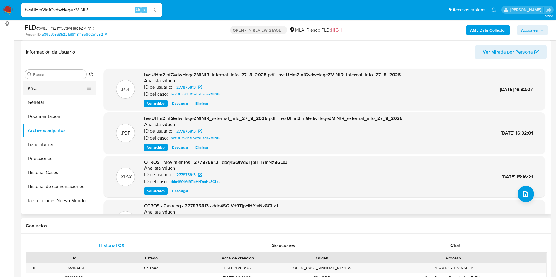
click at [62, 86] on button "KYC" at bounding box center [57, 88] width 69 height 14
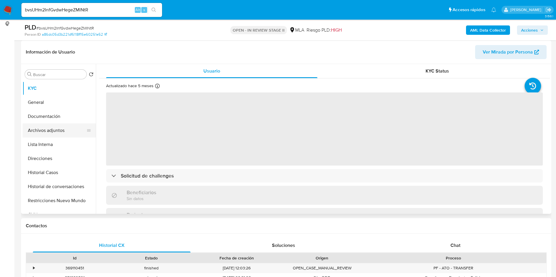
click at [65, 130] on button "Archivos adjuntos" at bounding box center [57, 131] width 69 height 14
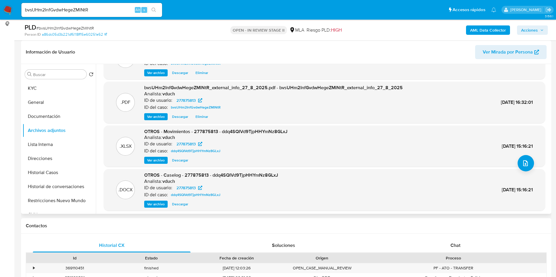
scroll to position [44, 0]
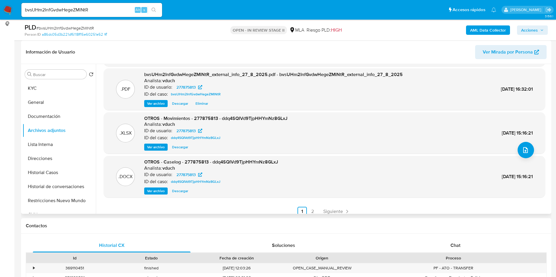
click at [155, 191] on span "Ver archivo" at bounding box center [156, 191] width 18 height 6
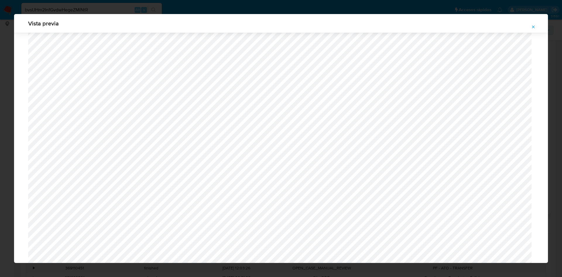
scroll to position [164, 0]
click at [539, 30] on button "Attachment preview" at bounding box center [533, 26] width 13 height 9
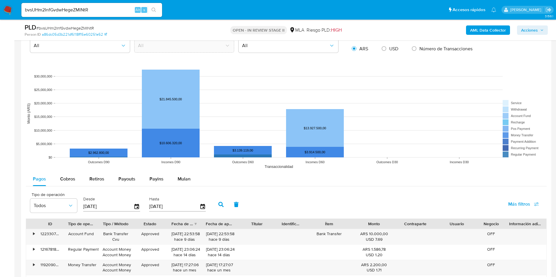
scroll to position [527, 0]
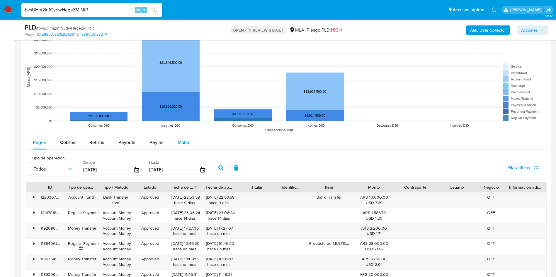
click at [178, 144] on span "Mulan" at bounding box center [183, 142] width 13 height 7
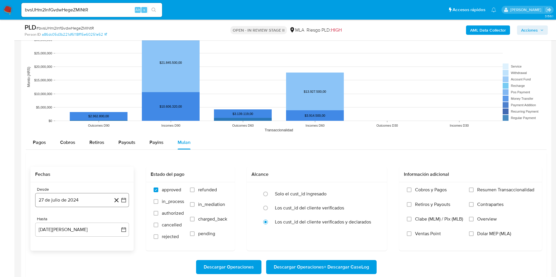
click at [123, 200] on icon "button" at bounding box center [124, 200] width 6 height 6
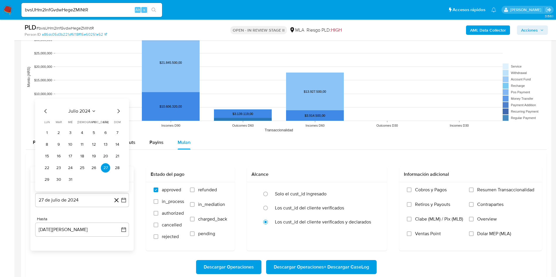
click at [86, 112] on span "julio 2024" at bounding box center [79, 111] width 22 height 6
click at [119, 104] on icon "Año siguiente" at bounding box center [117, 104] width 7 height 7
click at [58, 157] on span "jul" at bounding box center [56, 158] width 13 height 5
click at [57, 133] on button "1" at bounding box center [58, 132] width 9 height 9
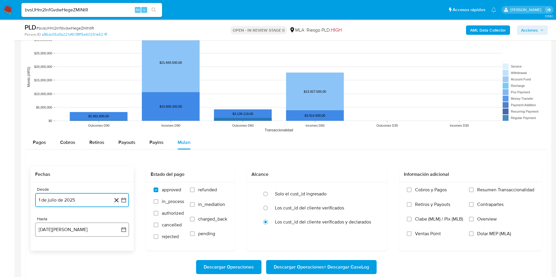
click at [121, 230] on icon "button" at bounding box center [124, 230] width 6 height 6
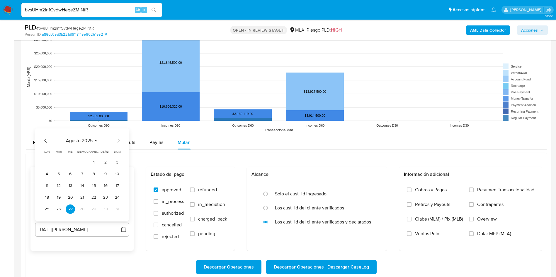
click at [41, 140] on div "agosto 2025 agosto 2025 lun lunes mar martes mié miércoles jue jueves vie viern…" at bounding box center [82, 175] width 94 height 93
click at [47, 138] on icon "Mes anterior" at bounding box center [45, 140] width 7 height 7
click at [80, 211] on button "31" at bounding box center [81, 209] width 9 height 9
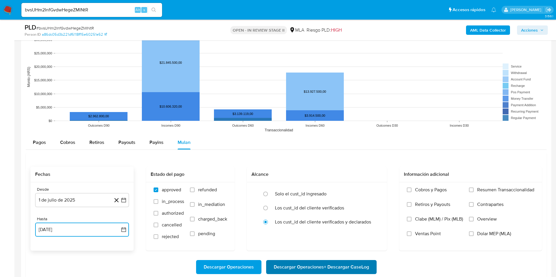
click at [301, 269] on span "Descargar Operaciones + Descargar CaseLog" at bounding box center [321, 267] width 95 height 13
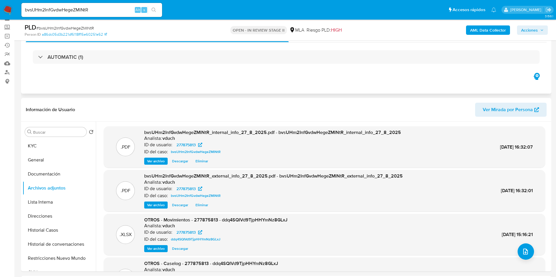
scroll to position [44, 0]
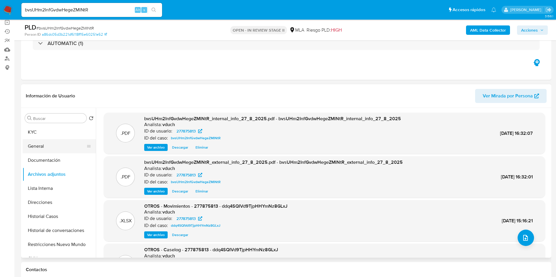
click at [72, 145] on button "General" at bounding box center [57, 146] width 69 height 14
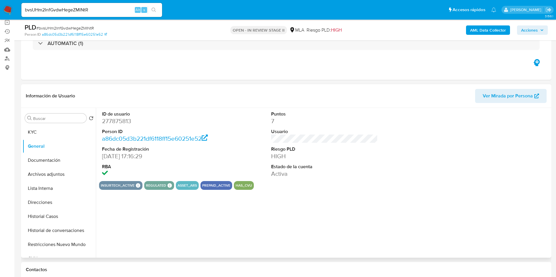
click at [115, 124] on dd "277875813" at bounding box center [155, 121] width 107 height 8
copy dd "277875813"
click at [56, 178] on button "Archivos adjuntos" at bounding box center [57, 175] width 69 height 14
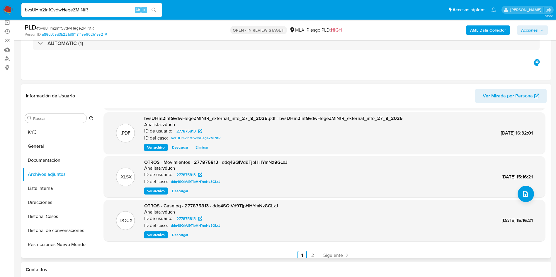
click at [166, 231] on div "OTROS - Caselog - 277875813 - ddq4SQIVd9TjpHHYmNz8GLxJ Analista: vduch ID de us…" at bounding box center [211, 221] width 134 height 36
click at [157, 237] on span "Ver archivo" at bounding box center [156, 235] width 18 height 6
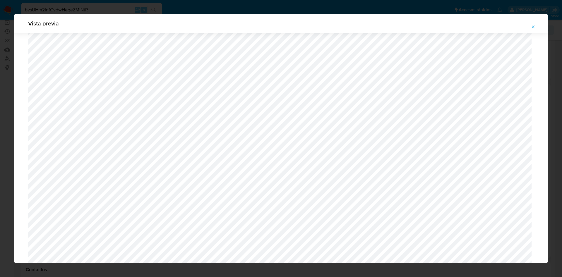
scroll to position [559, 0]
click at [24, 109] on div "Attachment preview" at bounding box center [281, 8] width 534 height 1070
click at [530, 27] on button "Attachment preview" at bounding box center [533, 26] width 13 height 9
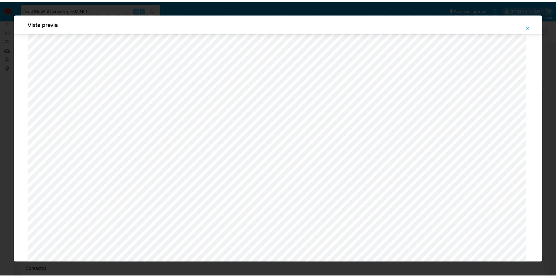
scroll to position [0, 0]
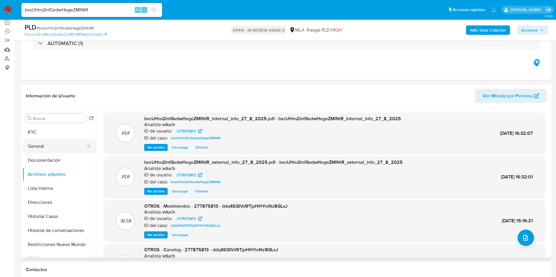
click at [60, 148] on button "General" at bounding box center [57, 146] width 69 height 14
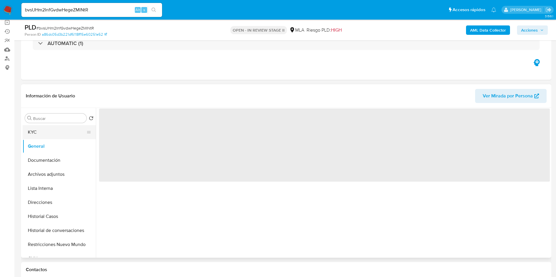
click at [66, 134] on button "KYC" at bounding box center [57, 132] width 69 height 14
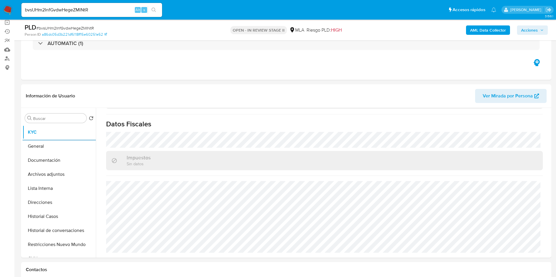
scroll to position [323, 0]
click at [53, 199] on button "Direcciones" at bounding box center [57, 203] width 69 height 14
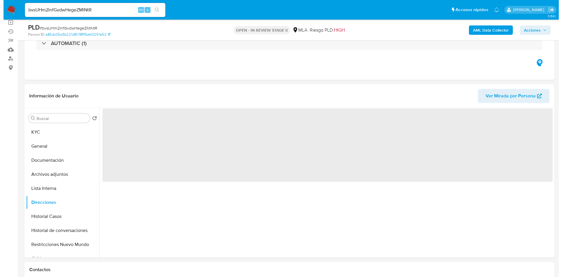
scroll to position [0, 0]
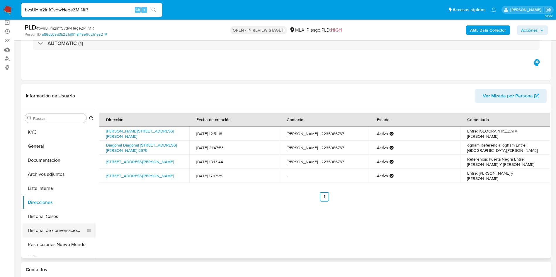
click at [58, 233] on button "Historial de conversaciones" at bounding box center [57, 231] width 69 height 14
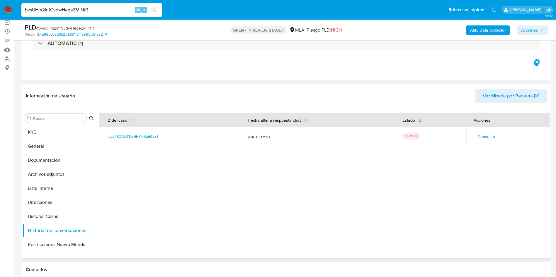
click at [483, 140] on span "Consultar" at bounding box center [486, 137] width 18 height 8
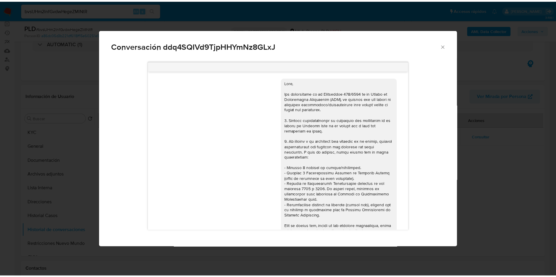
scroll to position [497, 0]
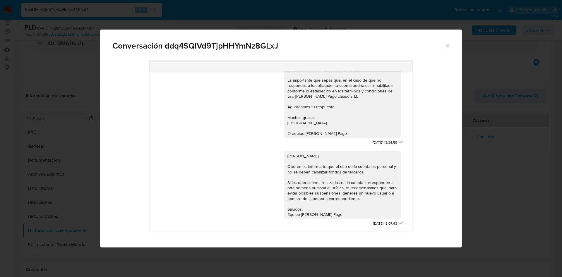
click at [502, 195] on div "Conversación ddq4SQIVd9TjpHHYmNz8GLxJ 17/07/2025 20:07:04 Hola perfecto te mand…" at bounding box center [281, 138] width 562 height 277
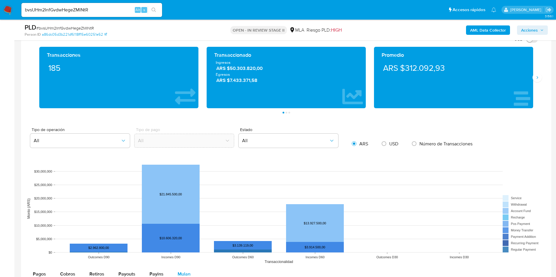
scroll to position [571, 0]
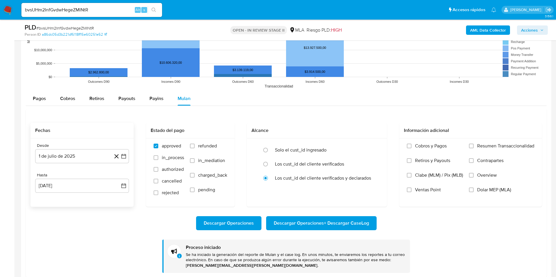
click at [67, 109] on div "Fechas Desde 1 de julio de 2025 1-07-2025 Hasta 31 de julio de 2025 31-07-2025 …" at bounding box center [286, 193] width 520 height 169
click at [71, 105] on div "Cobros" at bounding box center [67, 99] width 15 height 14
select select "10"
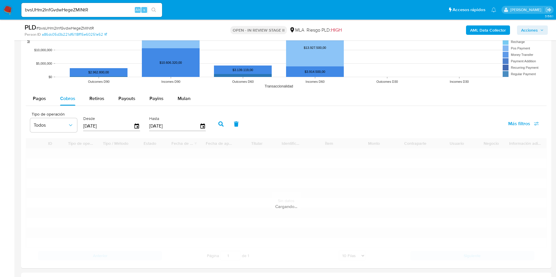
scroll to position [615, 0]
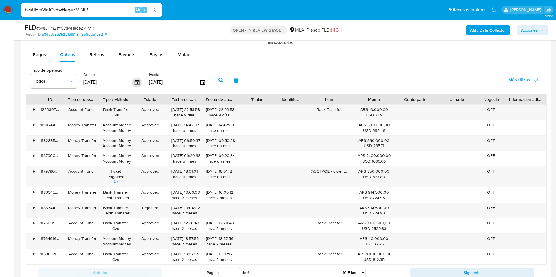
click at [133, 81] on icon "button" at bounding box center [137, 82] width 10 height 10
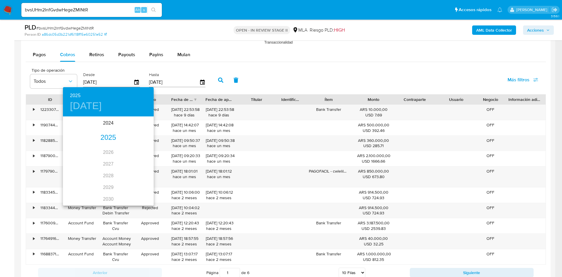
click at [110, 138] on div "2025" at bounding box center [108, 138] width 91 height 12
click at [108, 169] on div "ago." at bounding box center [108, 172] width 30 height 22
click at [128, 160] on span "9" at bounding box center [132, 158] width 11 height 6
type input "09/08/2025"
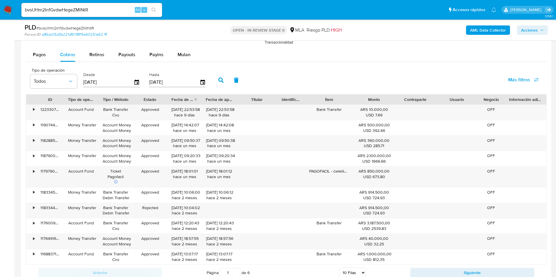
click at [227, 80] on button "button" at bounding box center [220, 80] width 15 height 14
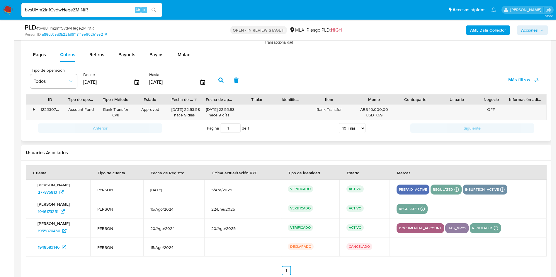
click at [101, 57] on span "Retiros" at bounding box center [96, 54] width 15 height 7
select select "10"
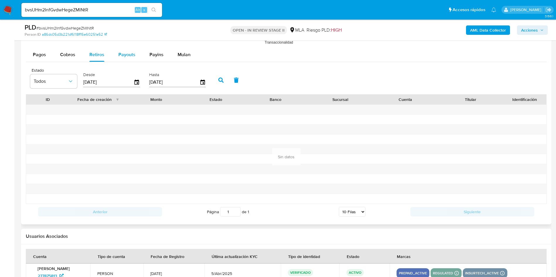
drag, startPoint x: 125, startPoint y: 55, endPoint x: 135, endPoint y: 51, distance: 10.8
click at [126, 55] on span "Payouts" at bounding box center [126, 54] width 17 height 7
select select "10"
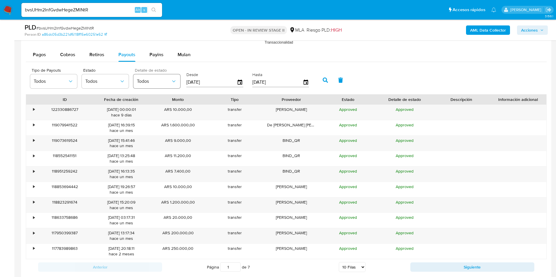
scroll to position [176, 0]
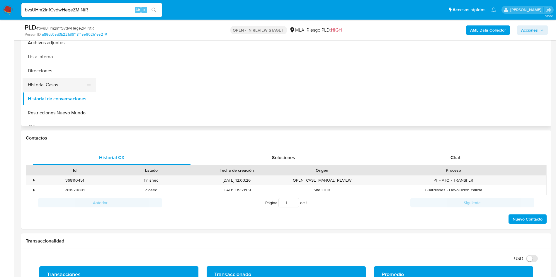
drag, startPoint x: 69, startPoint y: 74, endPoint x: 24, endPoint y: 84, distance: 46.5
click at [71, 73] on button "Direcciones" at bounding box center [59, 71] width 73 height 14
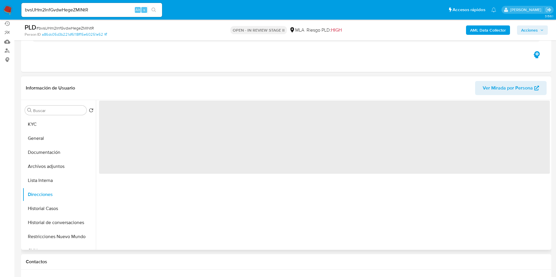
scroll to position [44, 0]
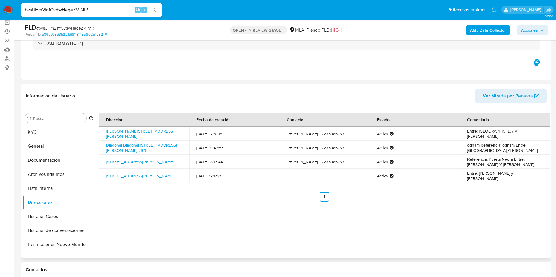
click at [209, 216] on div "Dirección Fecha de creación Contacto Estado Comentario Olazabal 1730, Mar Del P…" at bounding box center [323, 183] width 454 height 150
click at [51, 173] on button "Archivos adjuntos" at bounding box center [57, 175] width 69 height 14
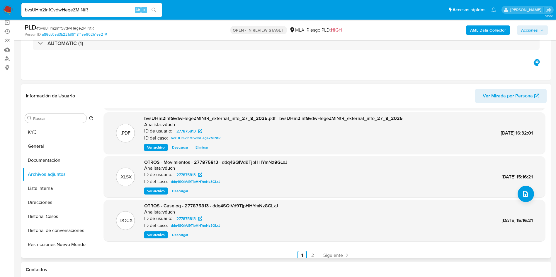
click at [159, 233] on span "Ver archivo" at bounding box center [156, 235] width 18 height 6
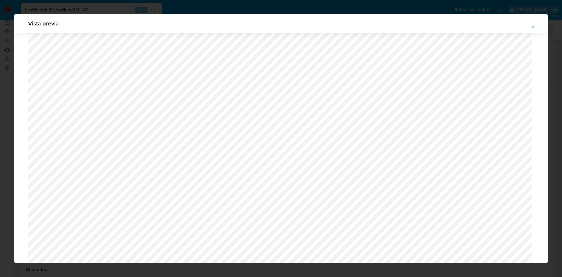
scroll to position [515, 0]
click at [527, 25] on button "Attachment preview" at bounding box center [533, 26] width 13 height 9
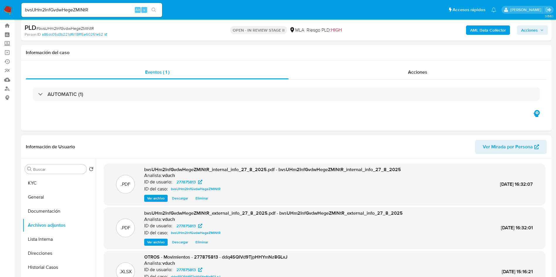
scroll to position [0, 0]
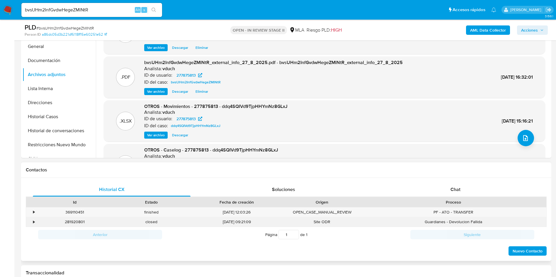
scroll to position [176, 0]
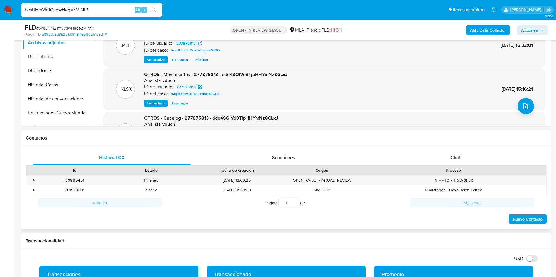
click at [435, 148] on div "Historial CX Soluciones Chat Id Estado Fecha de creación Origen Proceso • 36911…" at bounding box center [286, 187] width 530 height 83
click at [436, 152] on div "Chat" at bounding box center [455, 158] width 158 height 14
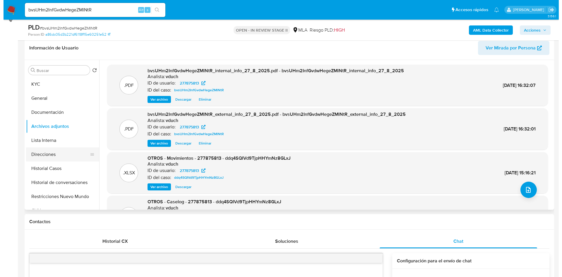
scroll to position [88, 0]
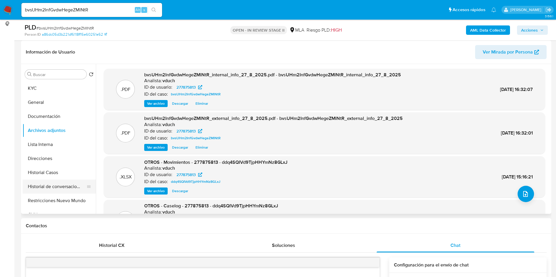
click at [46, 185] on button "Historial de conversaciones" at bounding box center [57, 187] width 69 height 14
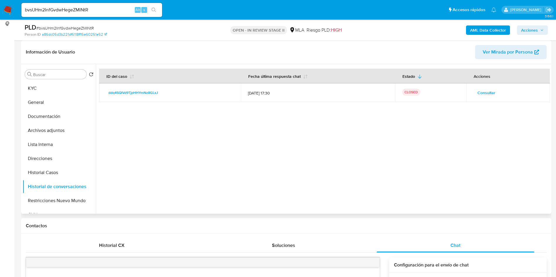
click at [469, 97] on td "Consultar" at bounding box center [507, 92] width 83 height 19
click at [485, 89] on span "Consultar" at bounding box center [486, 93] width 18 height 8
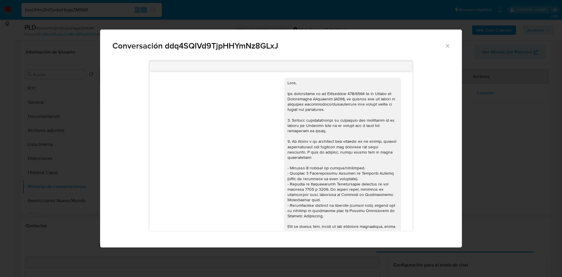
scroll to position [497, 0]
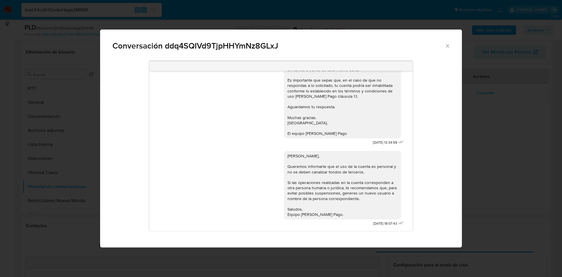
click at [508, 138] on div "Conversación ddq4SQIVd9TjpHHYmNz8GLxJ 17/07/2025 20:07:04 Hola perfecto te mand…" at bounding box center [281, 138] width 562 height 277
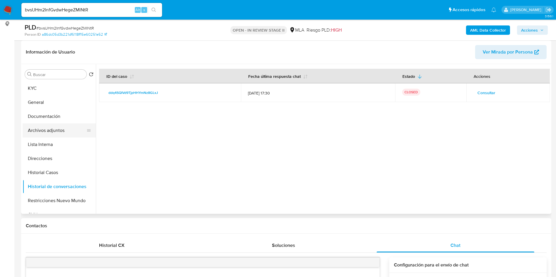
click at [71, 130] on button "Archivos adjuntos" at bounding box center [57, 131] width 69 height 14
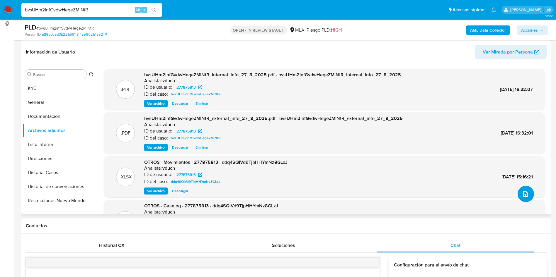
click at [522, 193] on icon "upload-file" at bounding box center [525, 194] width 7 height 7
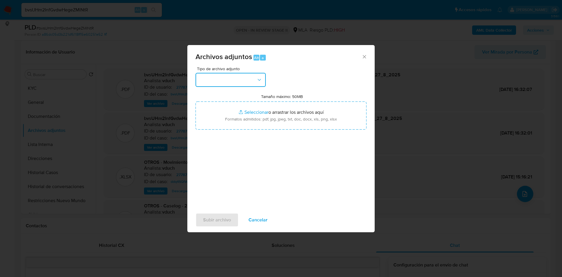
click at [240, 78] on button "button" at bounding box center [231, 80] width 70 height 14
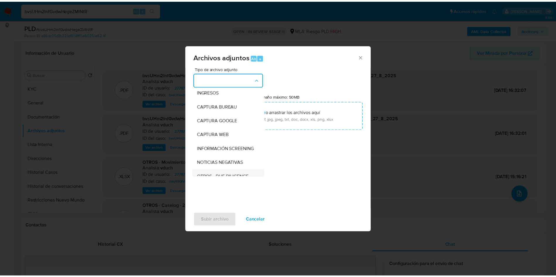
scroll to position [44, 0]
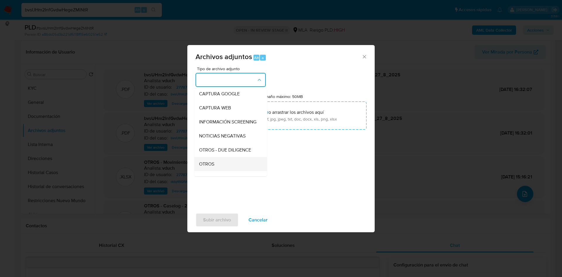
click at [215, 165] on div "OTROS" at bounding box center [229, 164] width 60 height 14
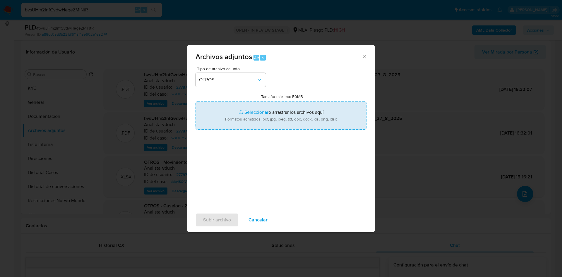
type input "C:\fakepath\Caselog bvsUHm2InfGvdwHegeZMlNtR_2025_08_27_15_45_04.docx"
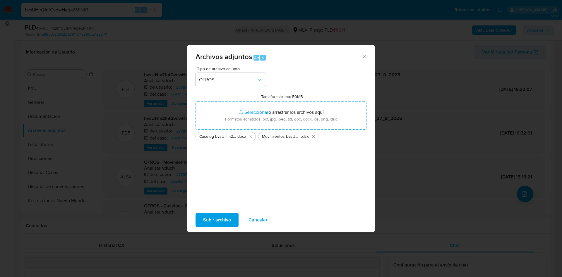
click at [229, 228] on div "Subir archivo Cancelar" at bounding box center [280, 220] width 187 height 22
click at [228, 221] on span "Subir archivo" at bounding box center [217, 220] width 28 height 13
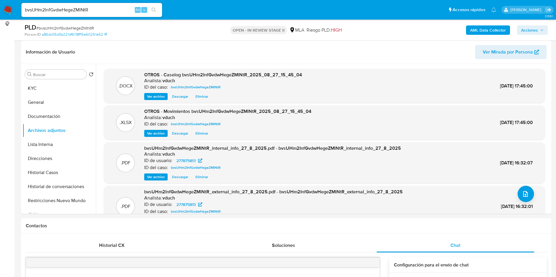
click at [525, 25] on div "AML Data Collector Acciones" at bounding box center [461, 30] width 173 height 14
click at [527, 27] on span "Acciones" at bounding box center [529, 29] width 17 height 9
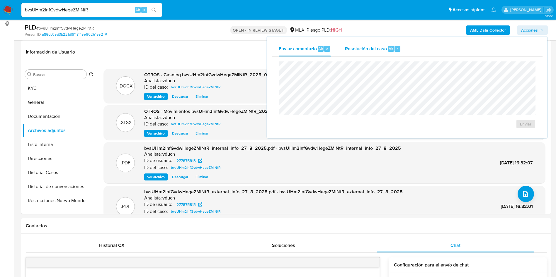
click at [356, 54] on div "Resolución del caso Alt r" at bounding box center [373, 48] width 56 height 15
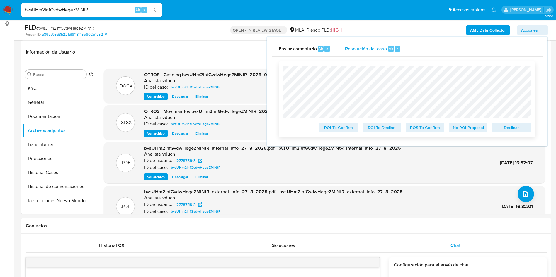
click at [460, 131] on span "No ROI Proposal" at bounding box center [468, 128] width 30 height 8
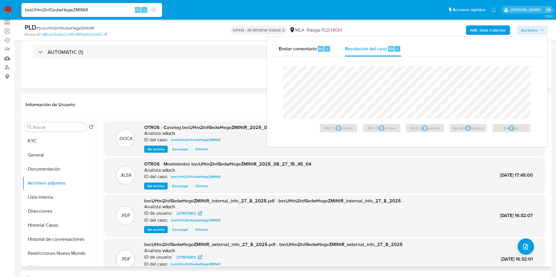
scroll to position [0, 0]
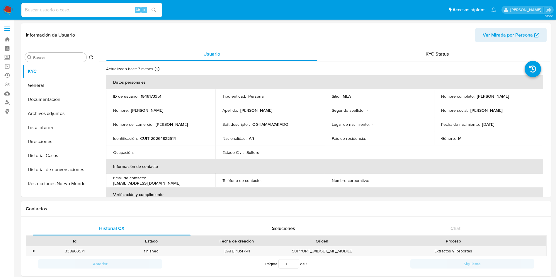
select select "10"
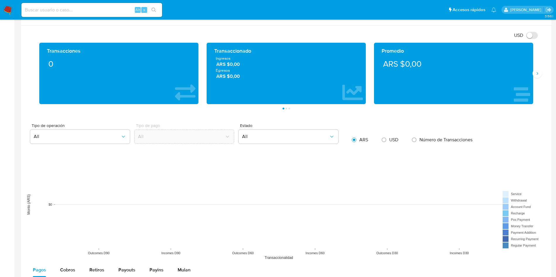
scroll to position [220, 0]
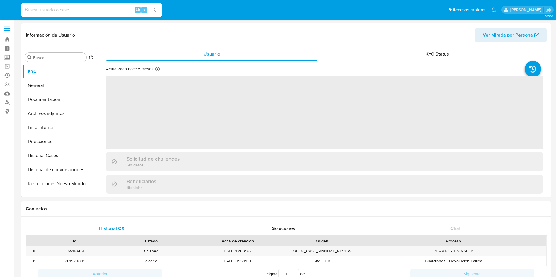
select select "10"
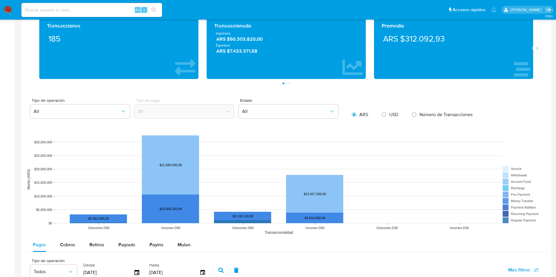
scroll to position [308, 0]
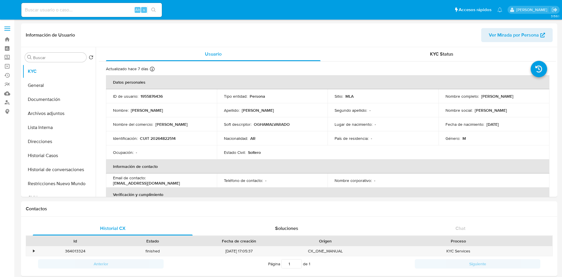
select select "10"
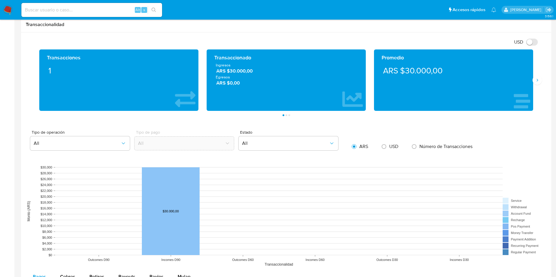
scroll to position [264, 0]
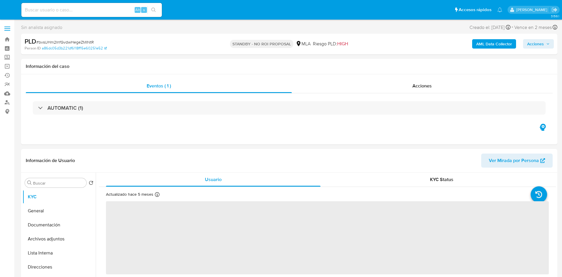
select select "10"
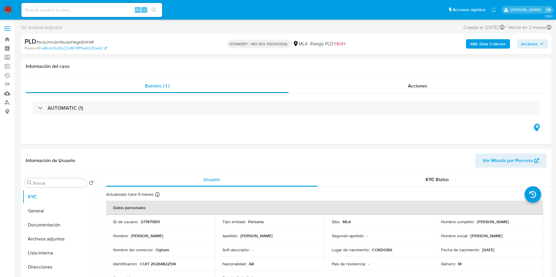
click at [88, 8] on input at bounding box center [91, 10] width 141 height 8
paste input "MAZgvbRJ1920GcJ6NQoPxhPY"
type input "MAZgvbRJ1920GcJ6NQoPxhPY"
click at [156, 3] on div "MAZgvbRJ1920GcJ6NQoPxhPY Alt s" at bounding box center [91, 10] width 141 height 14
click at [155, 10] on icon "search-icon" at bounding box center [153, 10] width 4 height 4
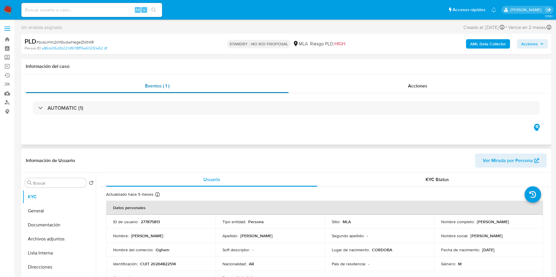
select select "10"
